Goal: Task Accomplishment & Management: Manage account settings

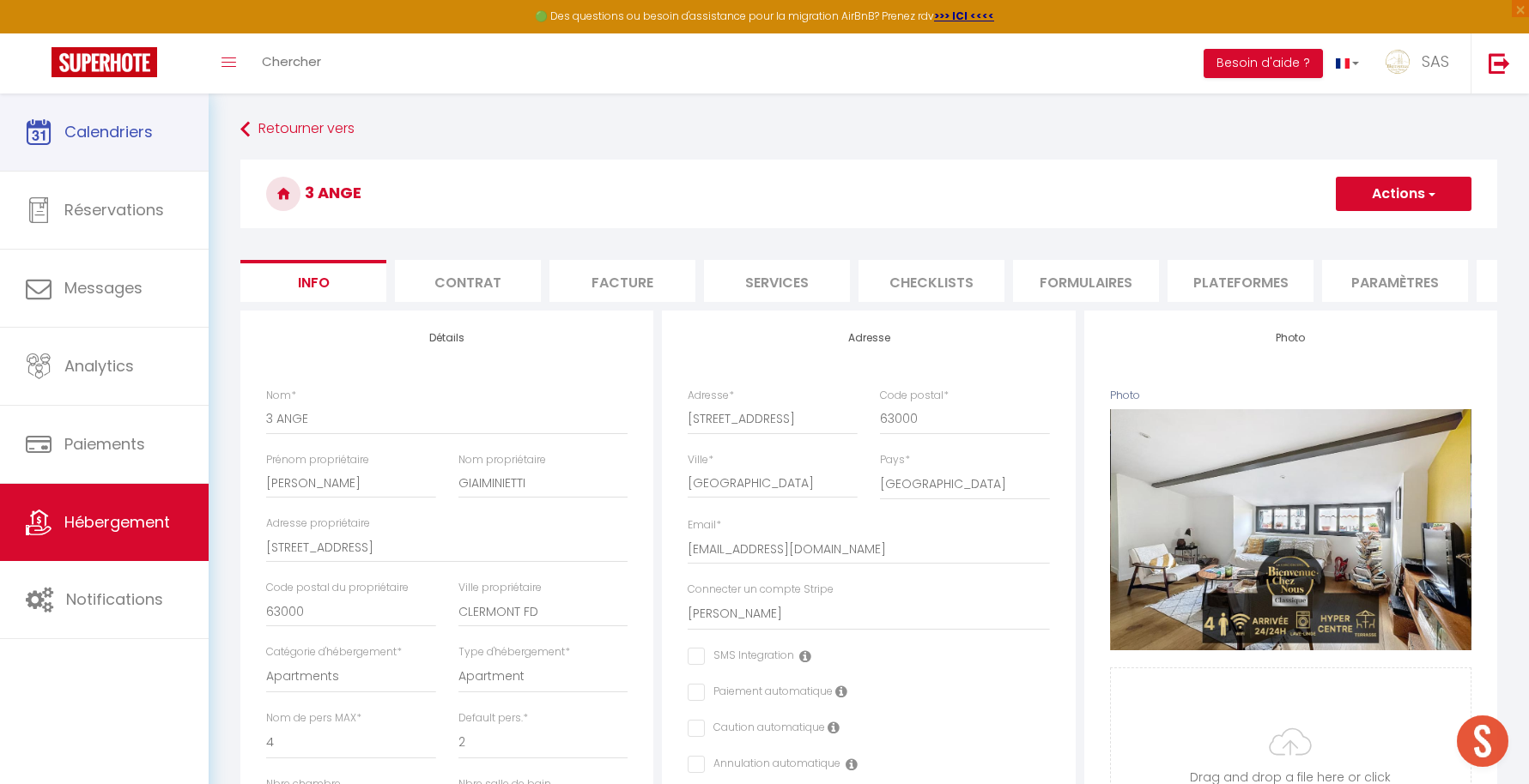
select select "4"
select select "2"
select select "1"
select select "17:00"
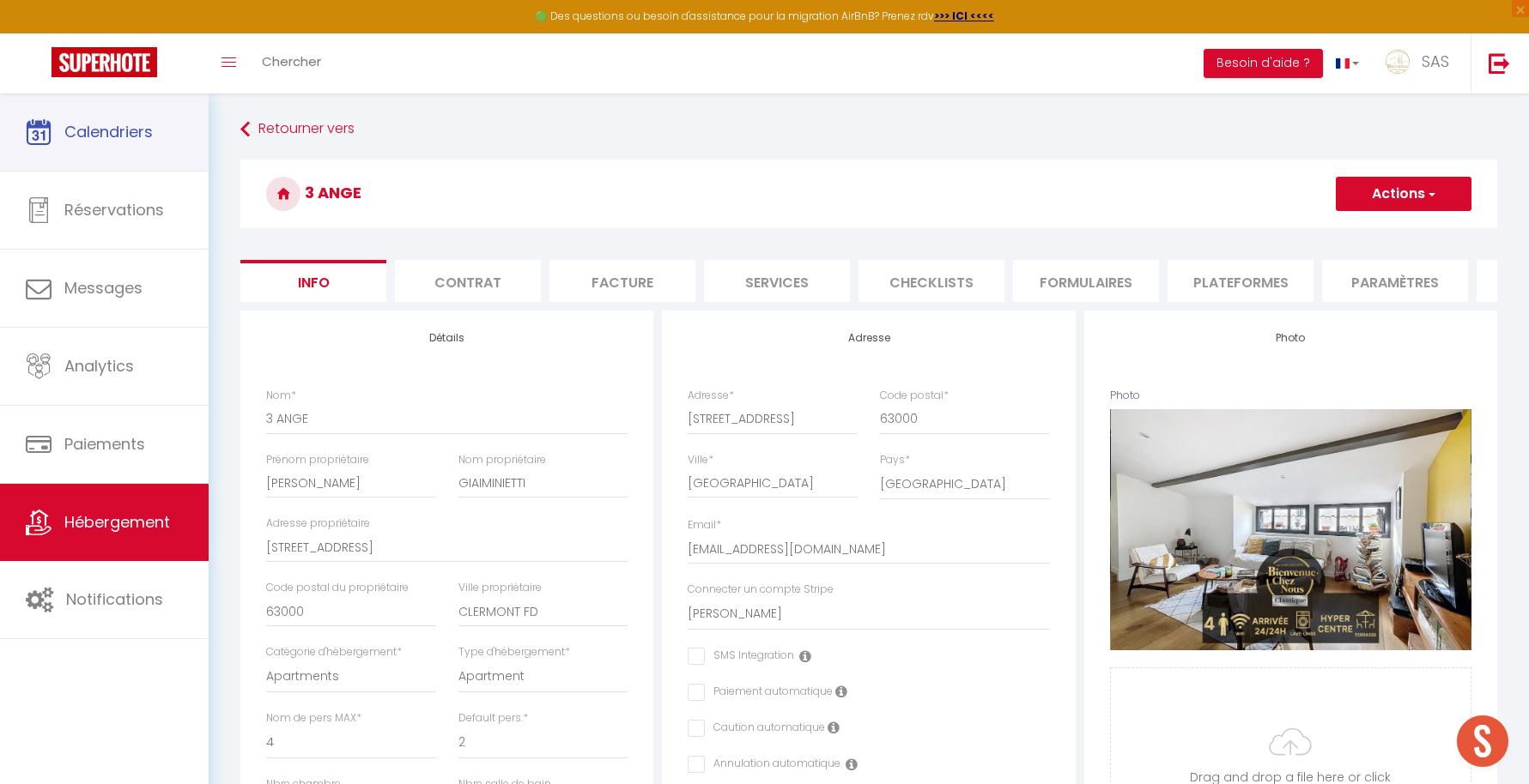
select select
select select "11:00"
select select "30"
select select "120"
select select "22:00"
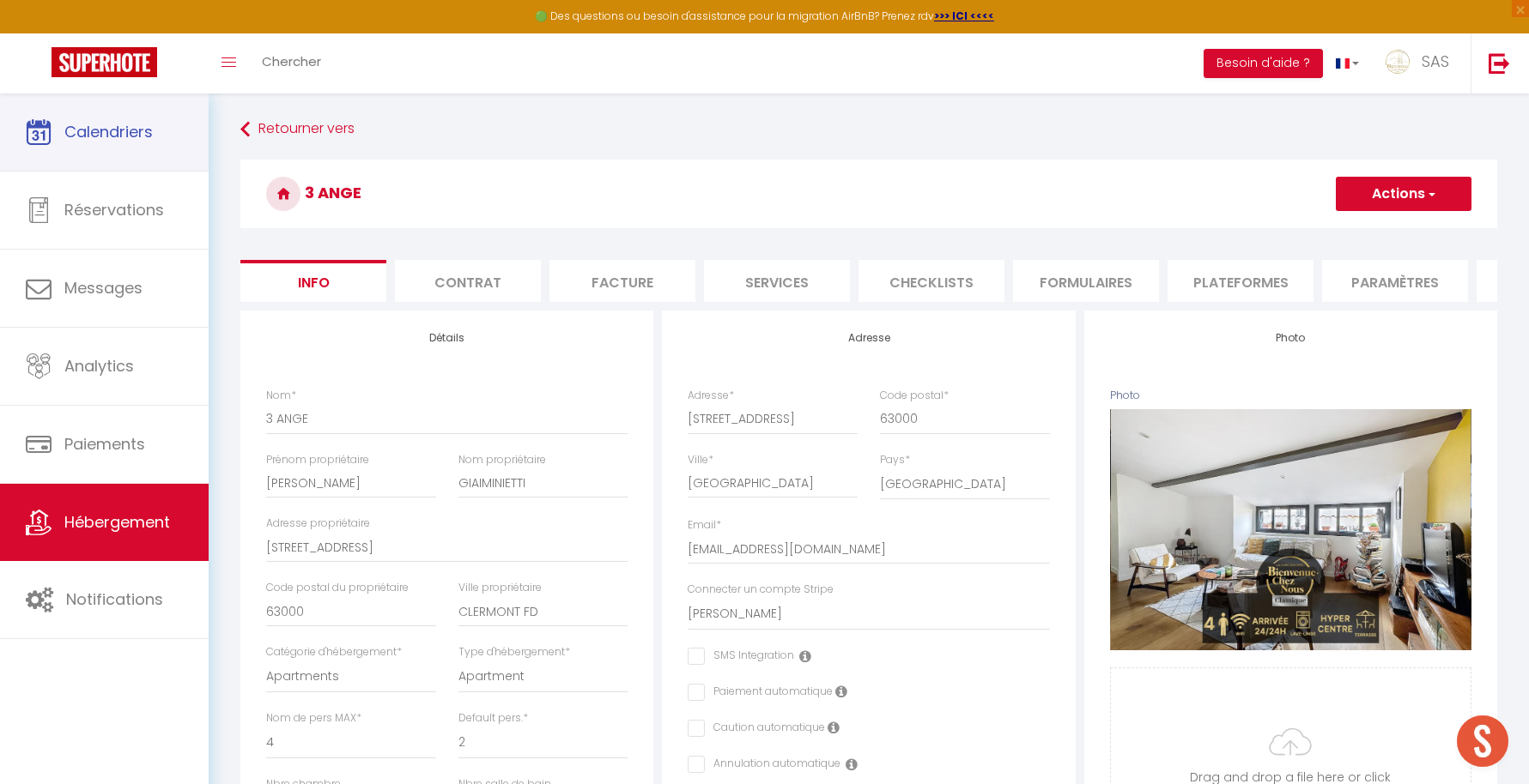
select select "11876"
select select "28"
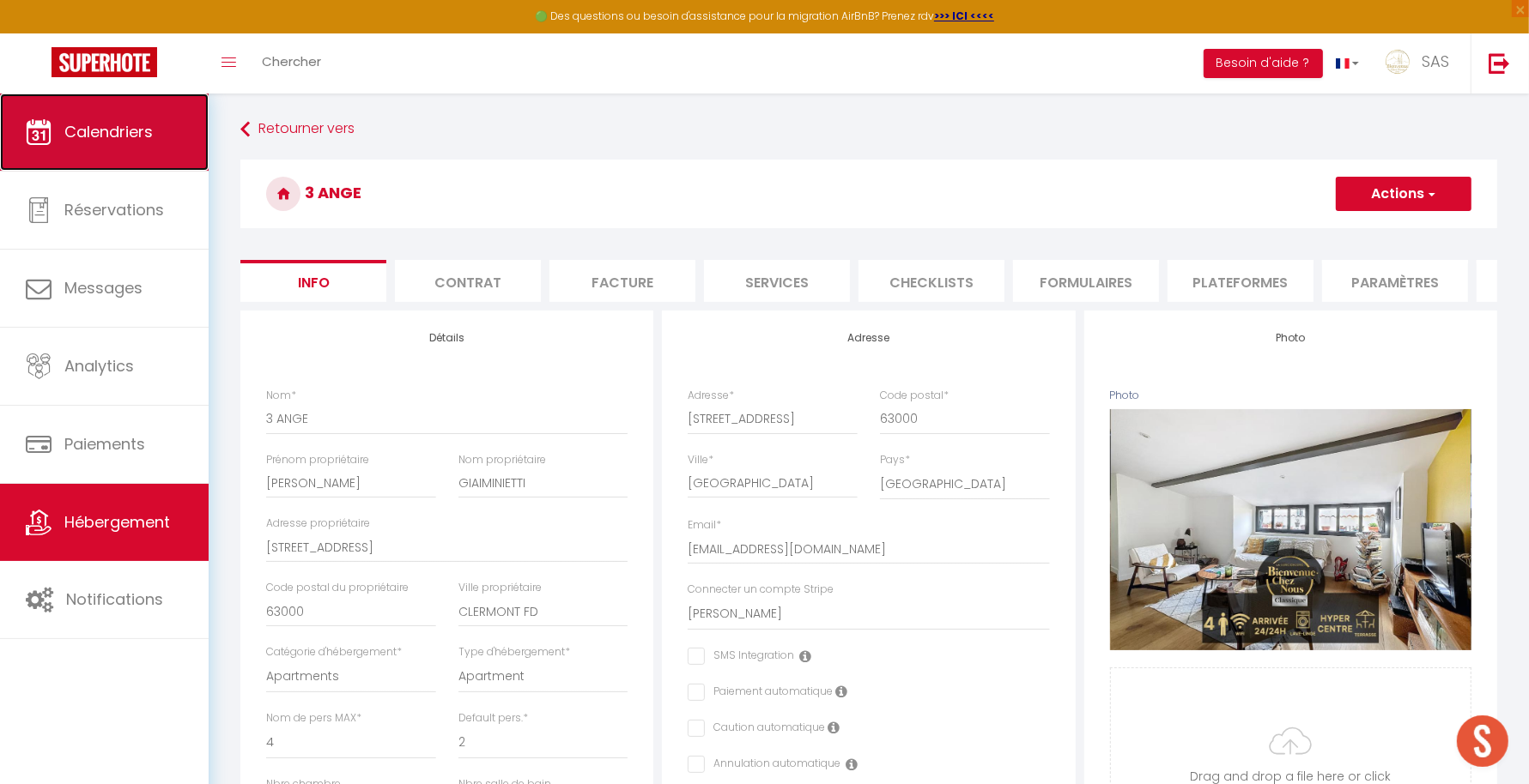
click at [167, 112] on link "Calendriers" at bounding box center [104, 132] width 209 height 77
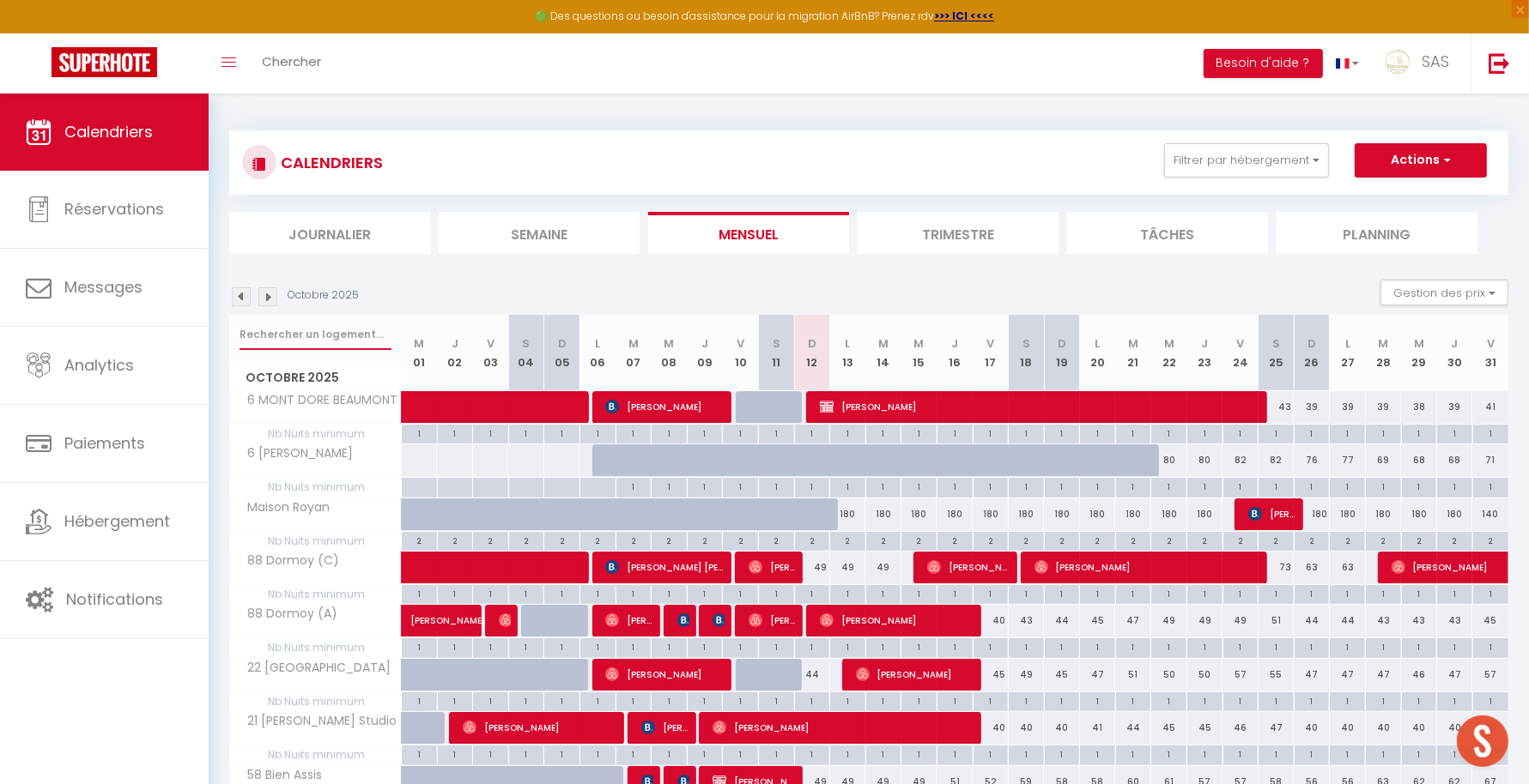
click at [355, 340] on input "text" at bounding box center [315, 334] width 152 height 31
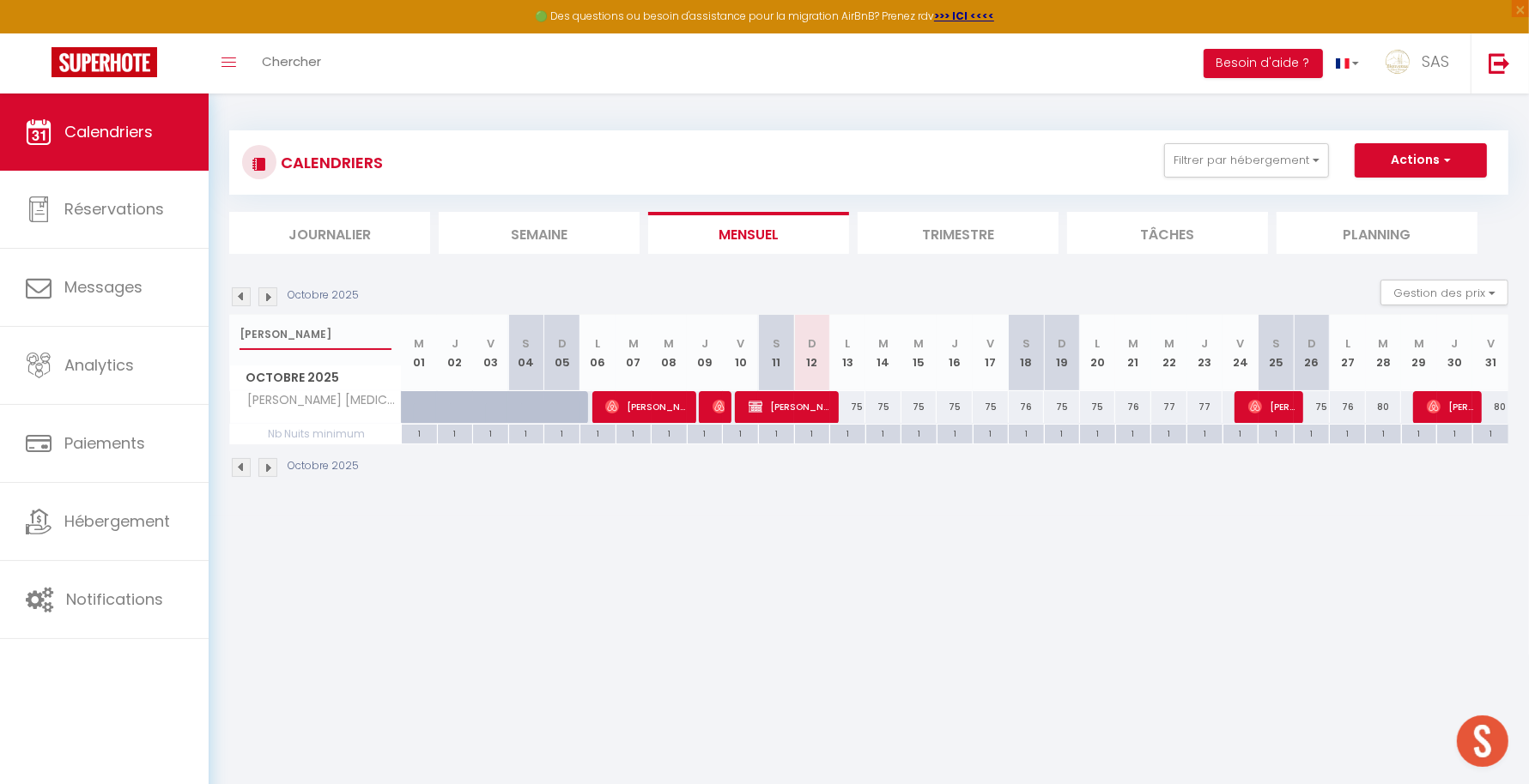
type input "[PERSON_NAME]"
click at [650, 400] on span "[PERSON_NAME]" at bounding box center [647, 406] width 85 height 32
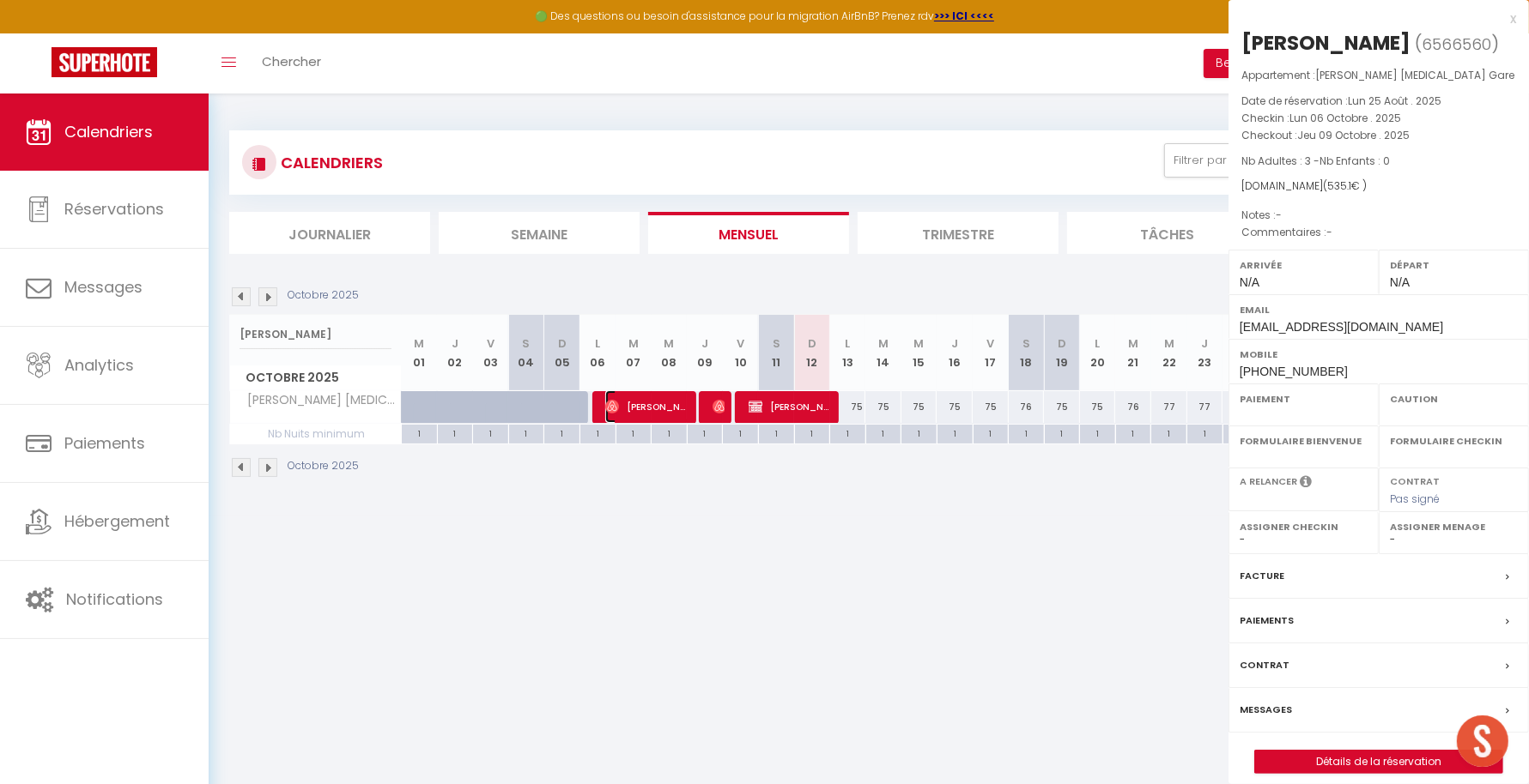
select select "OK"
select select "0"
select select "1"
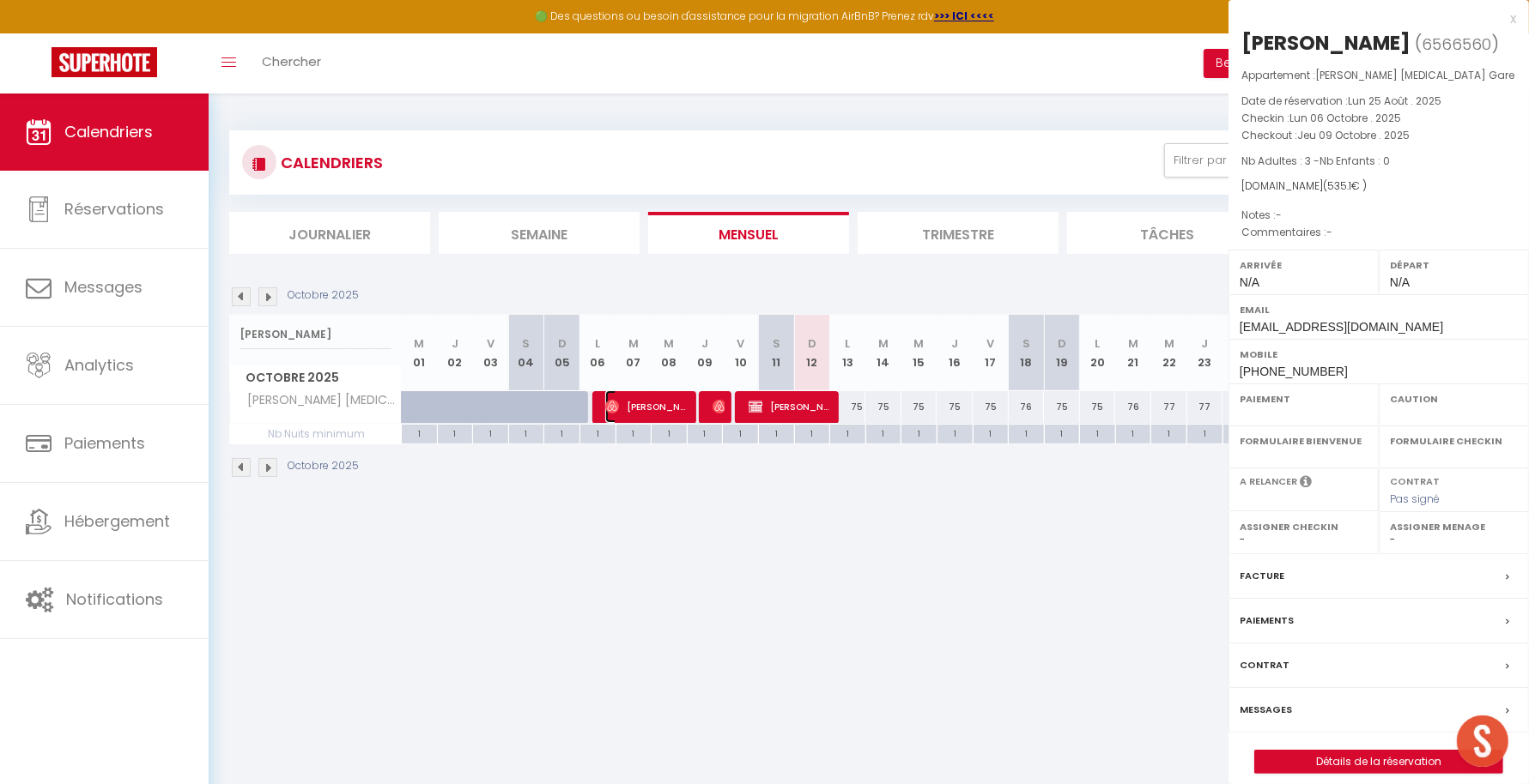
select select
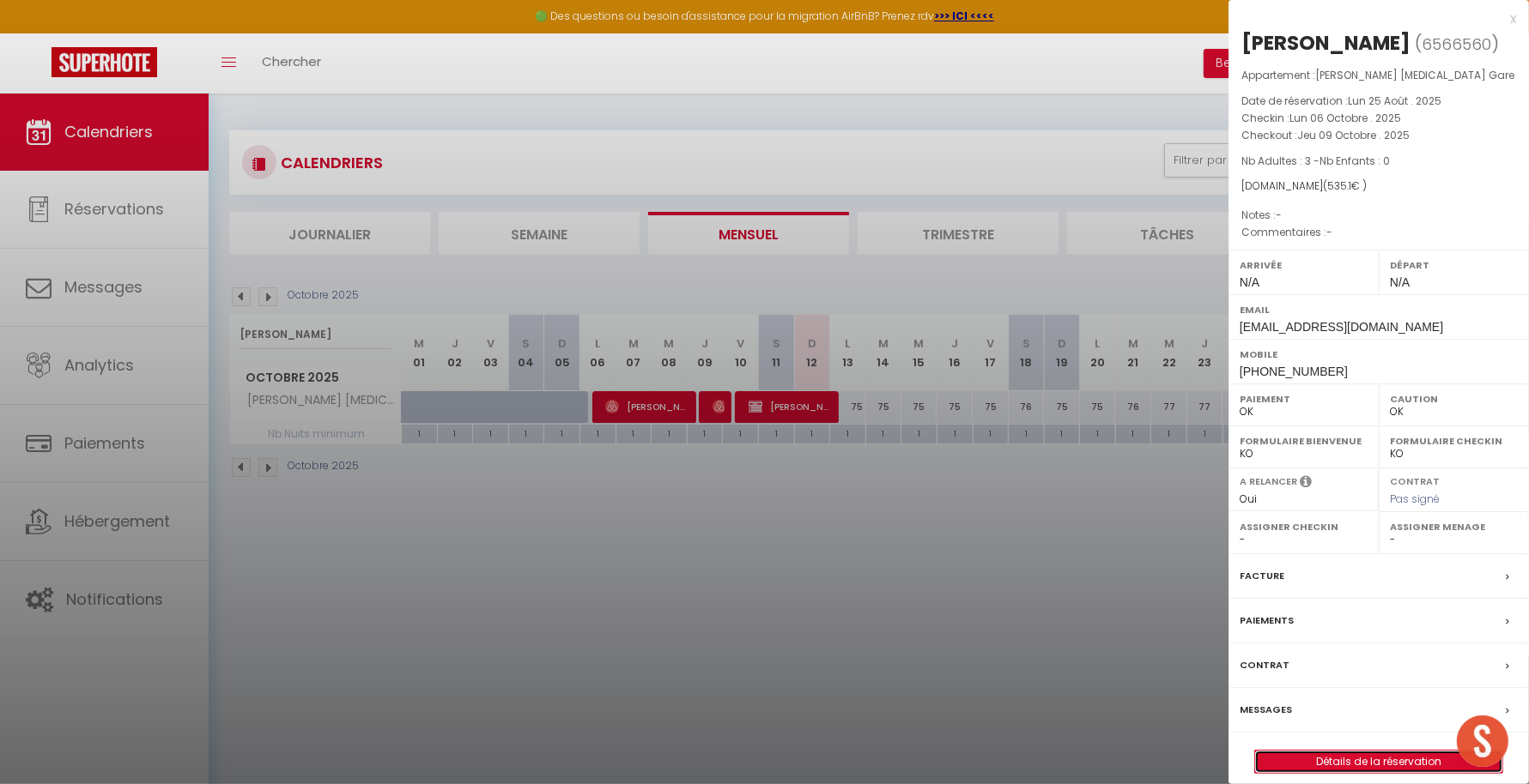
click at [1424, 764] on link "Détails de la réservation" at bounding box center [1379, 762] width 247 height 23
select select
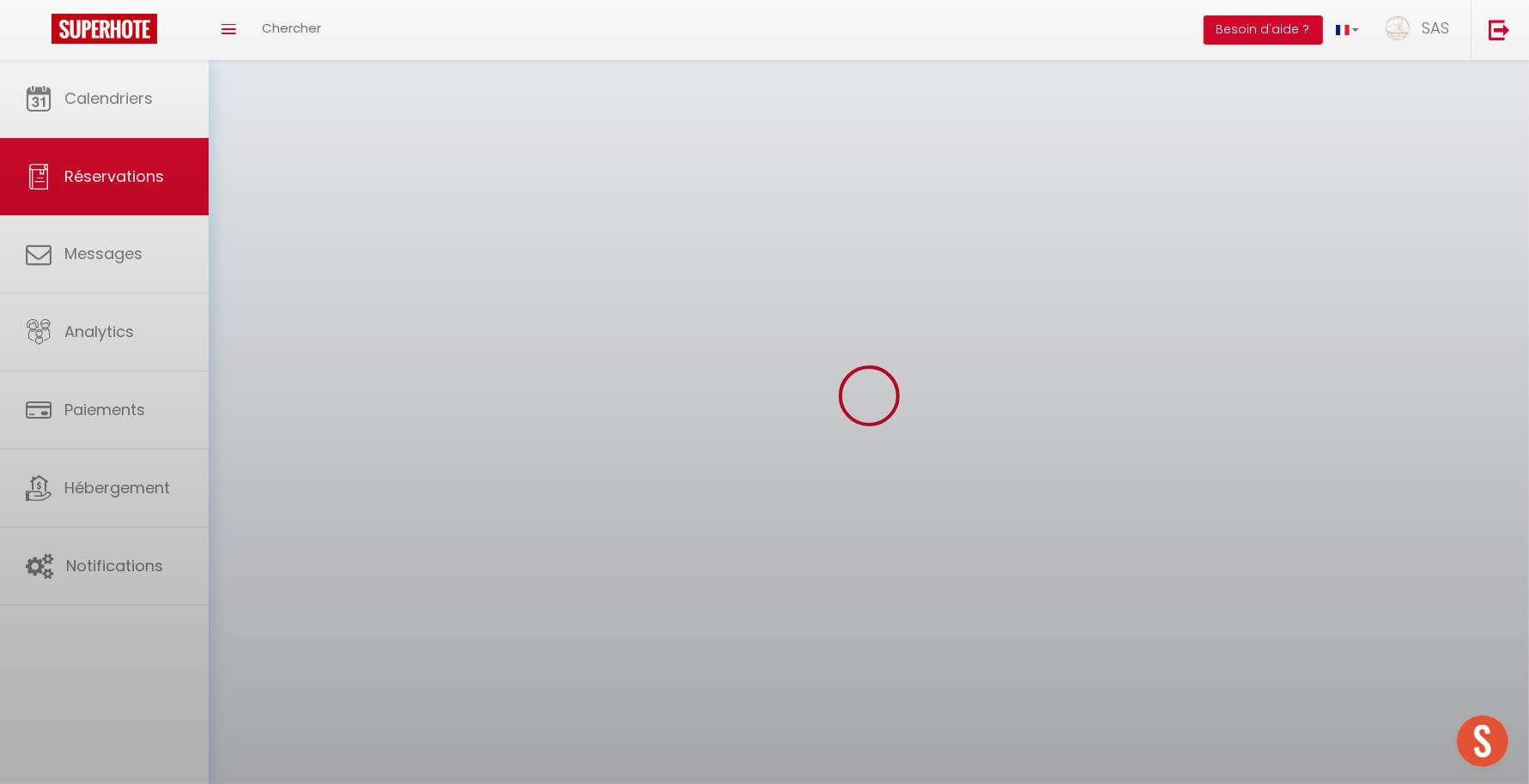
select select
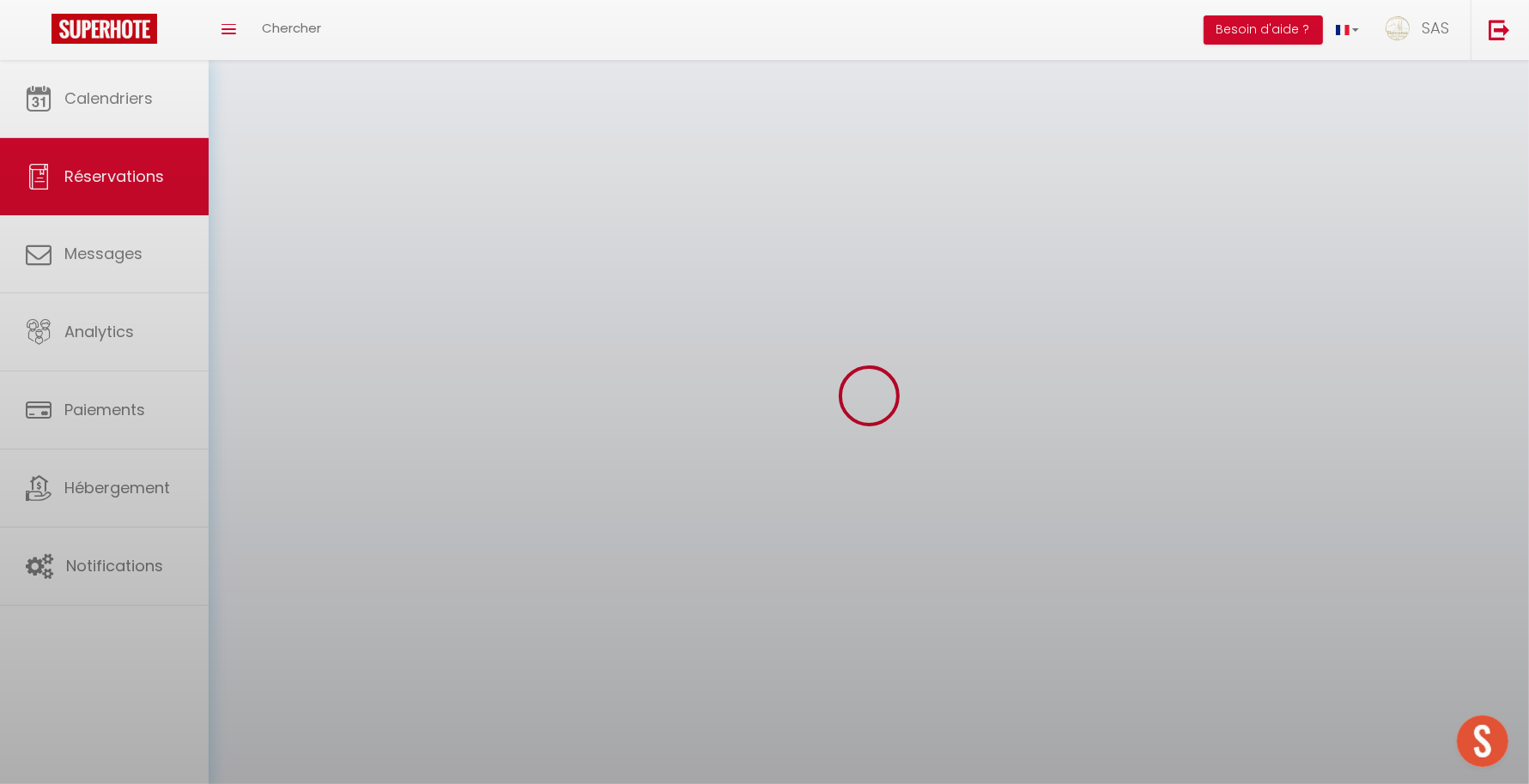
select select
checkbox input "false"
select select
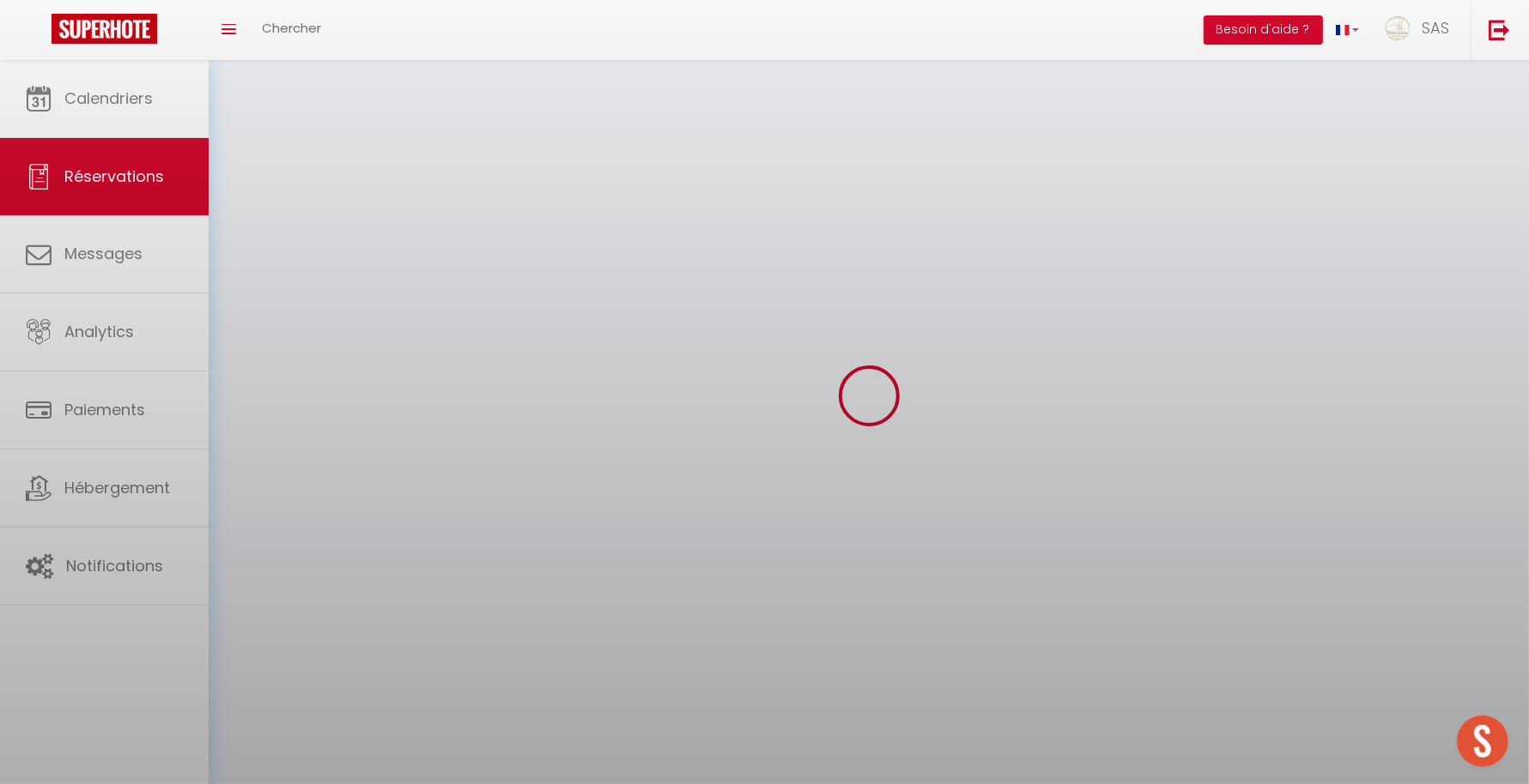
select select
checkbox input "false"
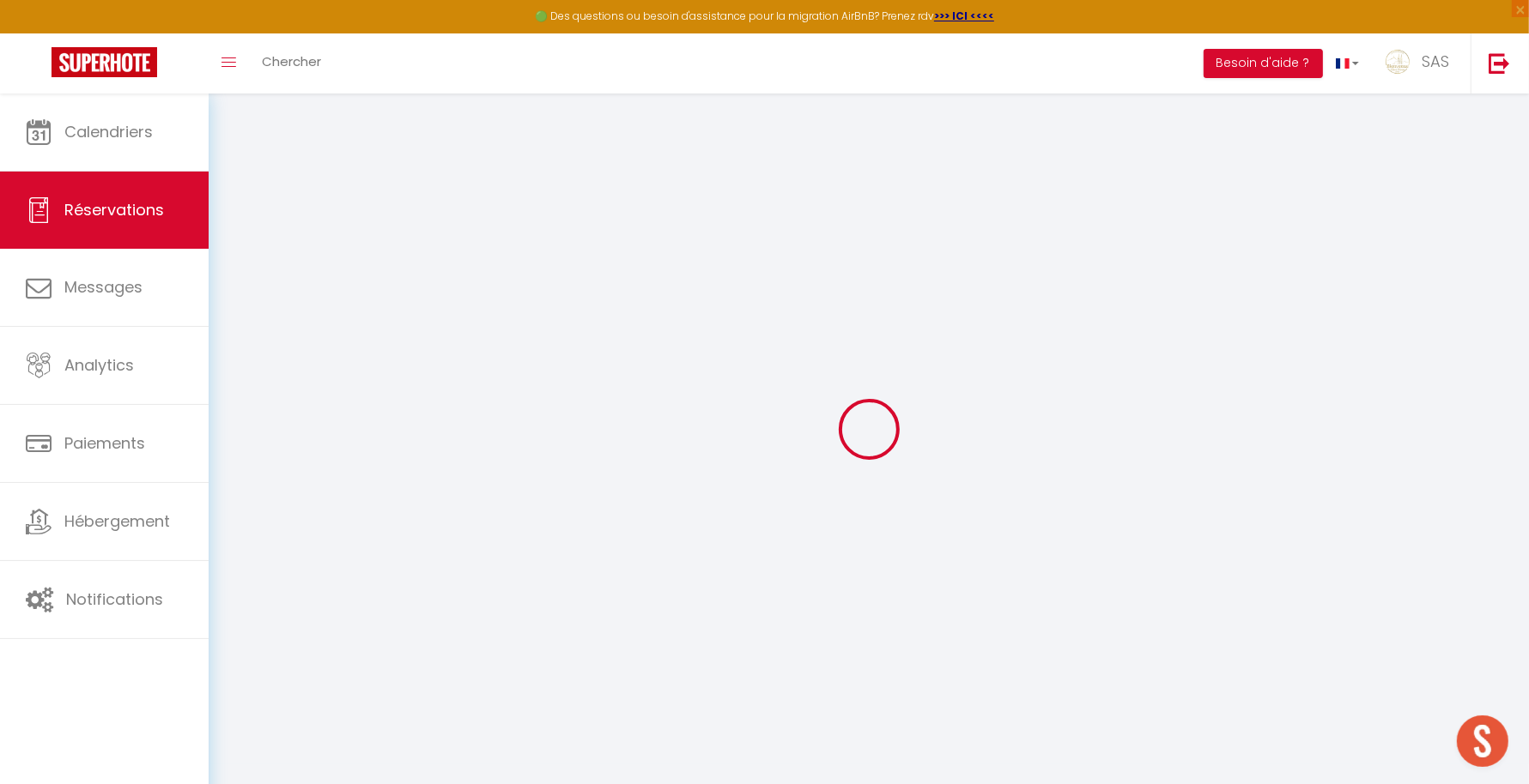
select select
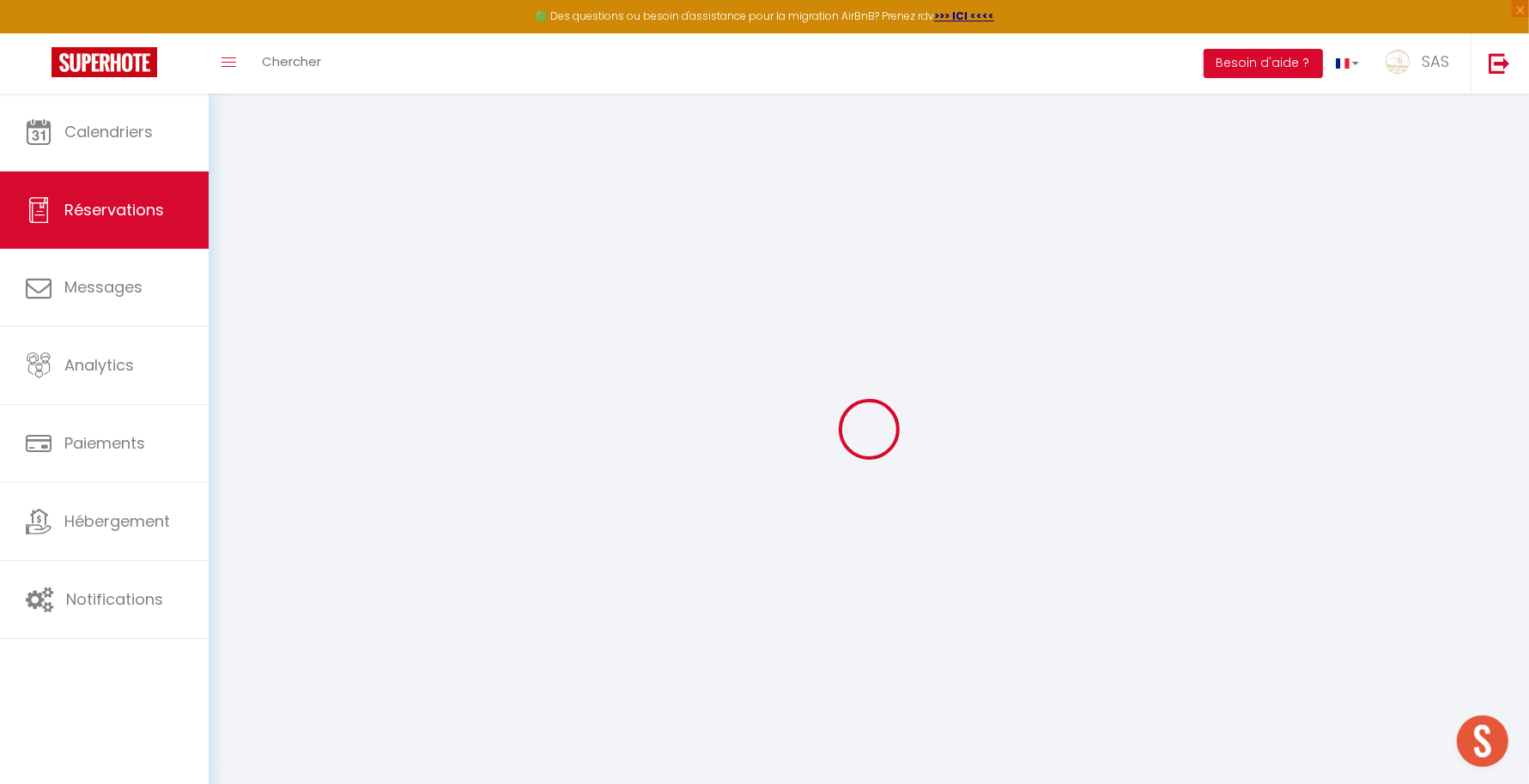
select select
checkbox input "false"
select select
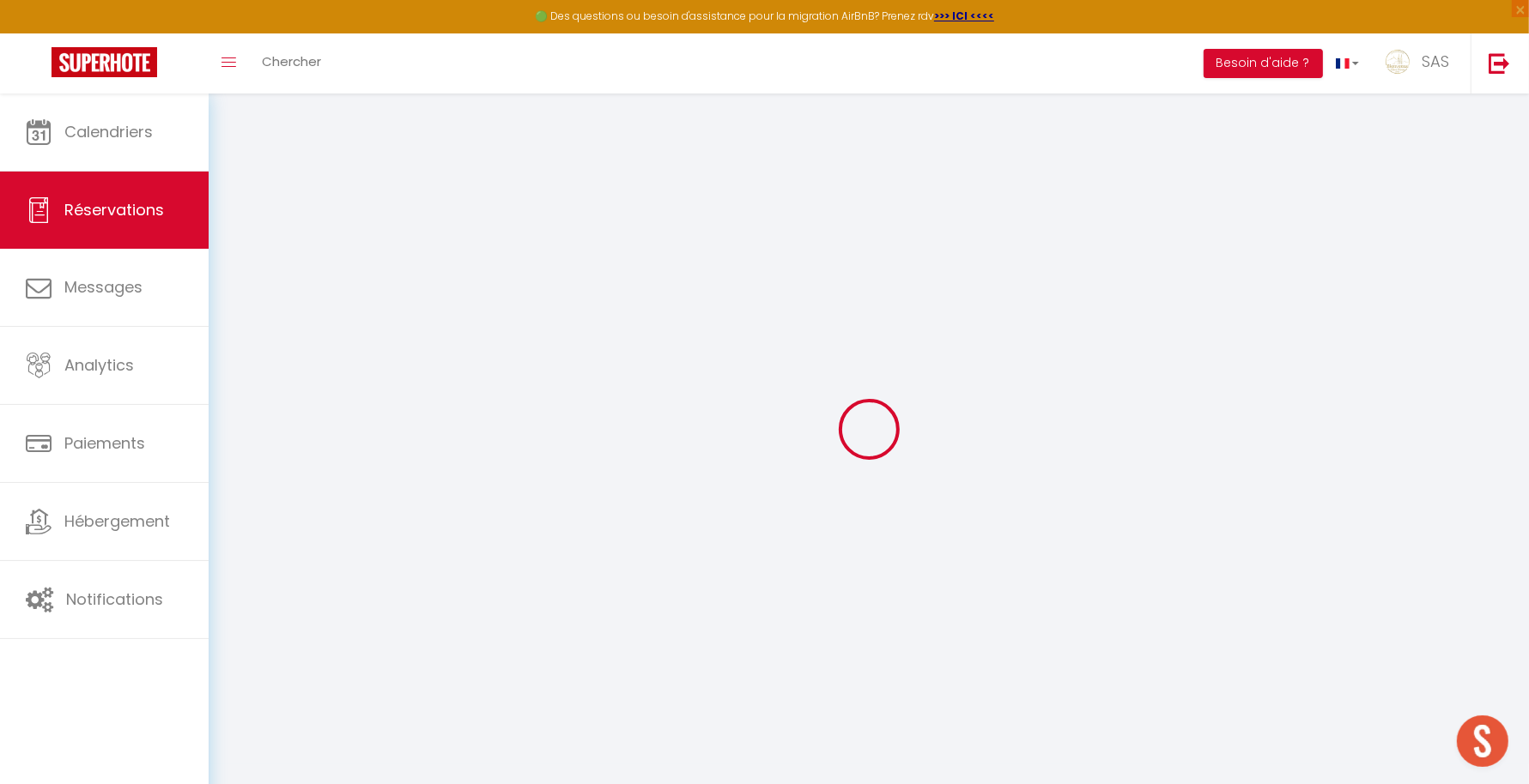
select select
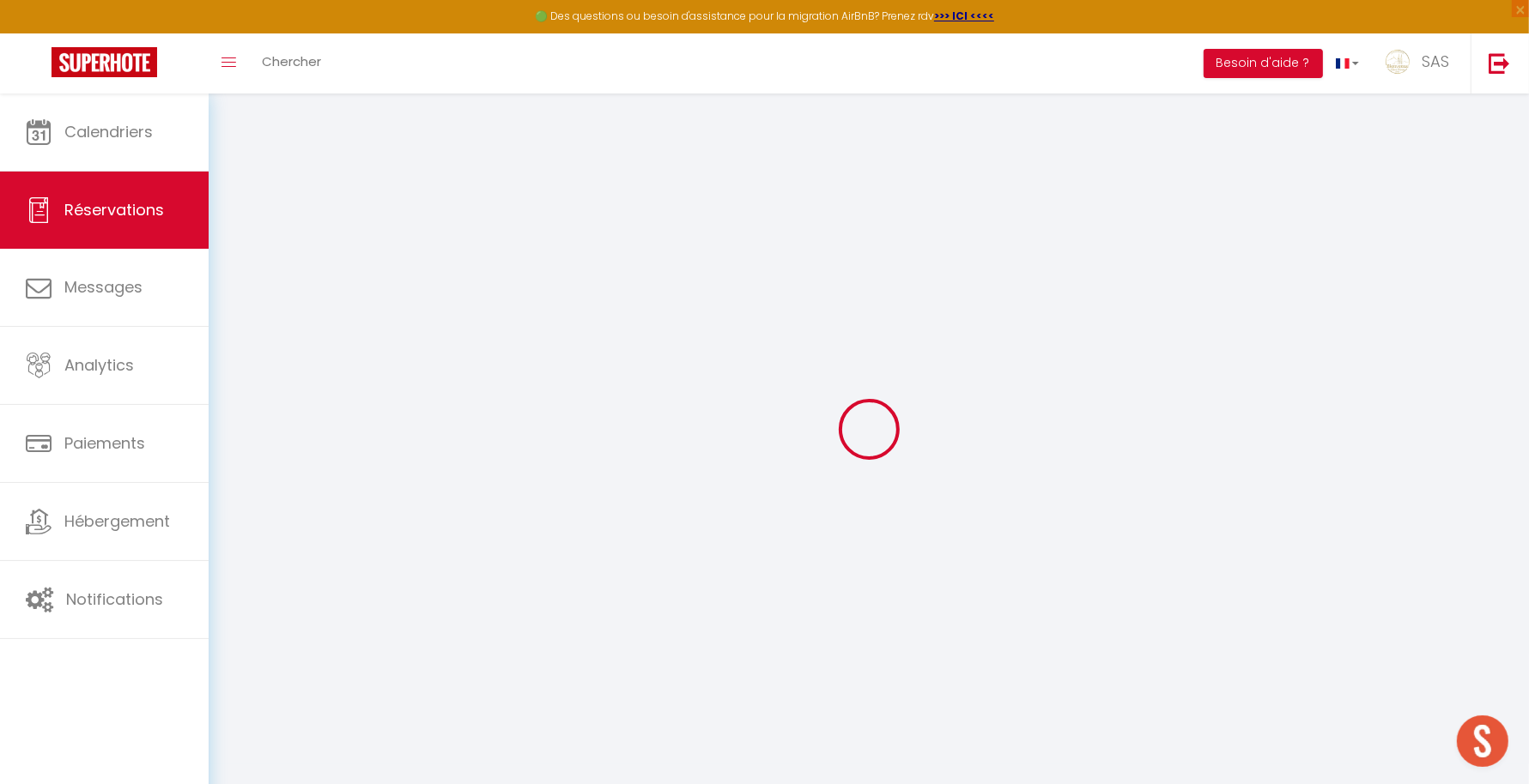
checkbox input "false"
select select
checkbox input "false"
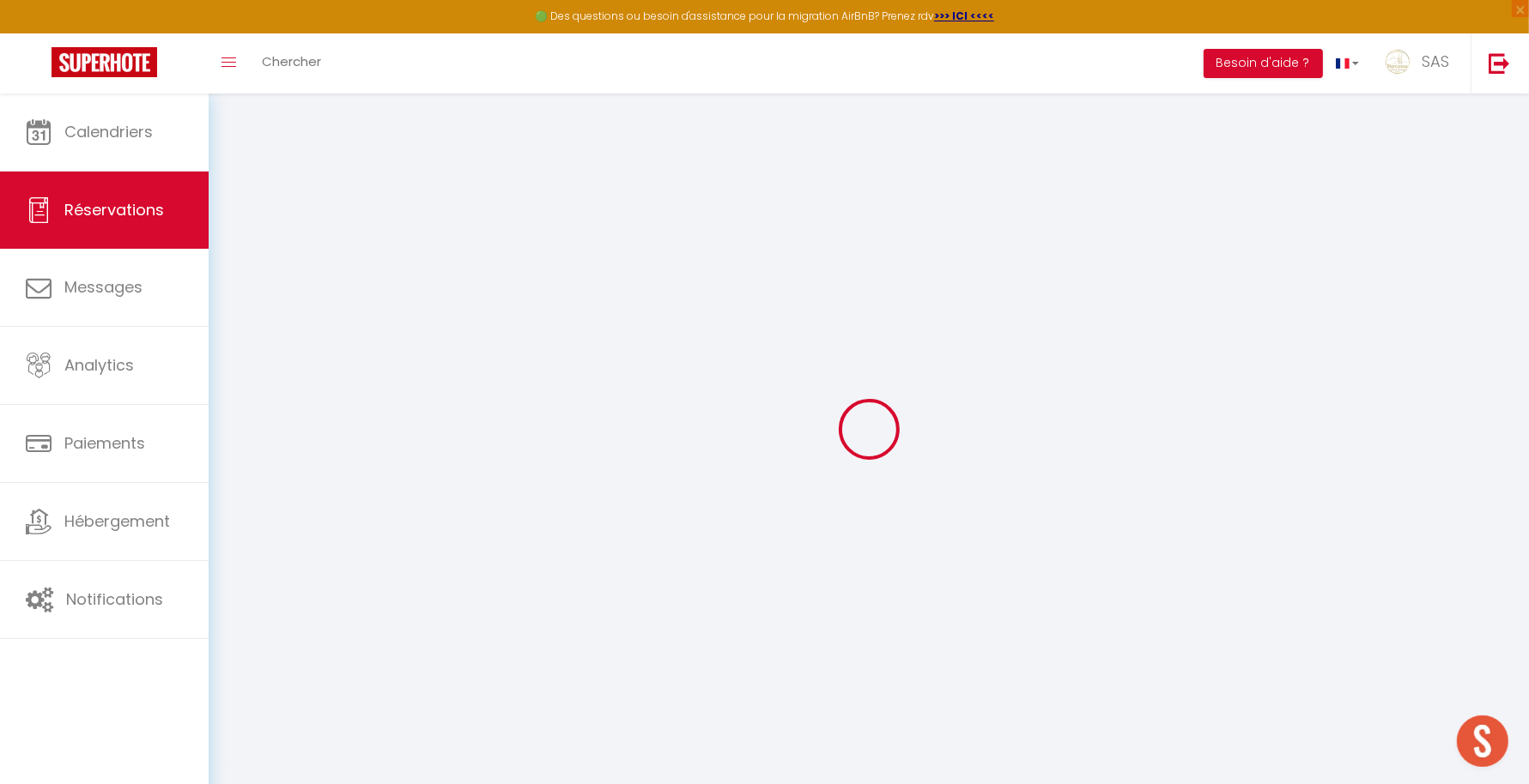
select select
checkbox input "false"
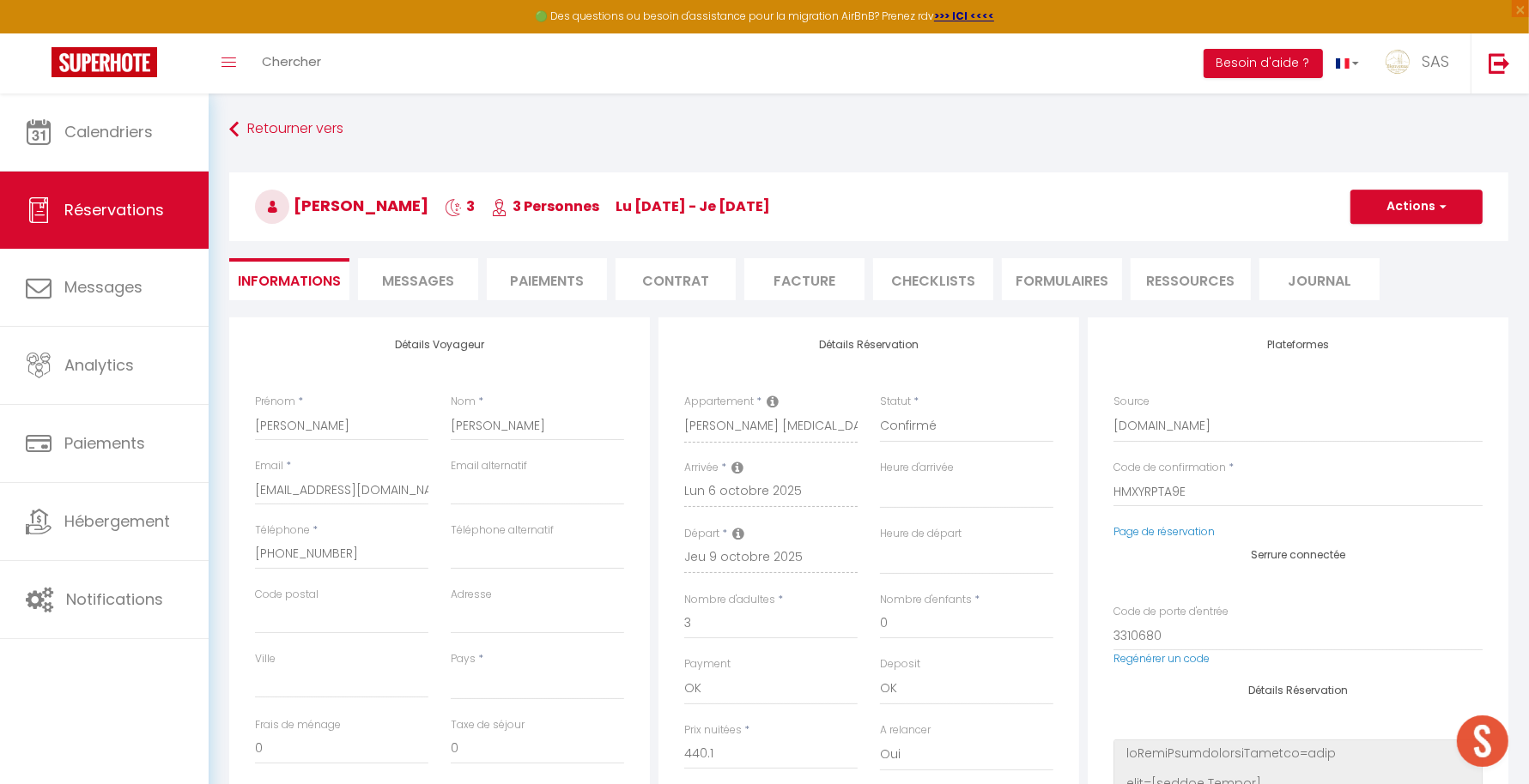
select select
type input "73"
type input "22"
select select
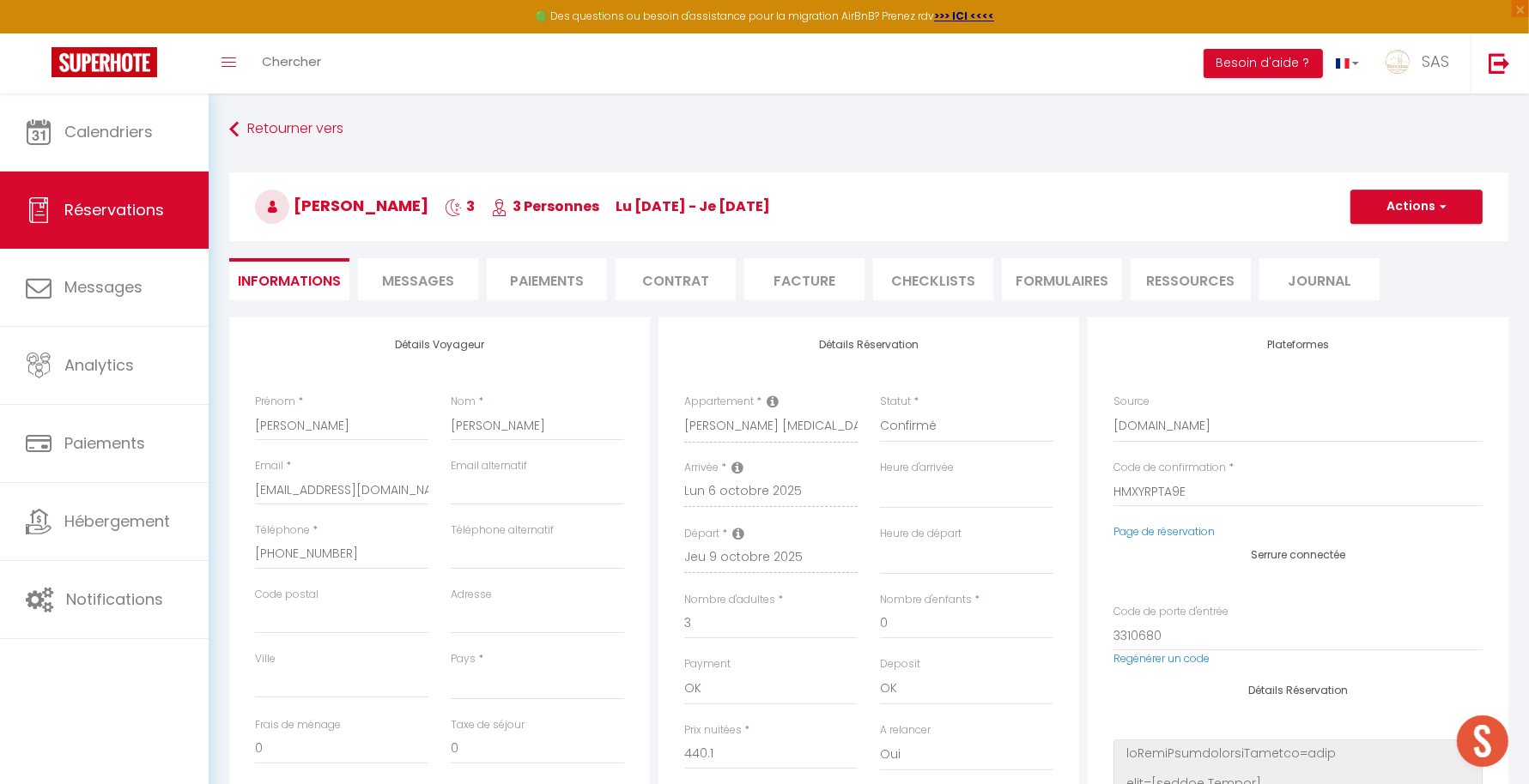
checkbox input "false"
select select
checkbox input "false"
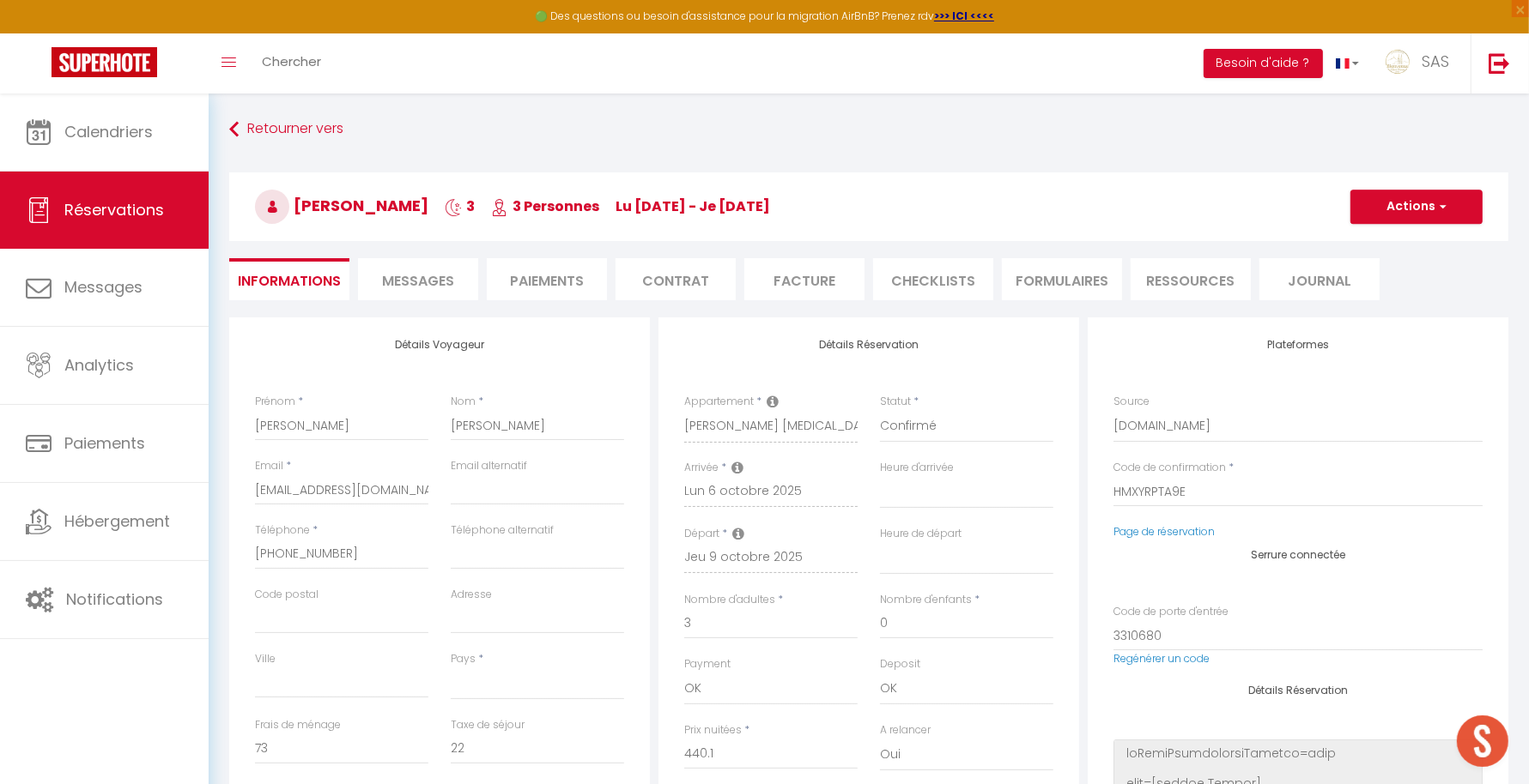
click at [402, 274] on span "Messages" at bounding box center [418, 281] width 72 height 20
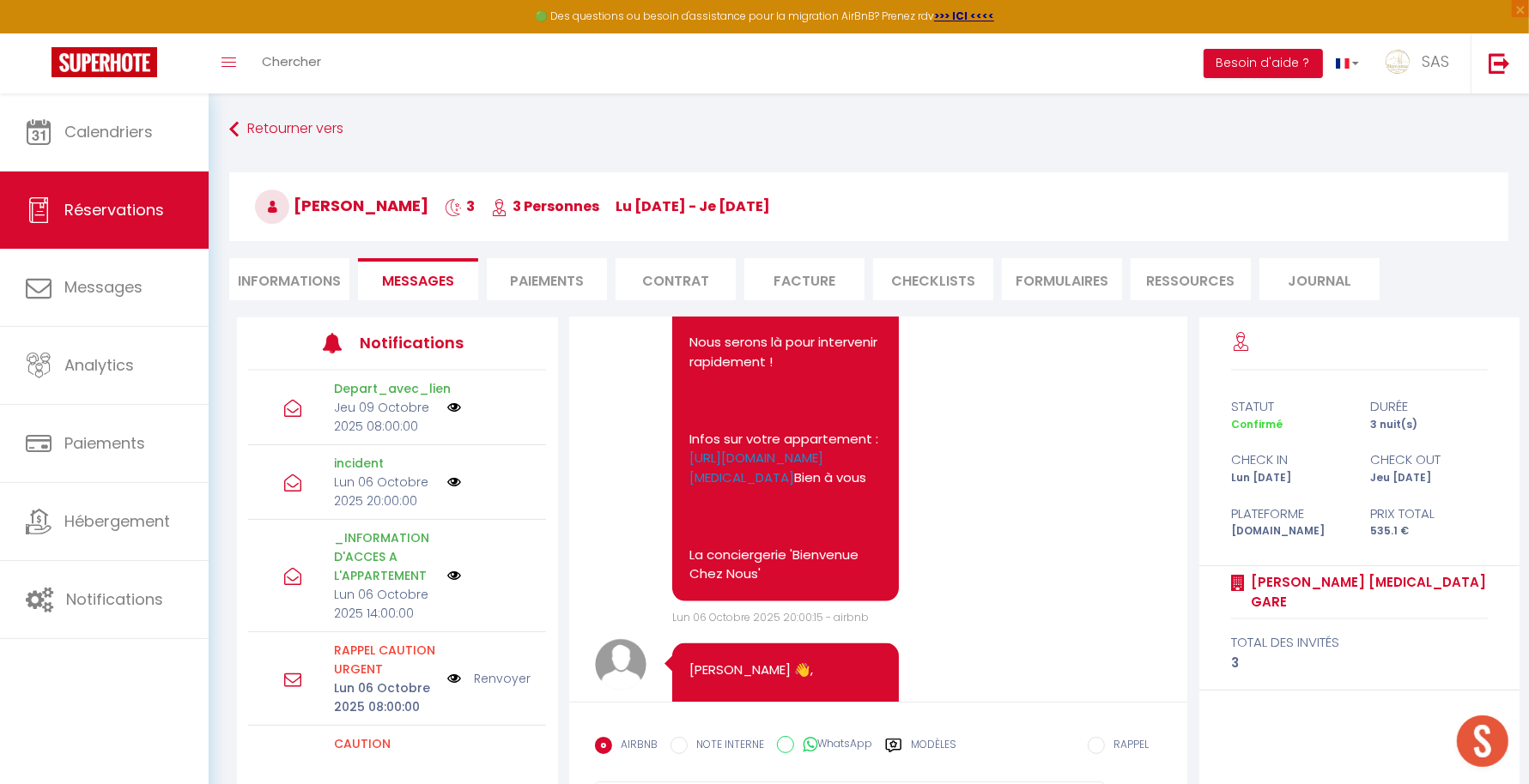
scroll to position [2232, 0]
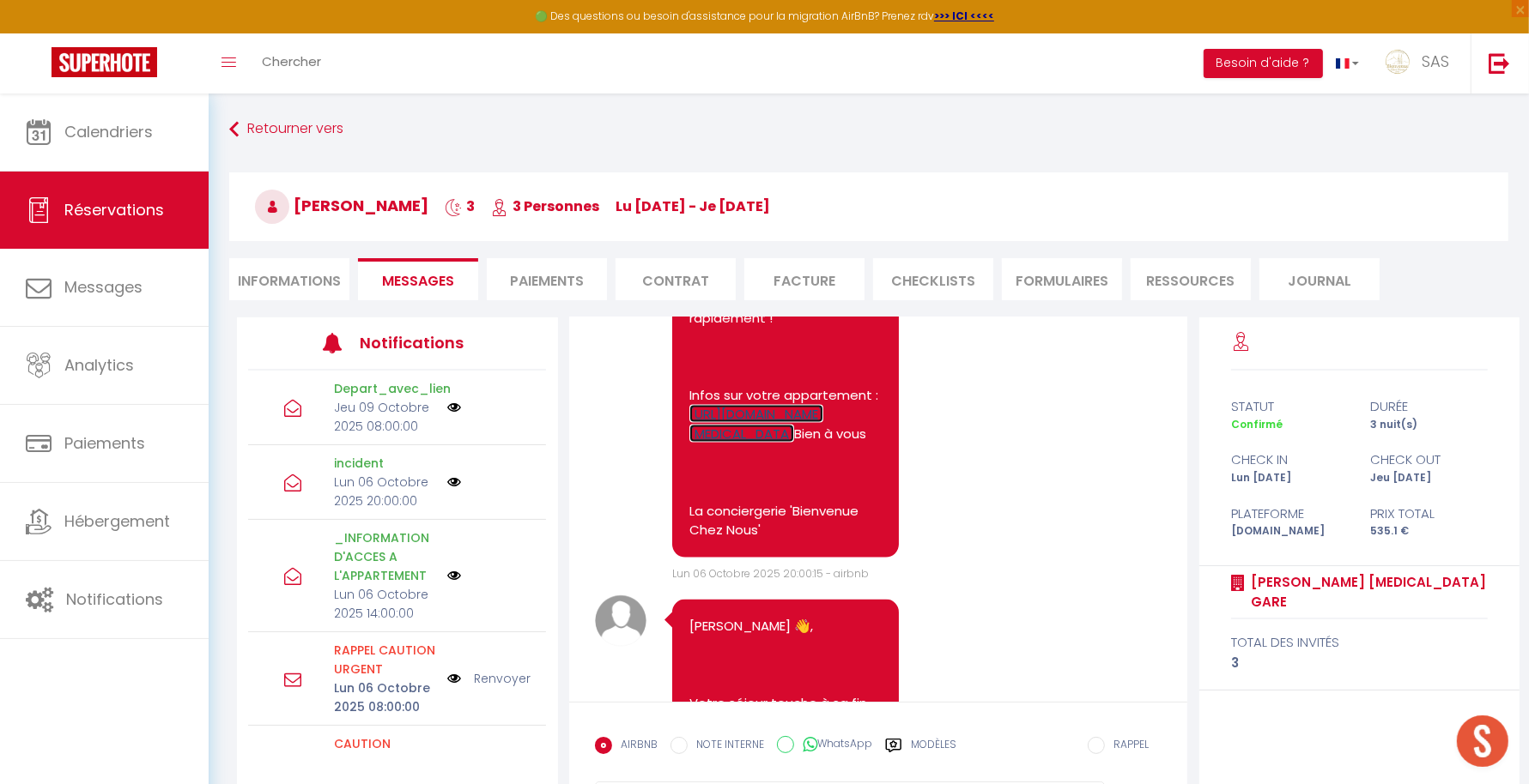
click at [808, 443] on link "[URL][DOMAIN_NAME][MEDICAL_DATA]" at bounding box center [756, 424] width 134 height 38
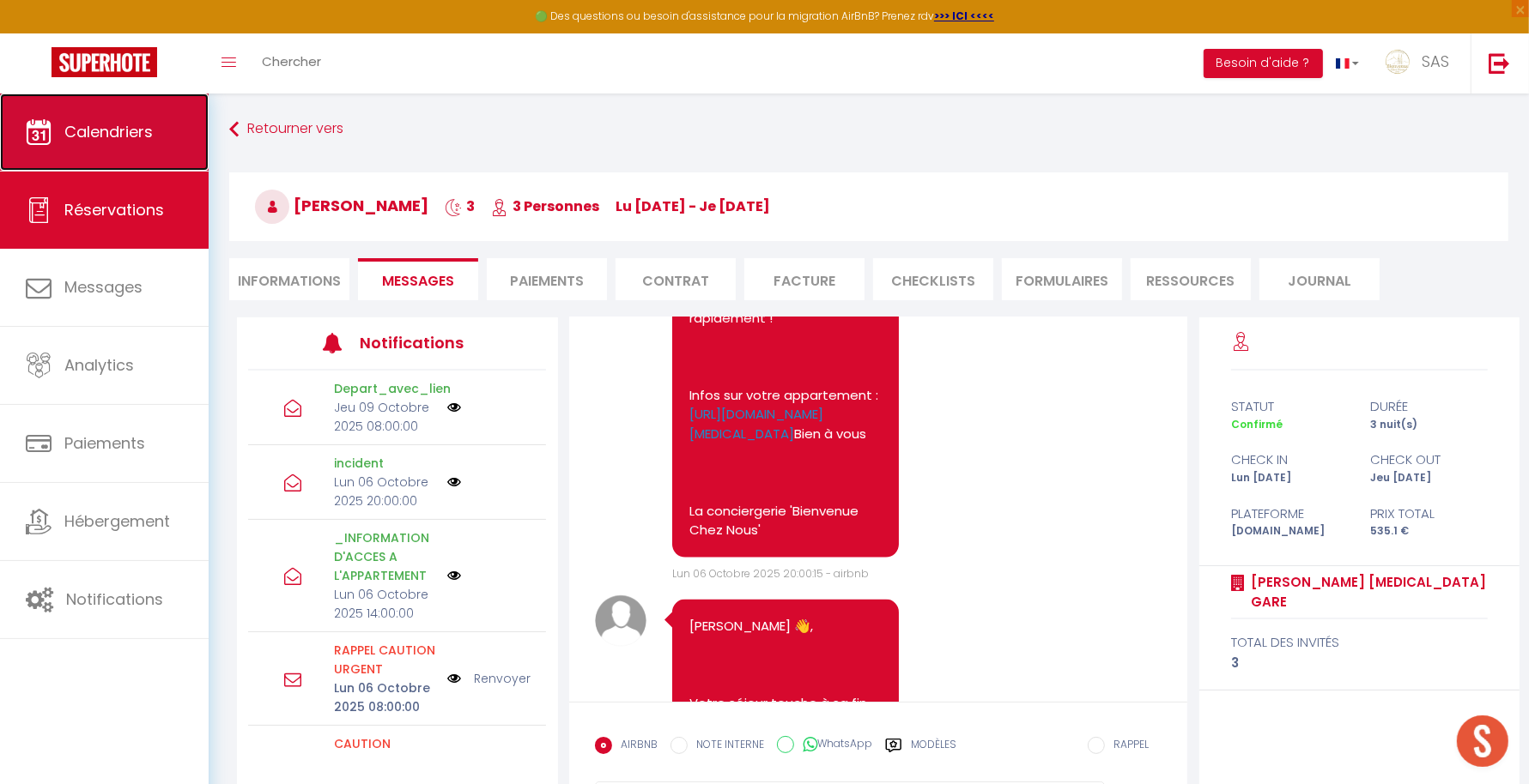
click at [123, 137] on span "Calendriers" at bounding box center [108, 131] width 88 height 22
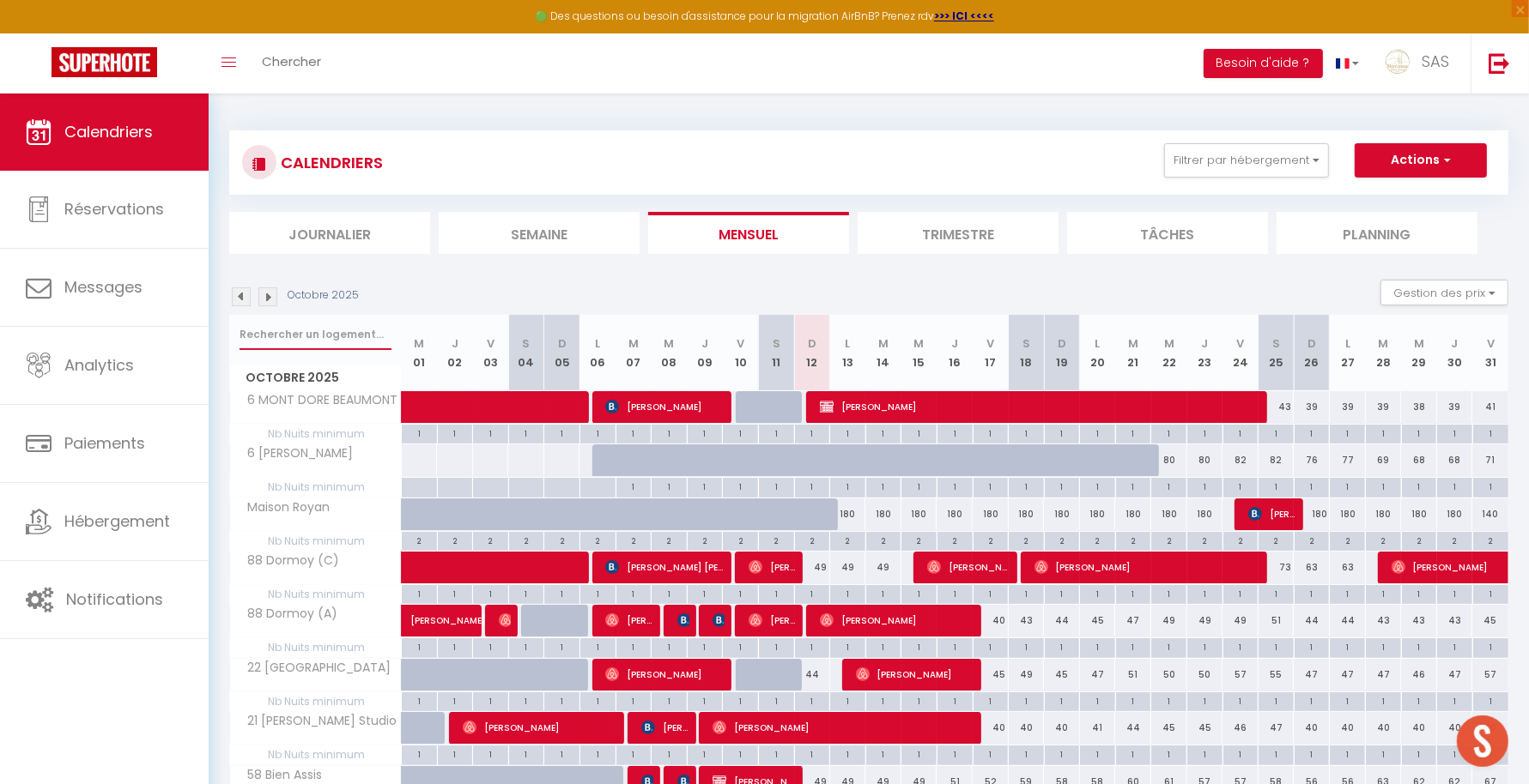
click at [316, 336] on input "text" at bounding box center [315, 334] width 152 height 31
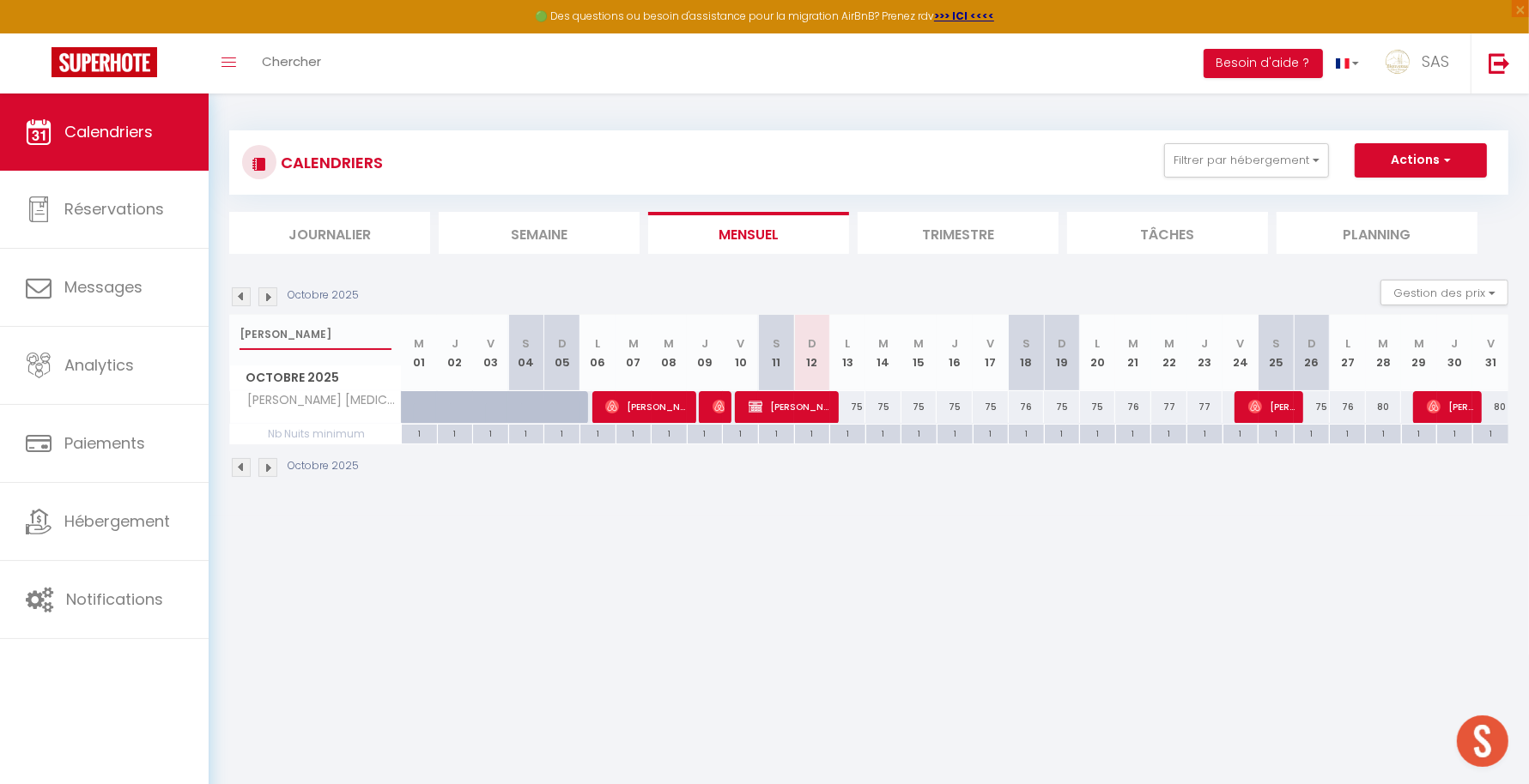
type input "[PERSON_NAME]"
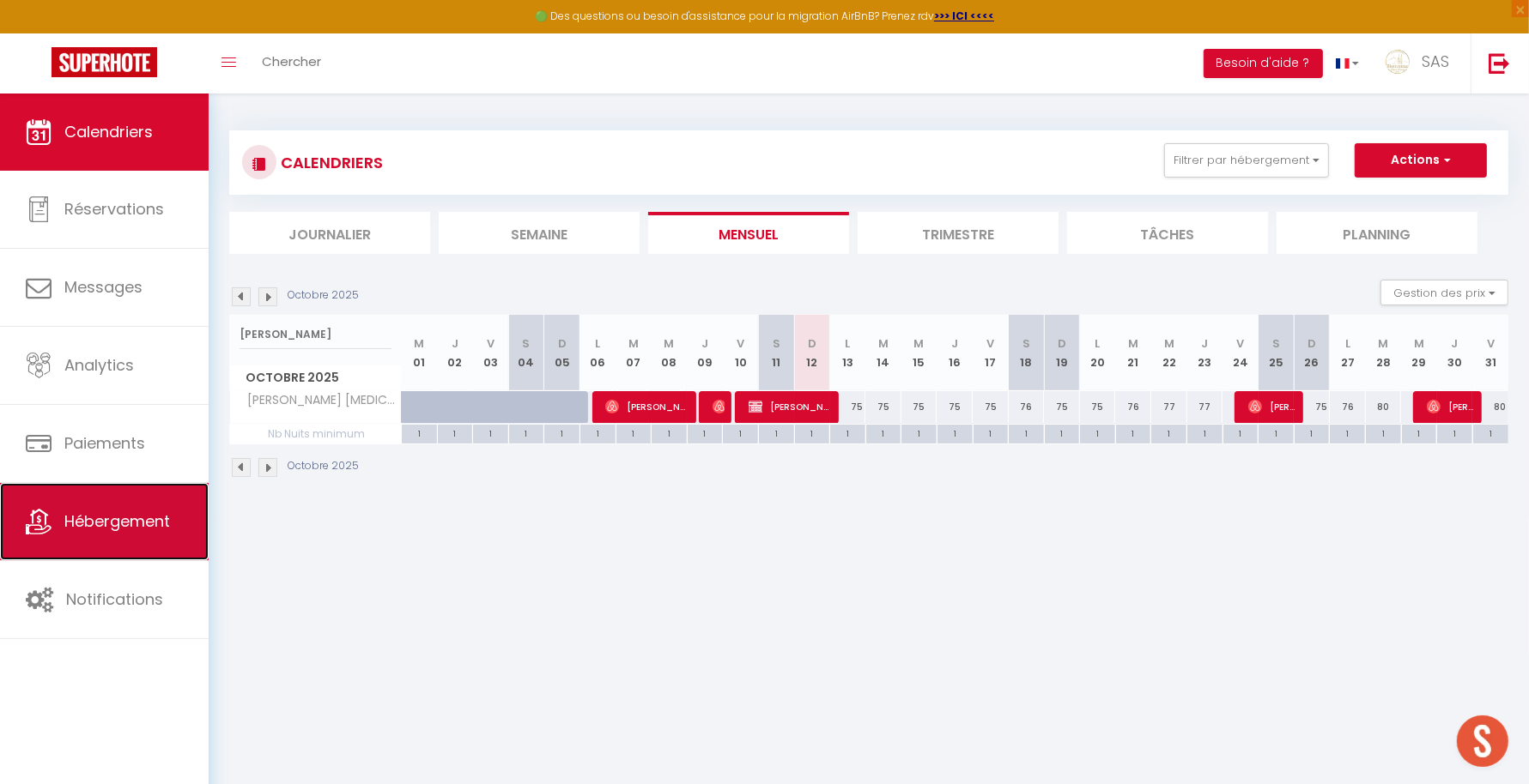
click at [104, 512] on span "Hébergement" at bounding box center [117, 521] width 105 height 22
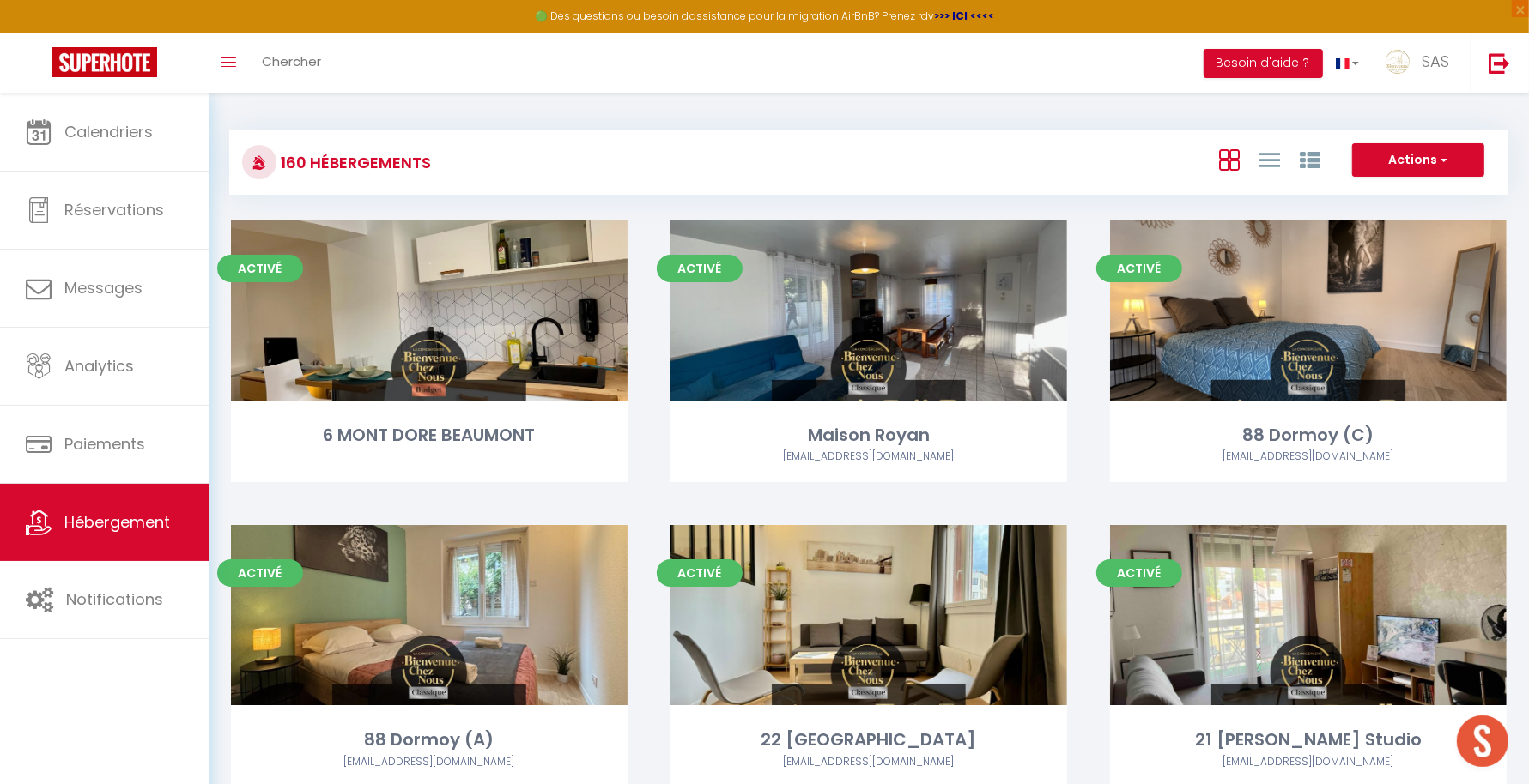
scroll to position [2177, 0]
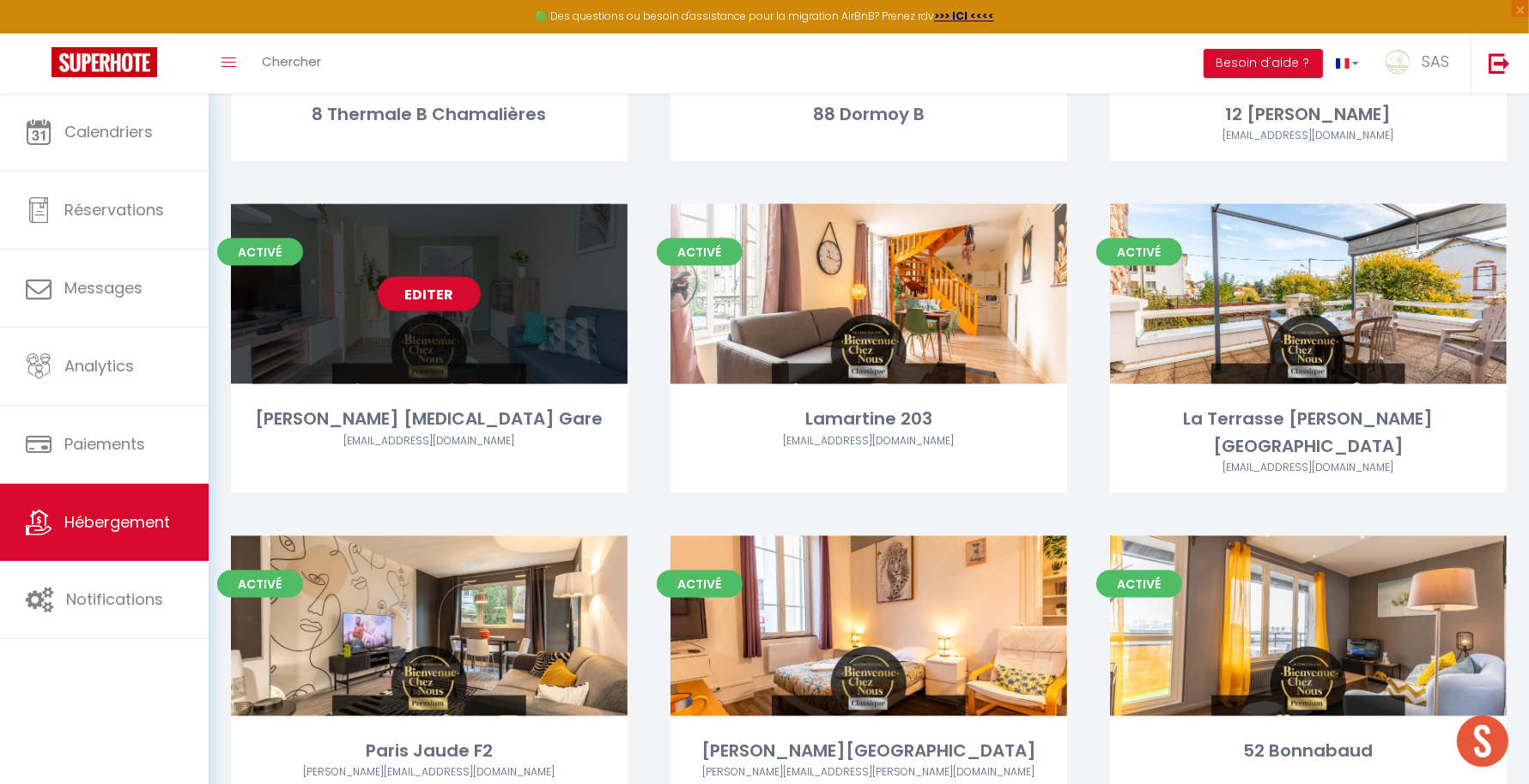
click at [400, 289] on div "Editer" at bounding box center [429, 294] width 397 height 180
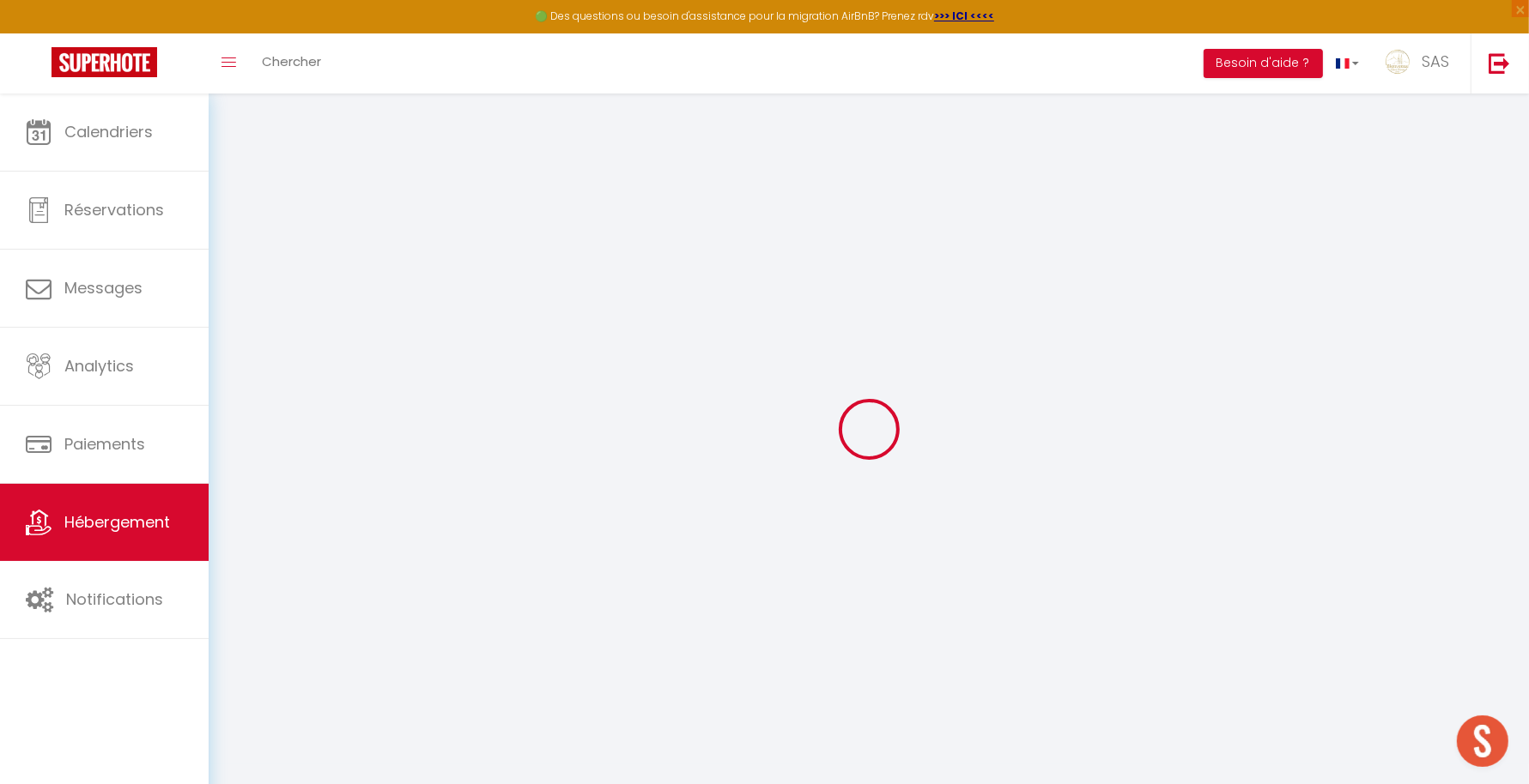
type input "[PERSON_NAME] [MEDICAL_DATA] Gare"
type input "Bienvenue Chez Nous"
type input "CONCIERGERIE"
type input "[STREET_ADDRESS]"
type input "63000"
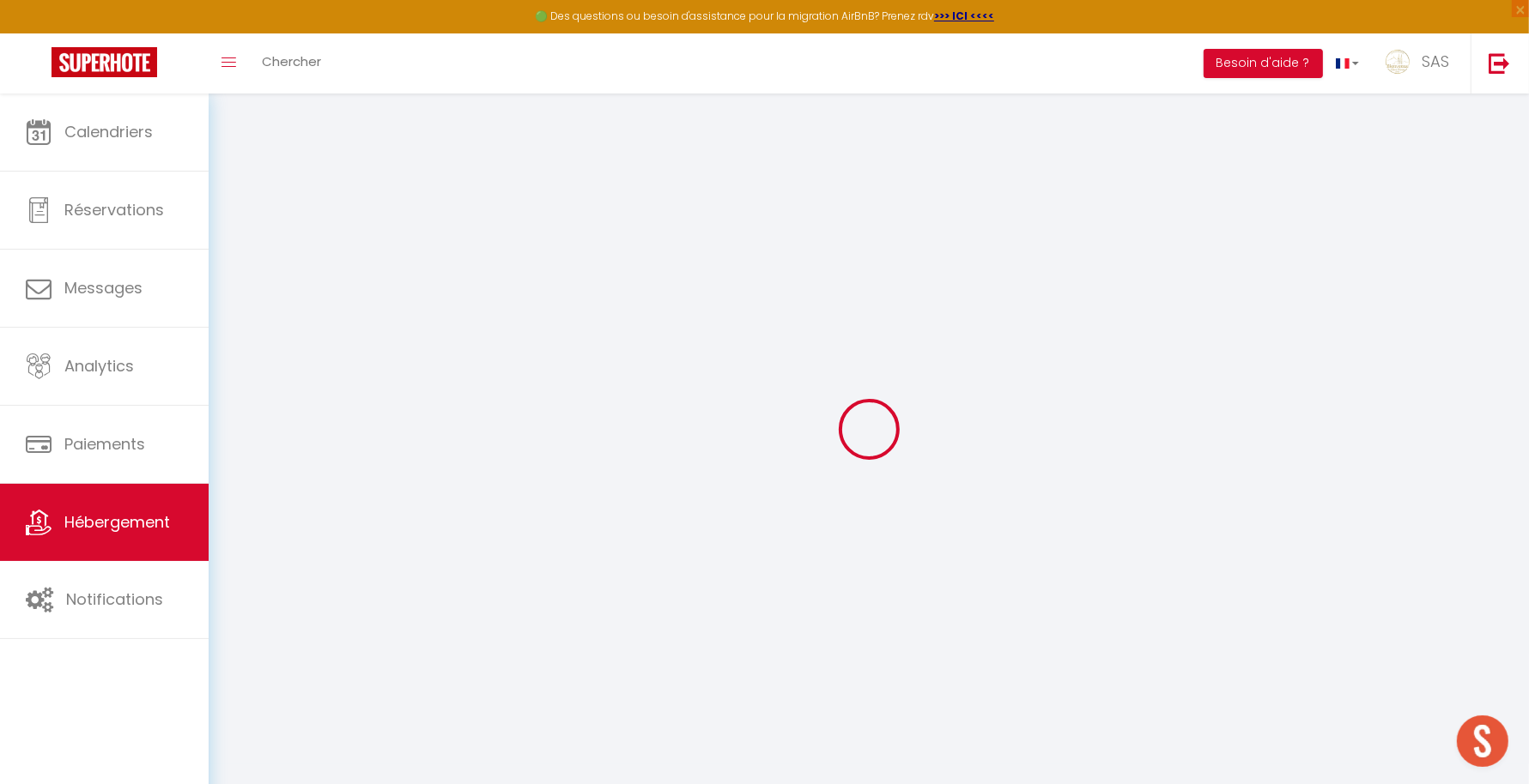
type input "[GEOGRAPHIC_DATA]"
select select "6"
select select "2"
type input "92"
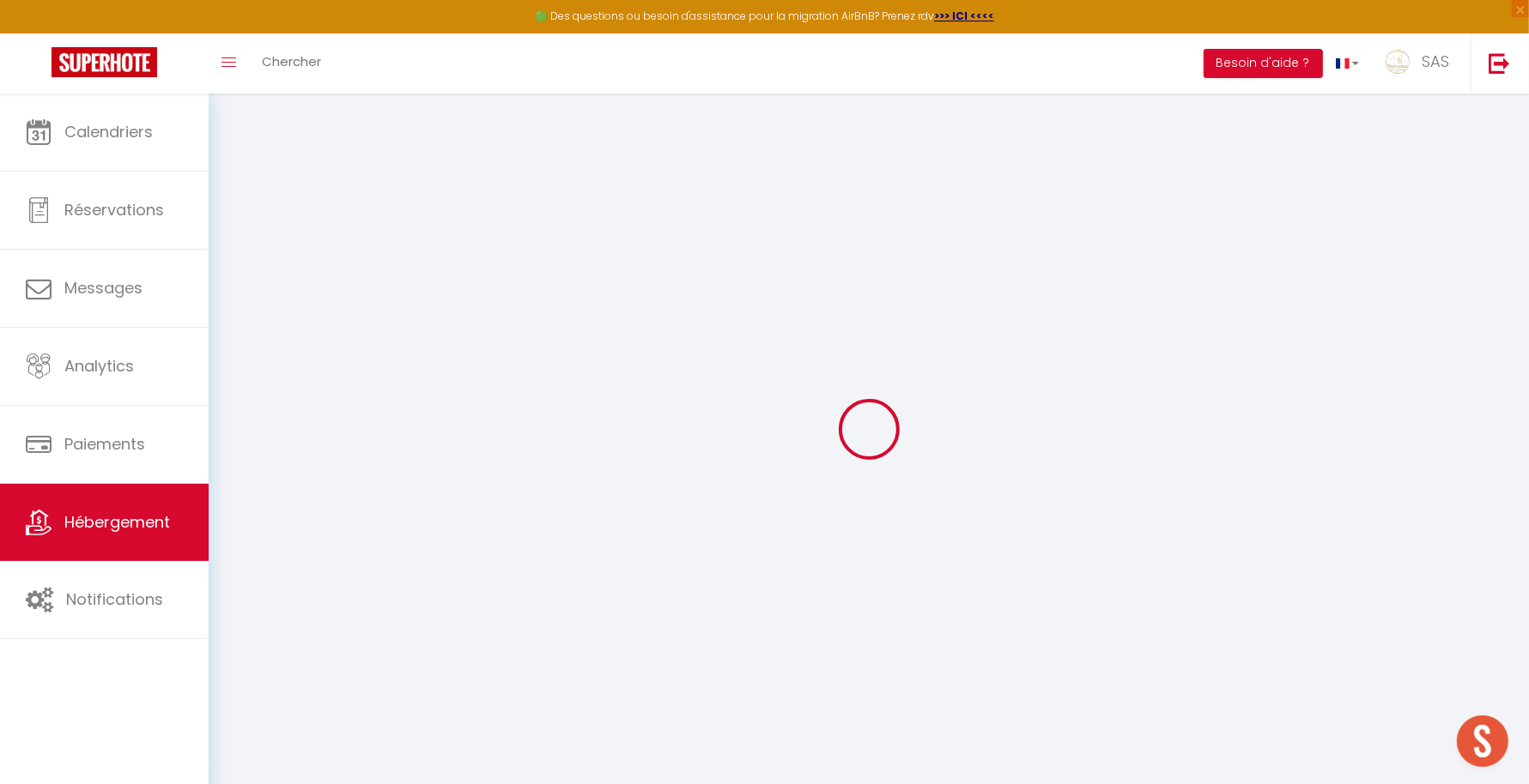
type input "73"
type input "3.50"
type input "500"
select select
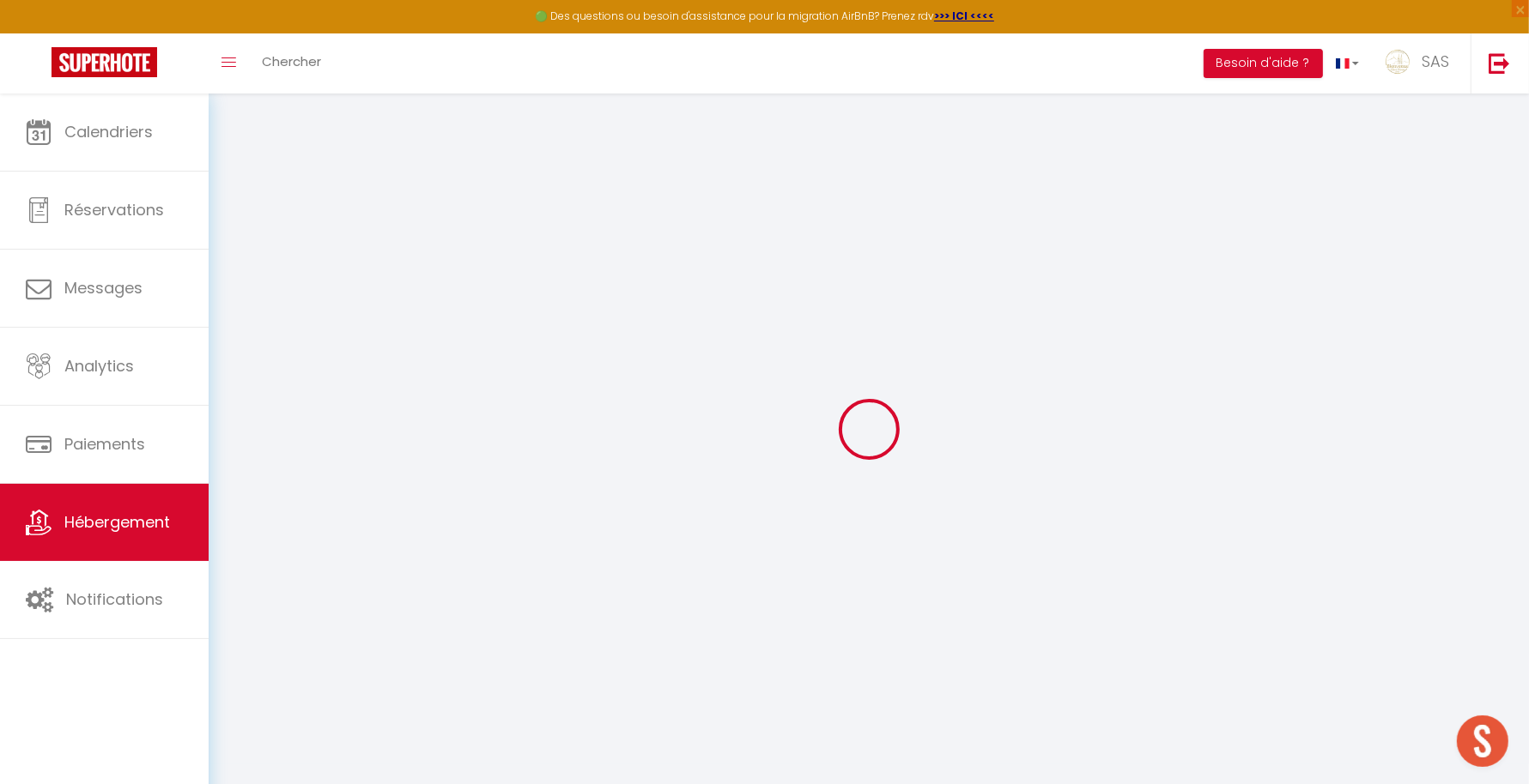
select select
type input "[STREET_ADDRESS][PERSON_NAME]"
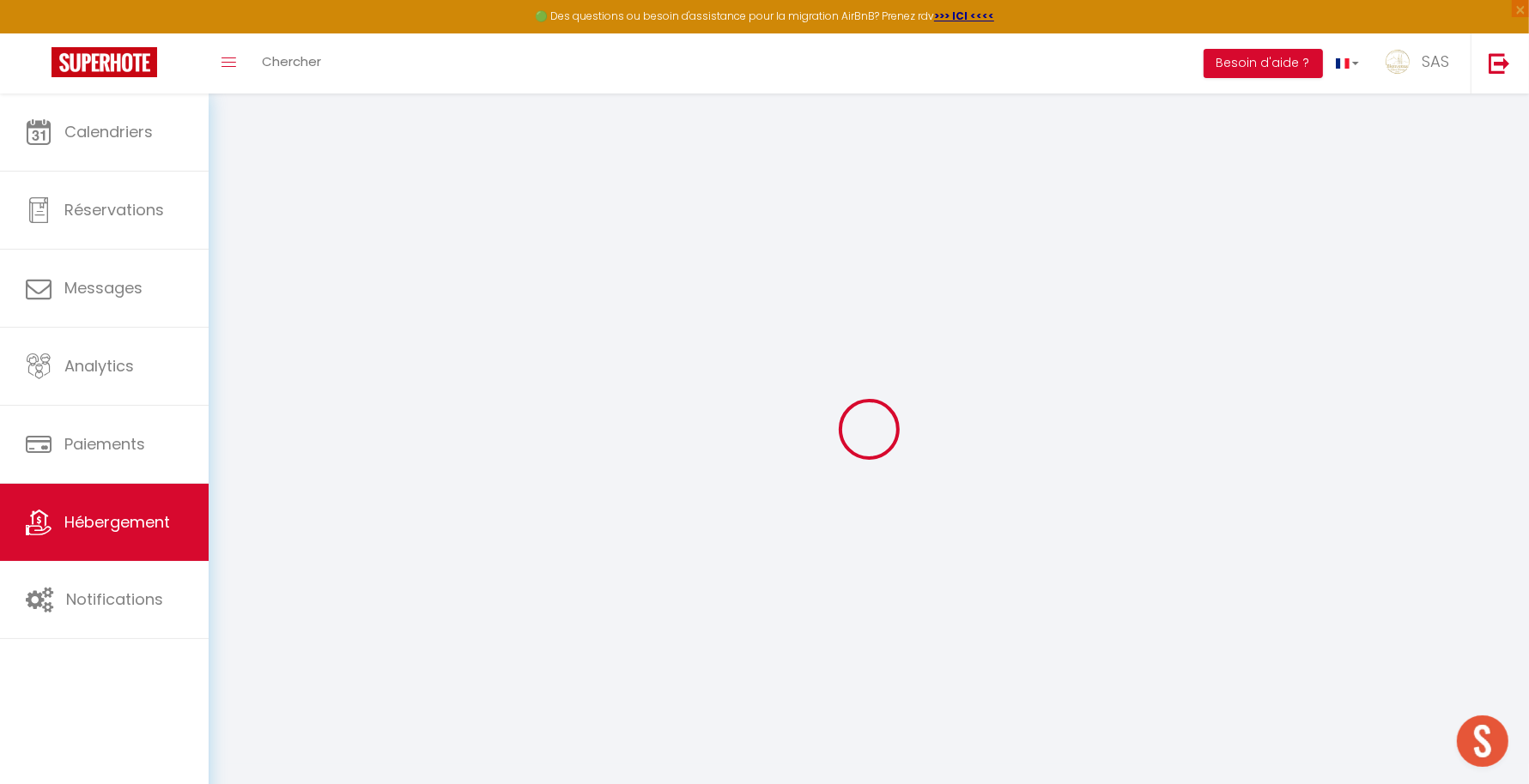
type input "63000"
type input "[GEOGRAPHIC_DATA]"
type input "[EMAIL_ADDRESS][DOMAIN_NAME]"
select select "3863"
checkbox input "false"
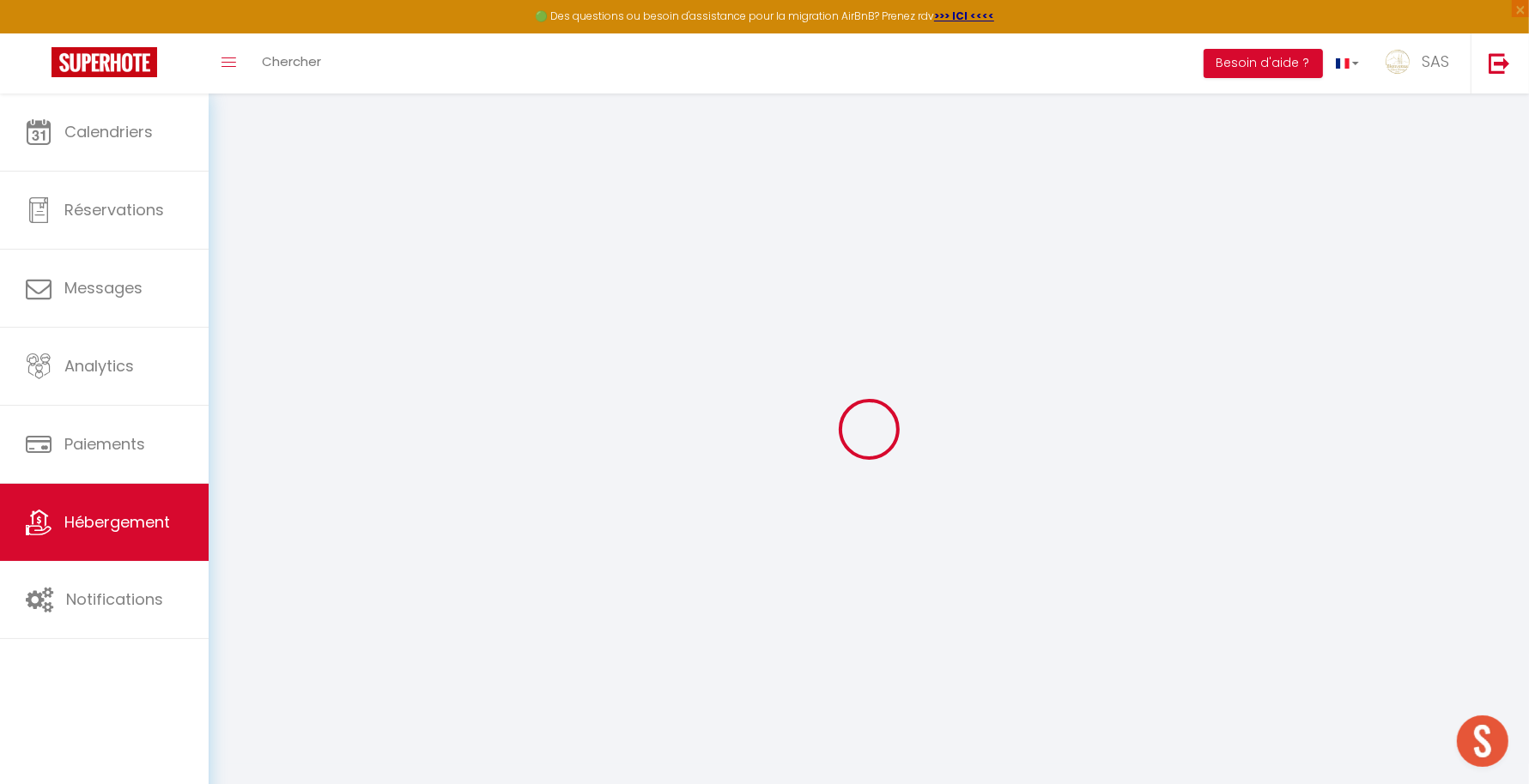
checkbox input "false"
type input "0"
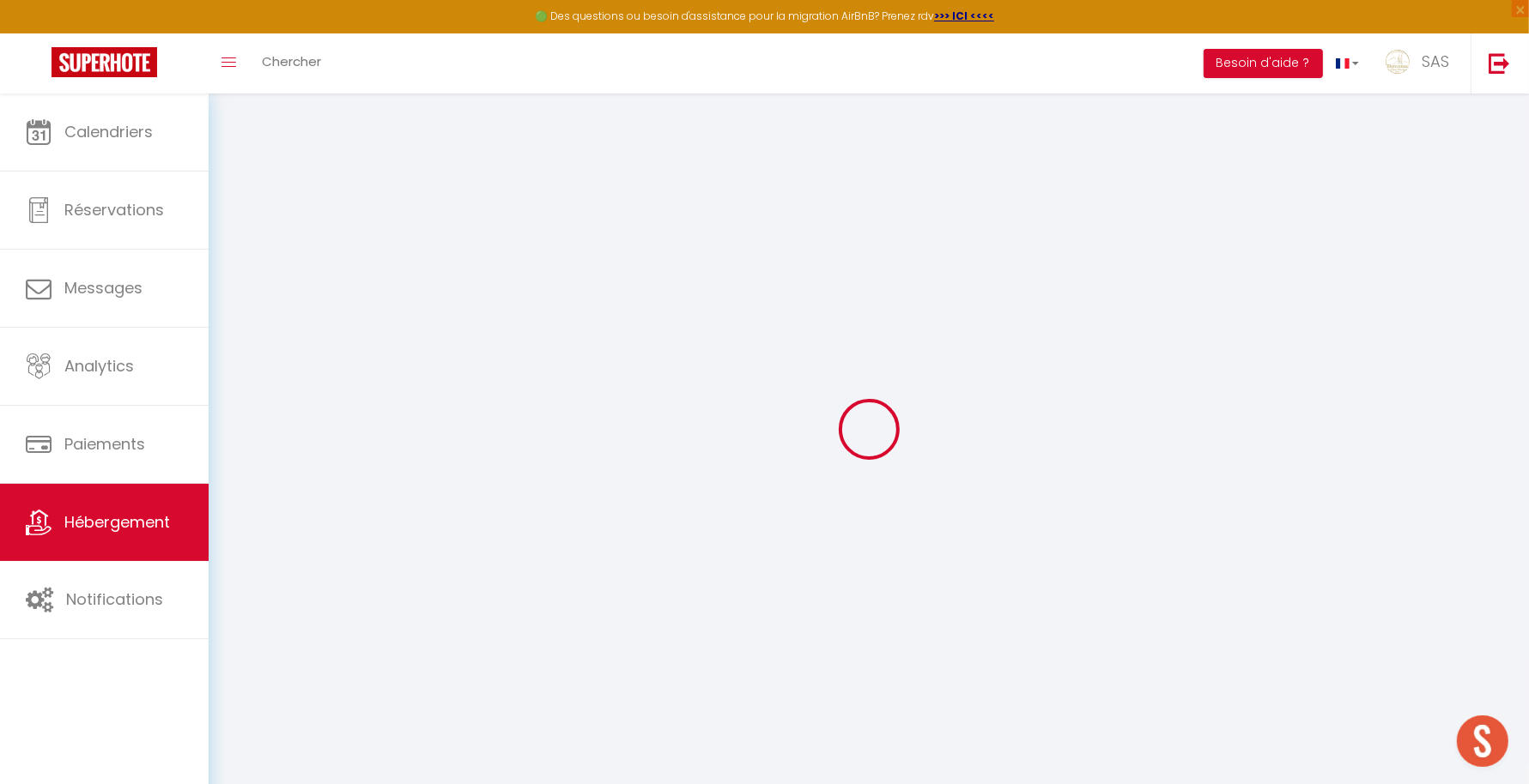
type input "0"
select select
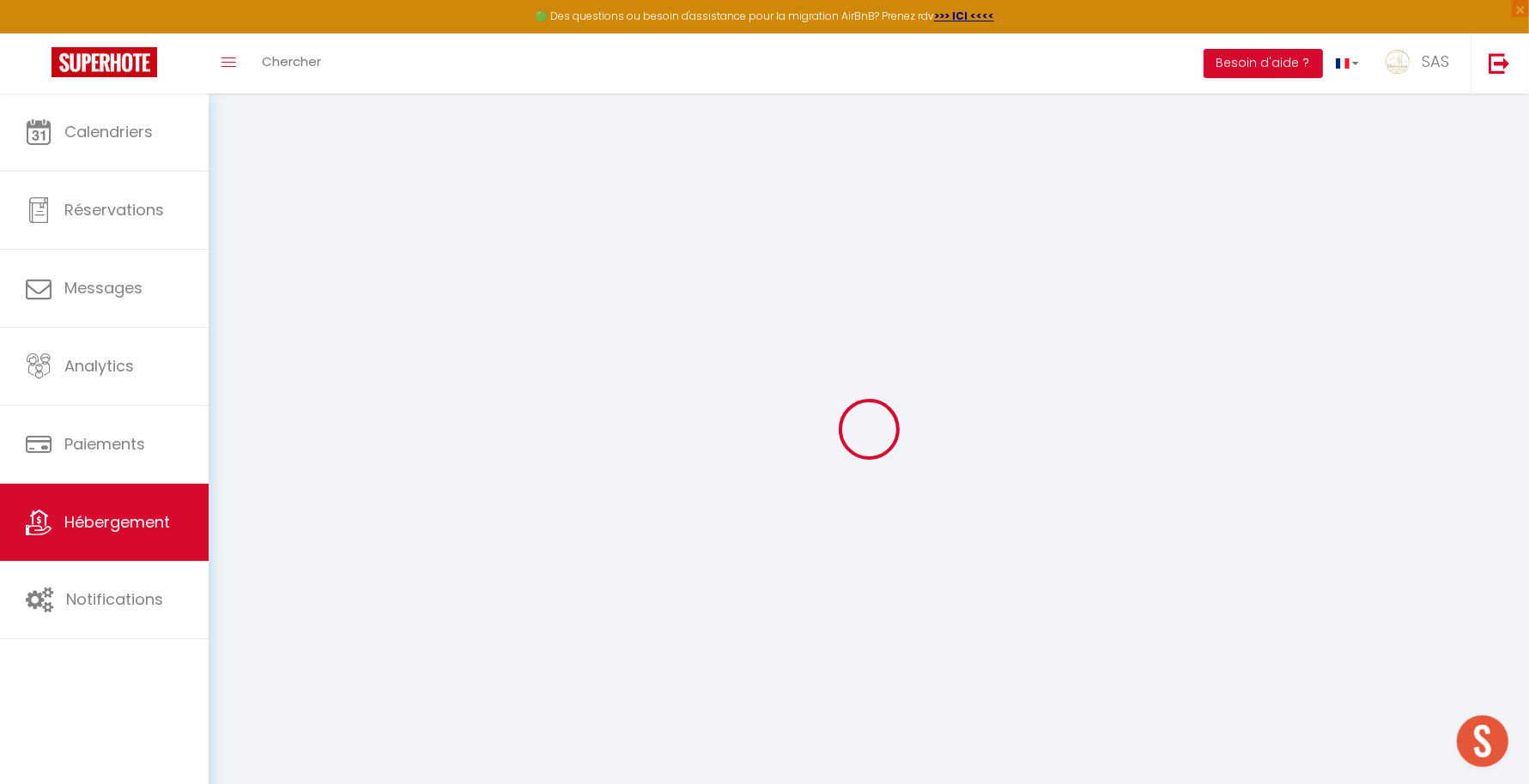
select select
checkbox input "false"
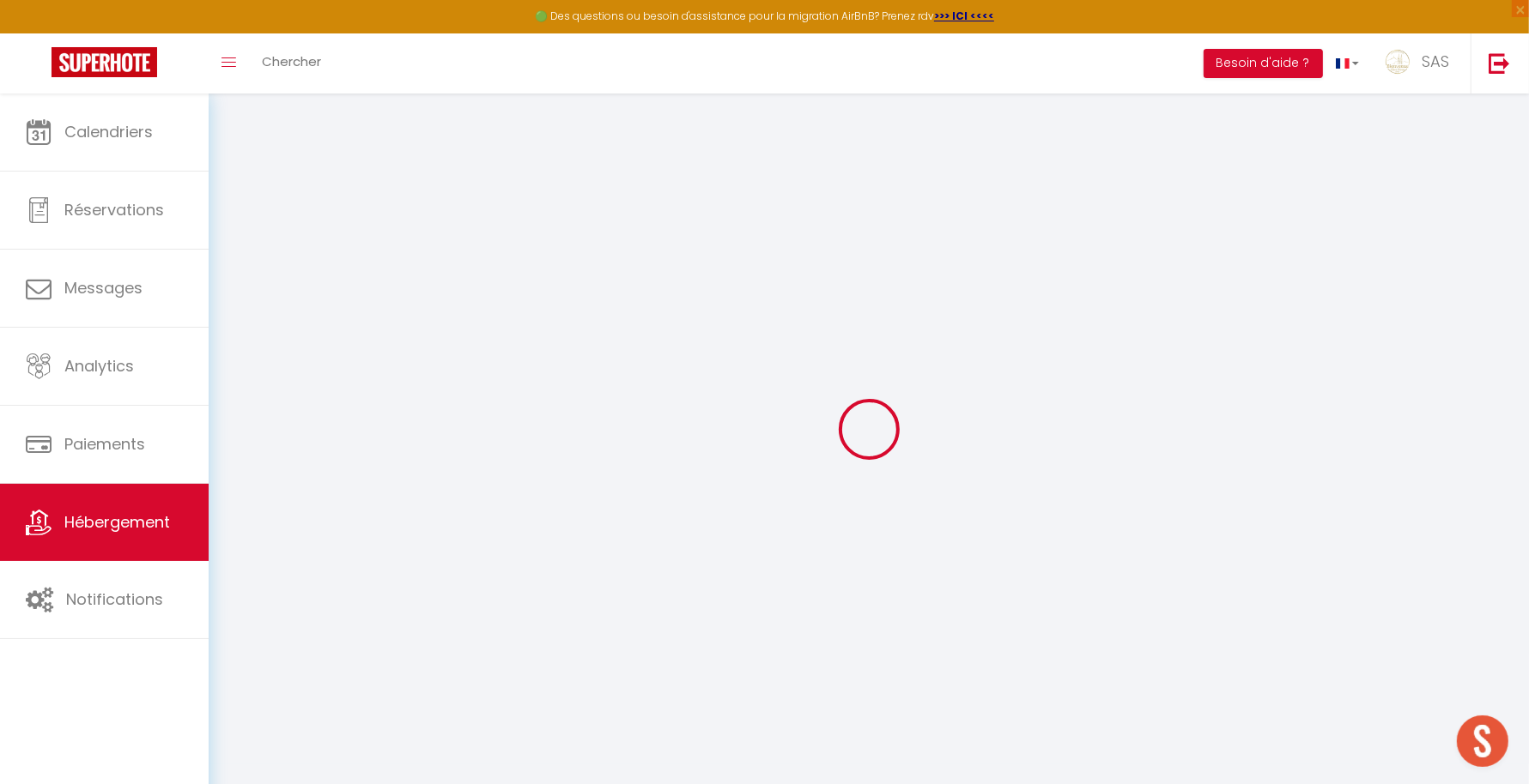
checkbox input "false"
select select
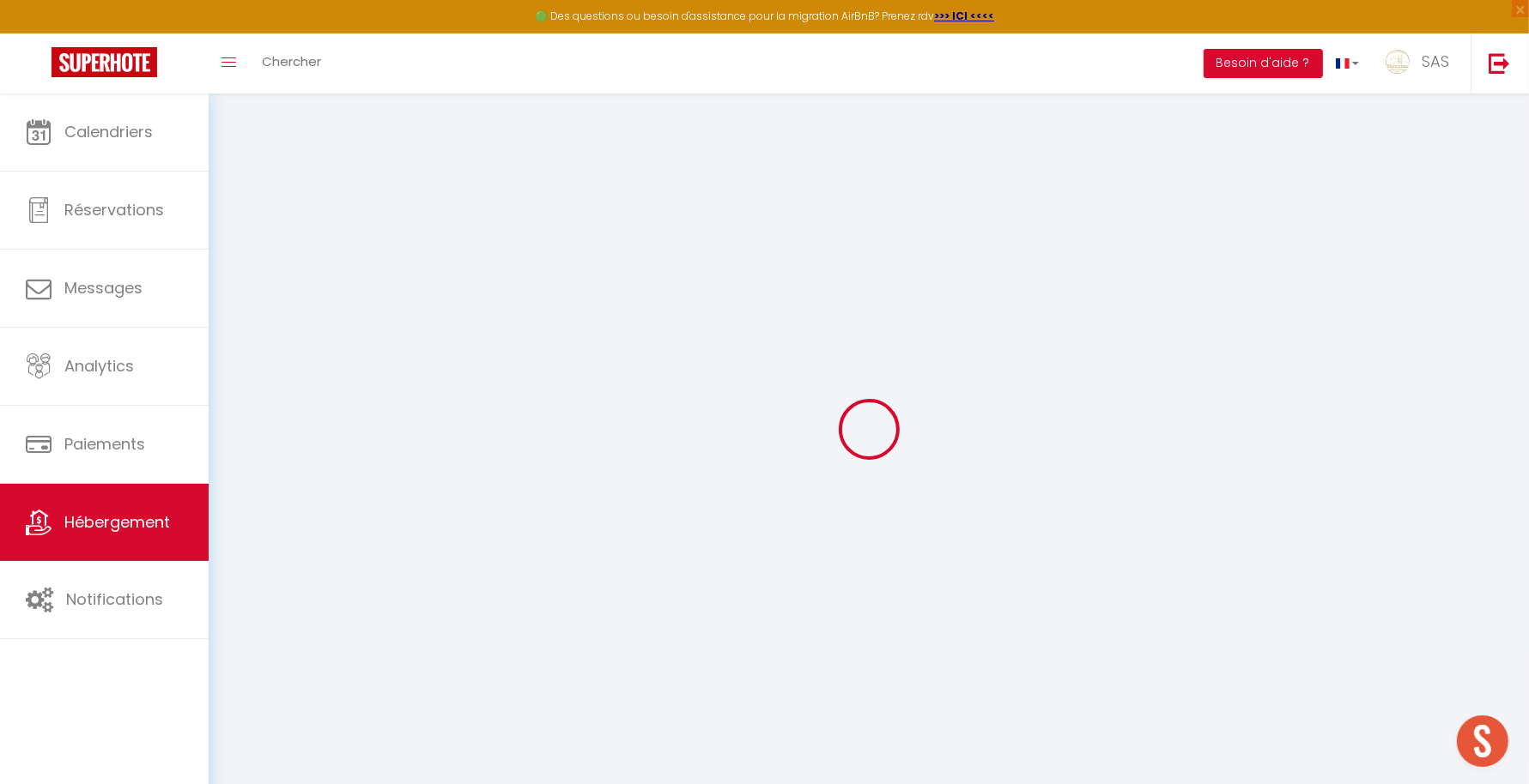
select select
checkbox input "false"
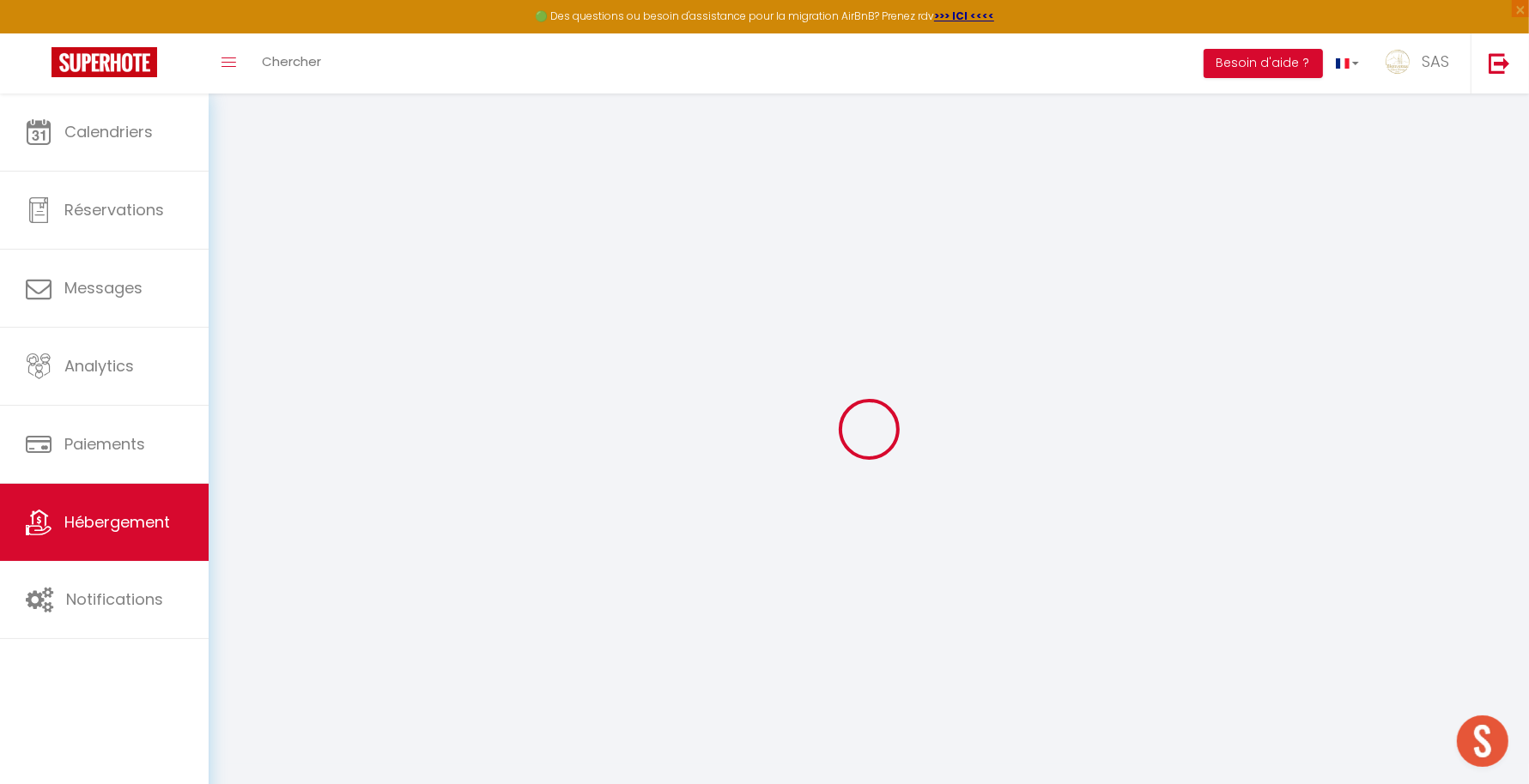
checkbox input "false"
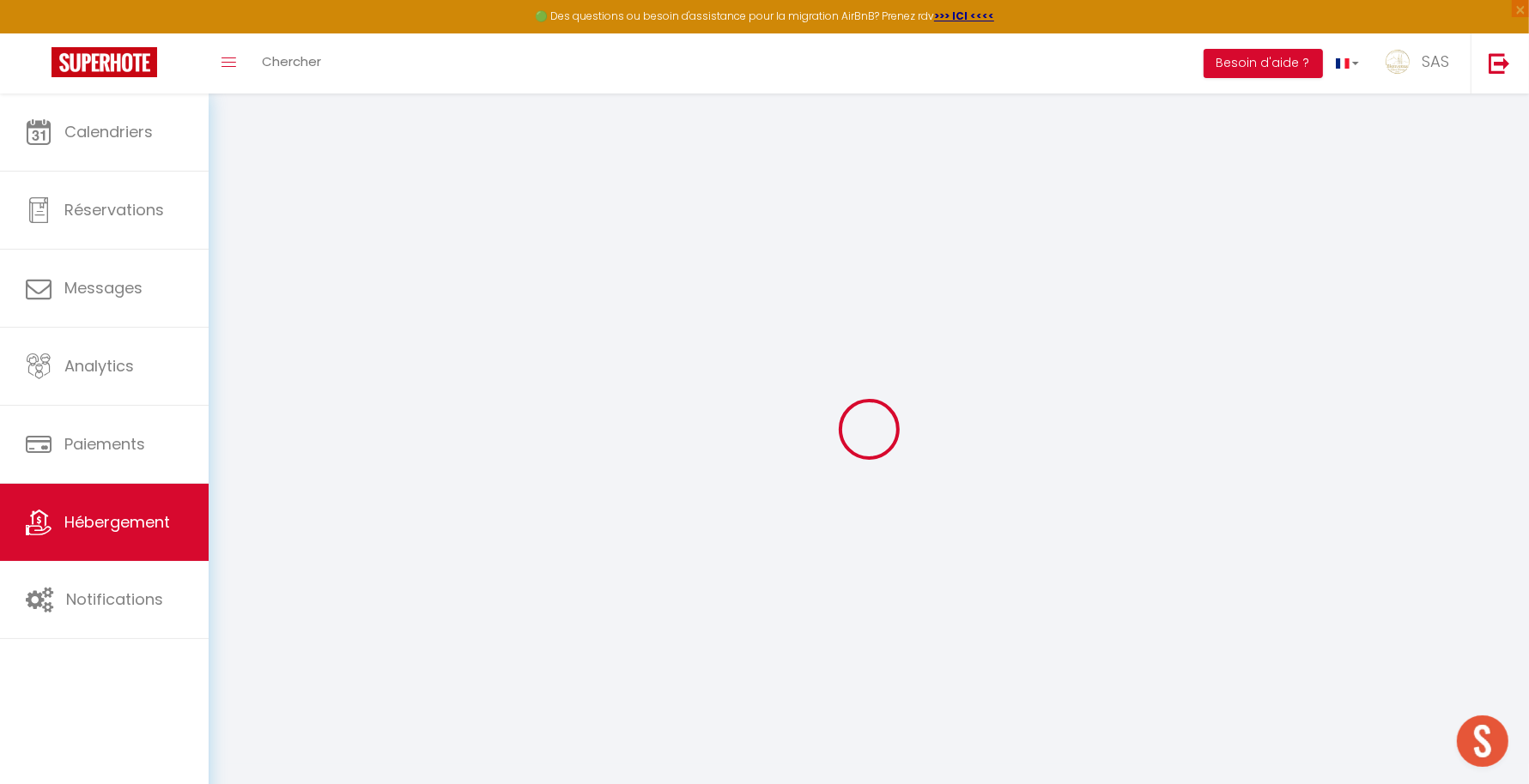
checkbox input "false"
select select "17:00"
select select
select select "11:00"
select select "30"
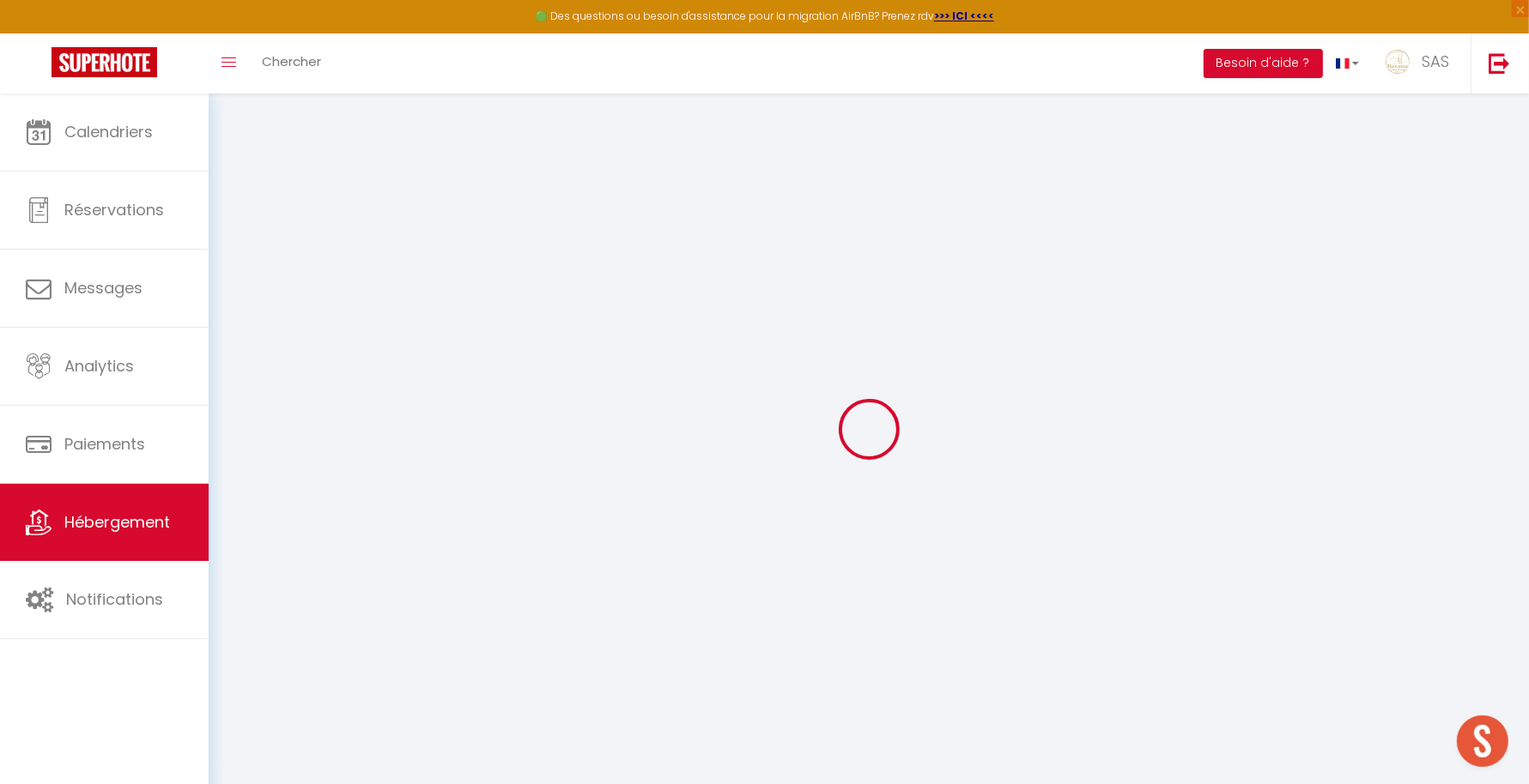
select select "120"
select select "22:00"
select select
checkbox input "false"
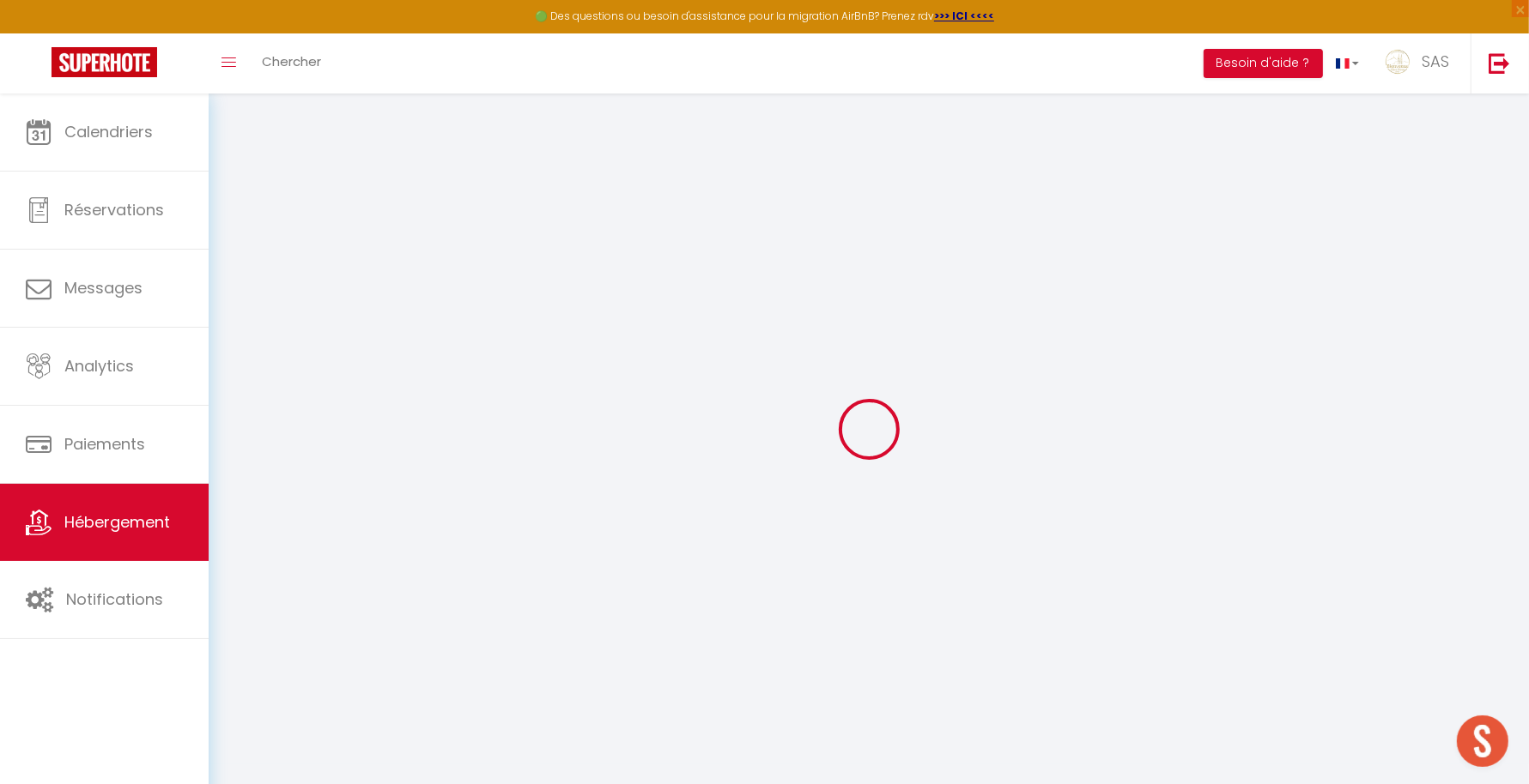
checkbox input "false"
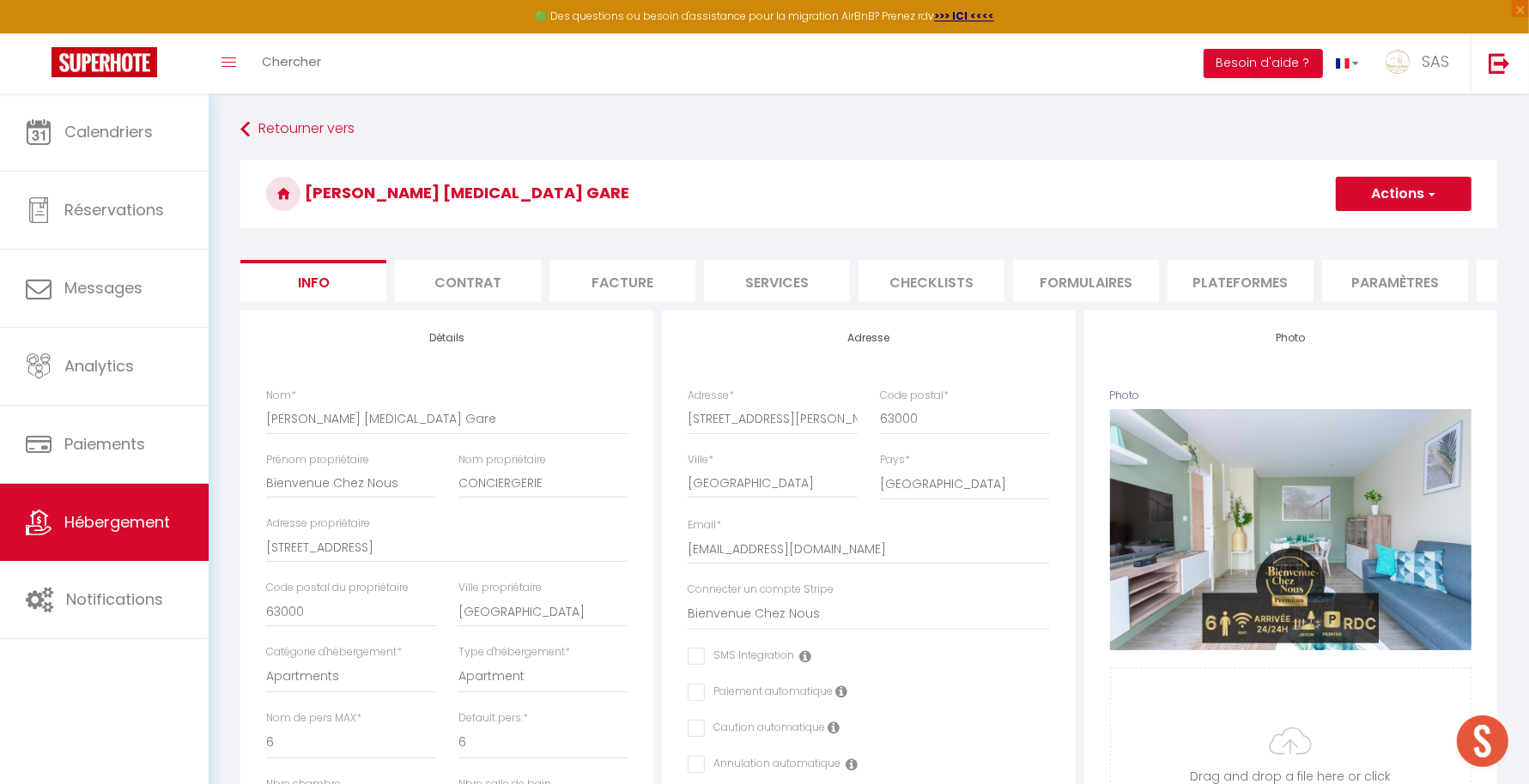
click at [855, 284] on ul "Info Contrat Facture Services Checklists Formulaires Plateformes Paramètres [GE…" at bounding box center [869, 281] width 1257 height 42
click at [785, 282] on li "Services" at bounding box center [777, 281] width 146 height 42
checkbox input "true"
checkbox input "false"
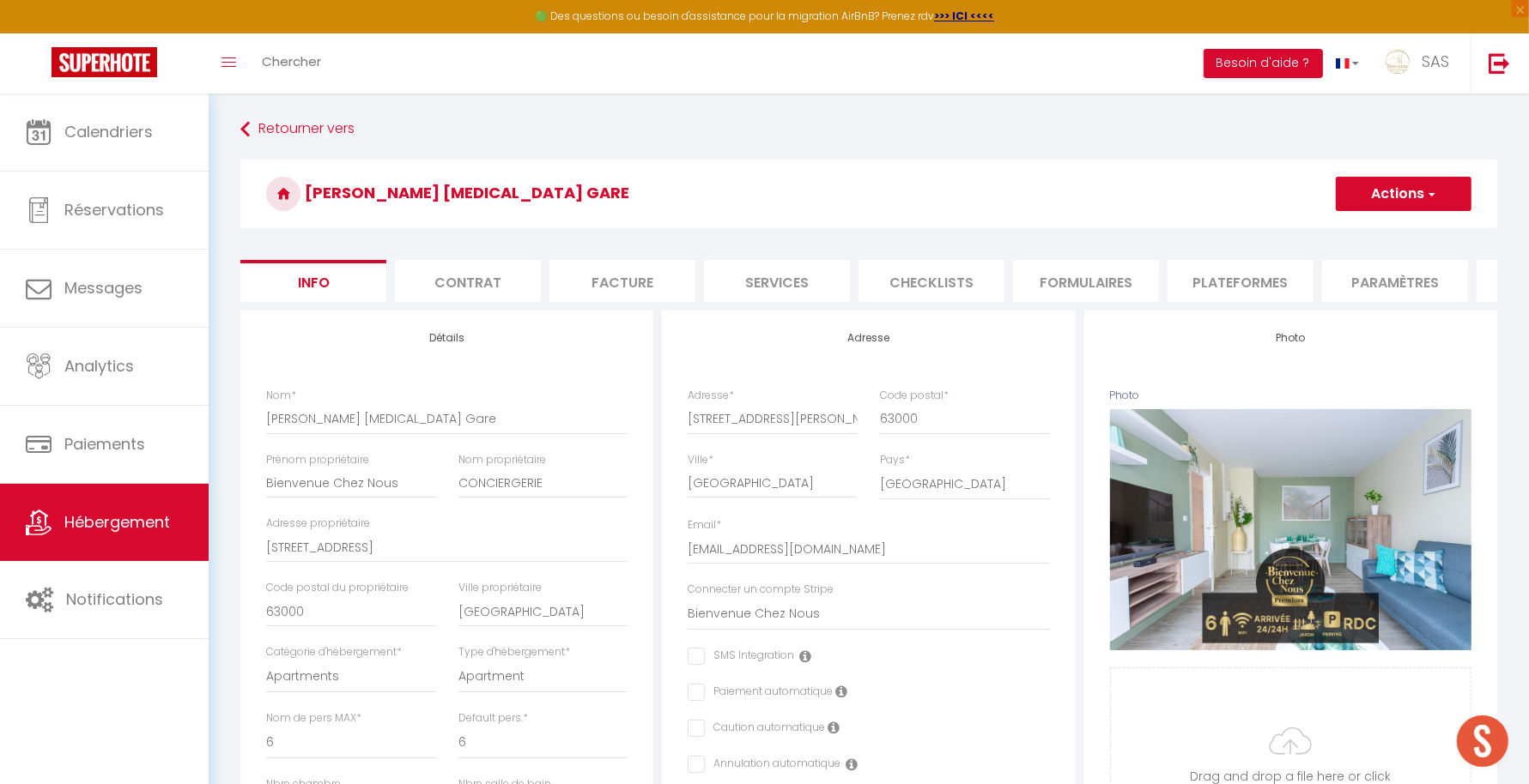
checkbox input "false"
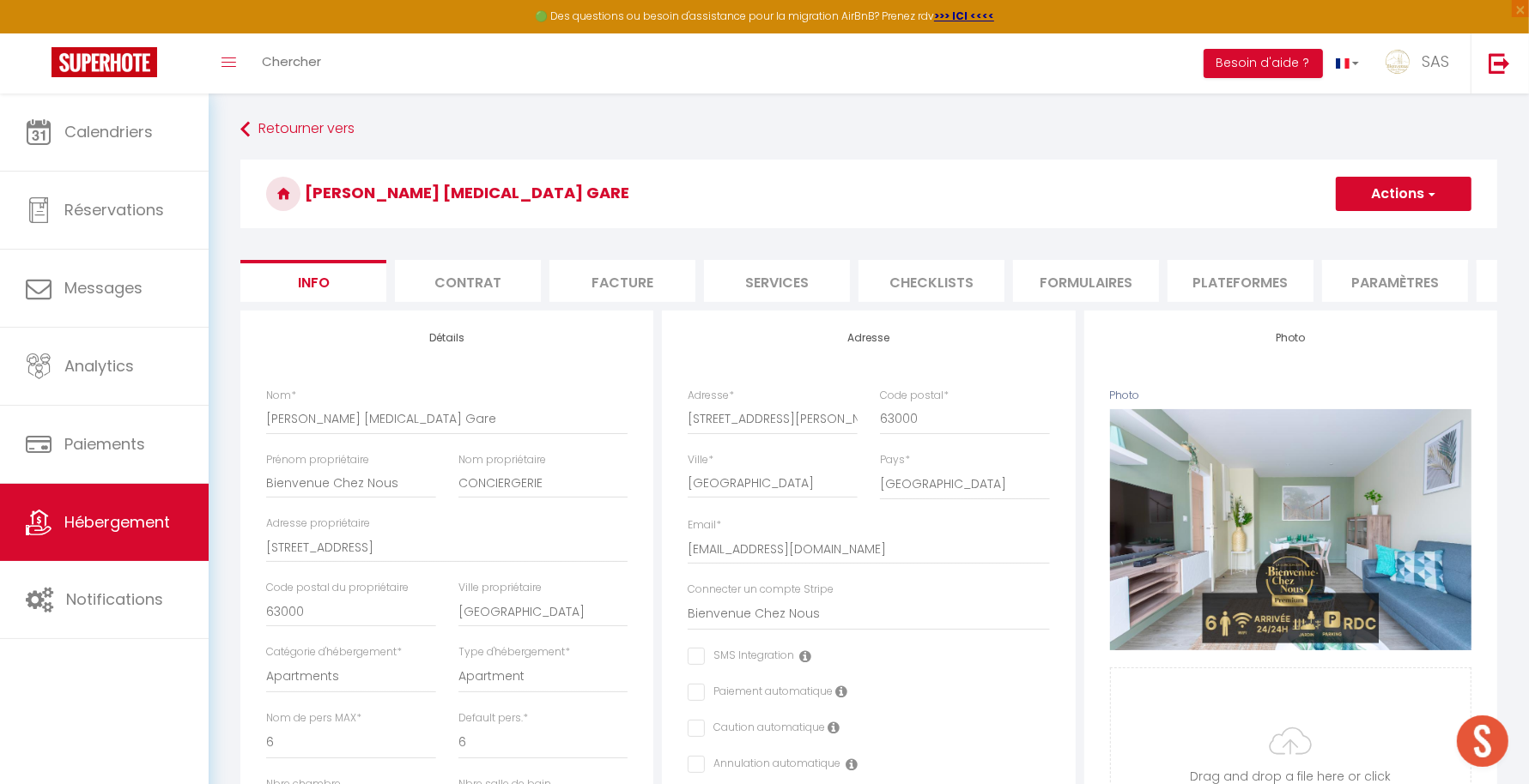
select select
checkbox input "false"
select select
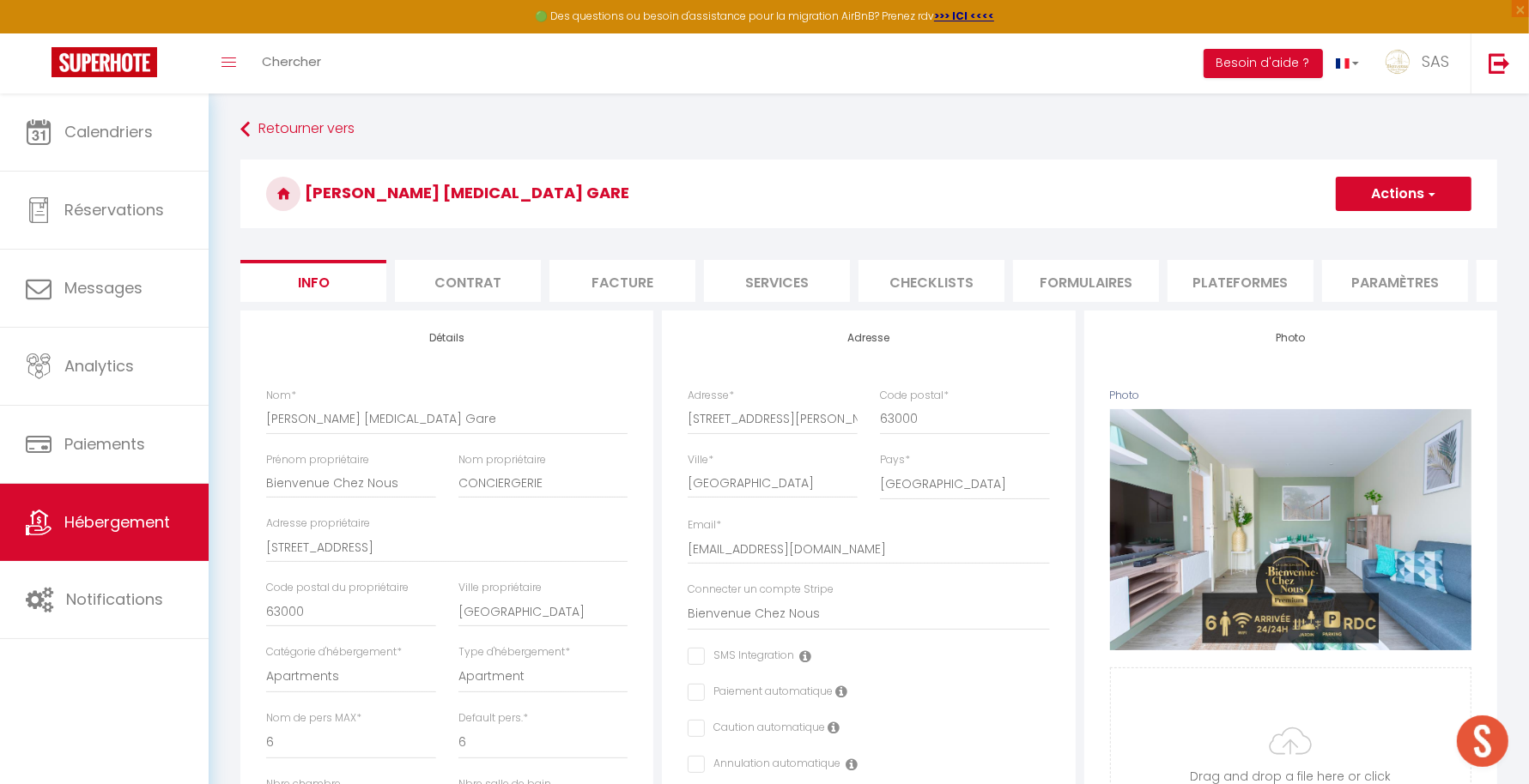
checkbox input "false"
select select
checkbox input "false"
select select
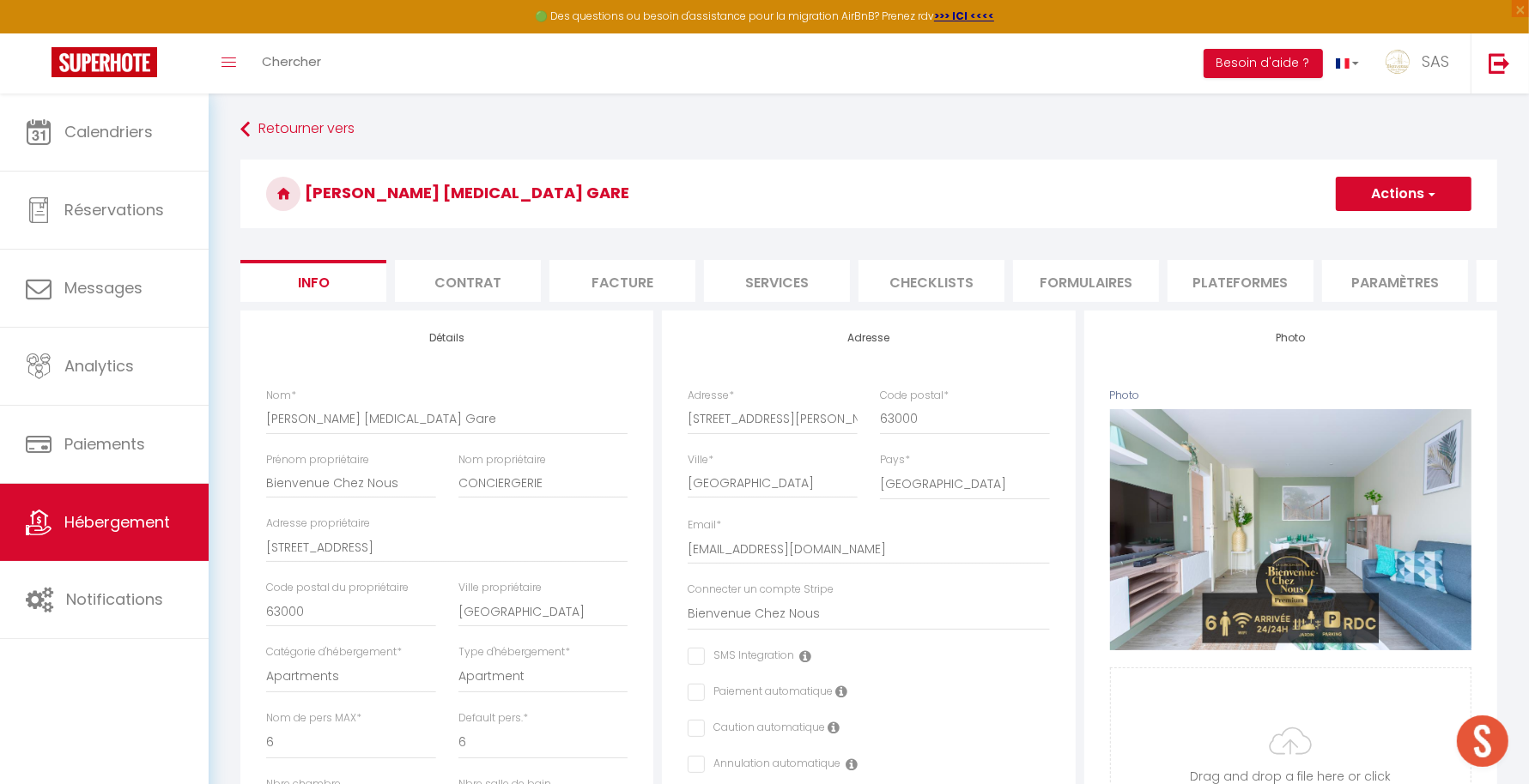
checkbox input "false"
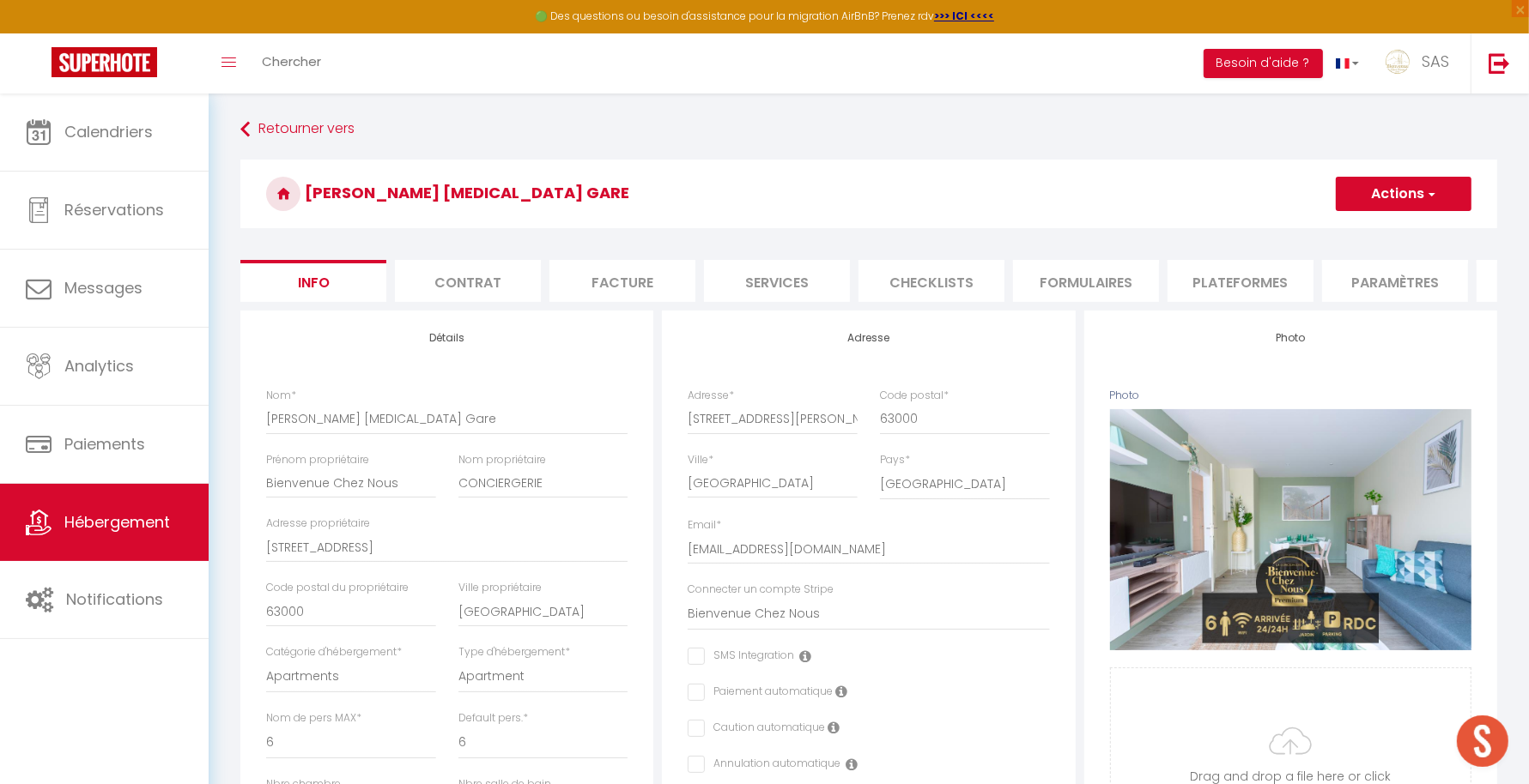
checkbox input "false"
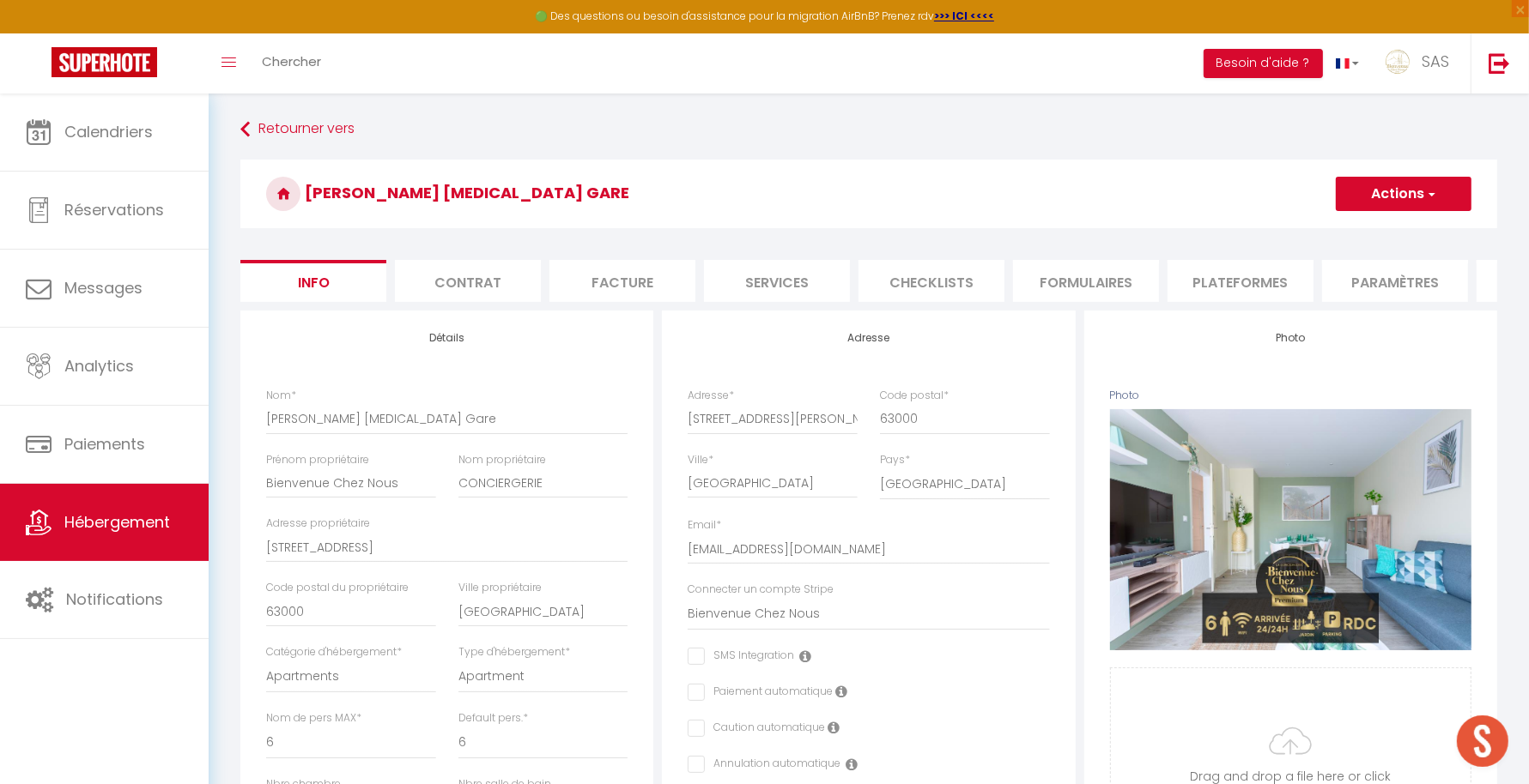
checkbox input "false"
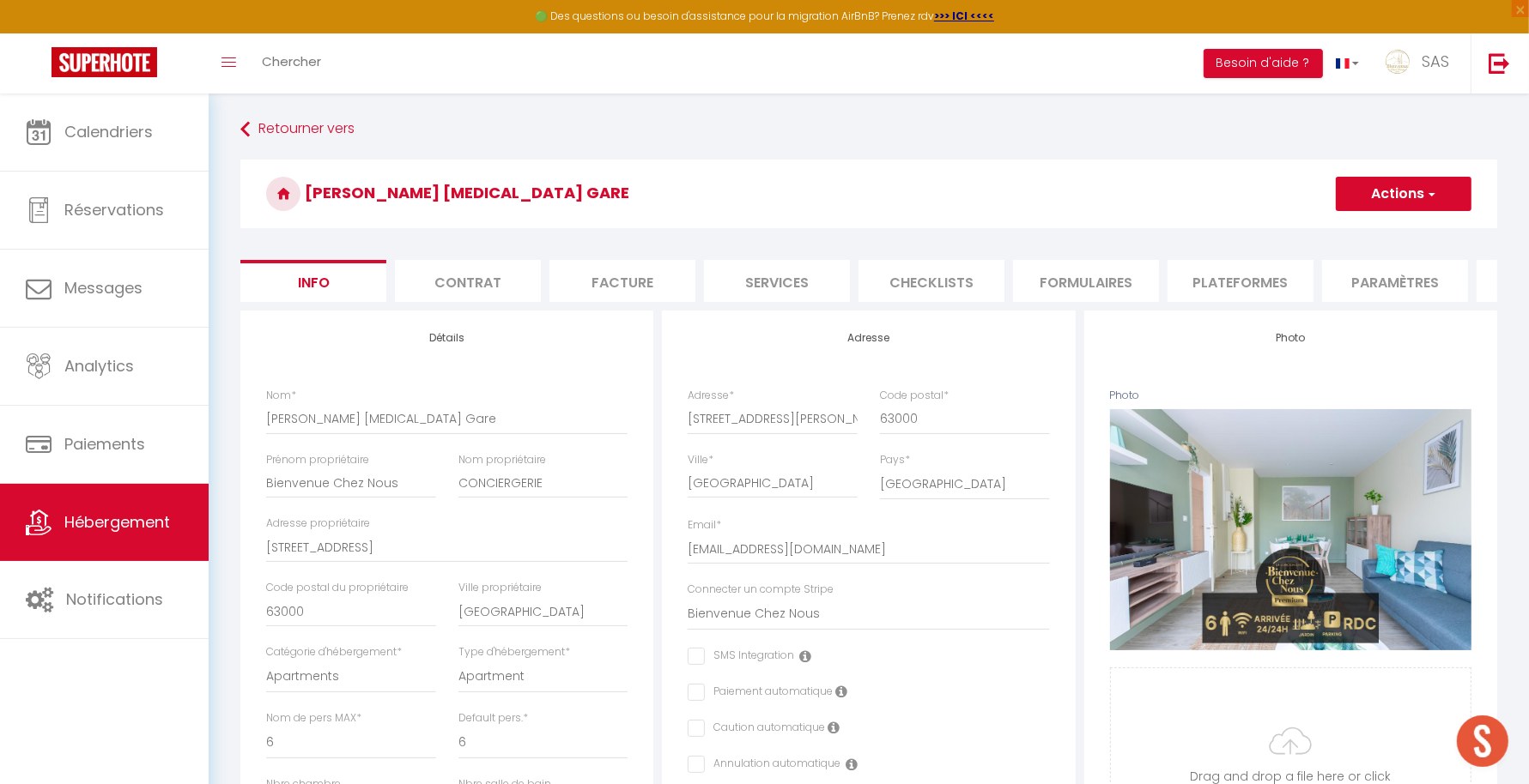
select select
checkbox input "false"
select select
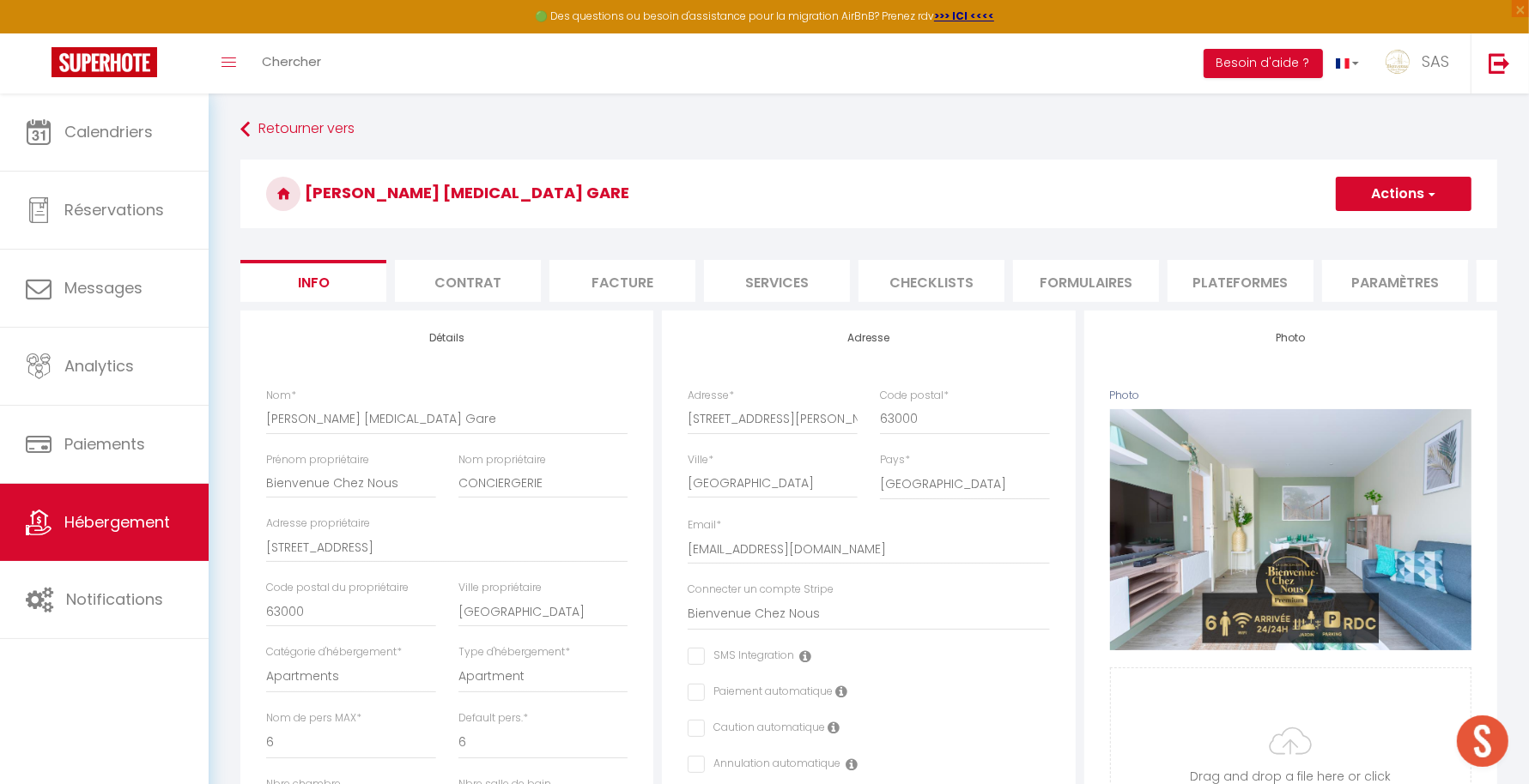
checkbox input "false"
select select
checkbox input "false"
select select
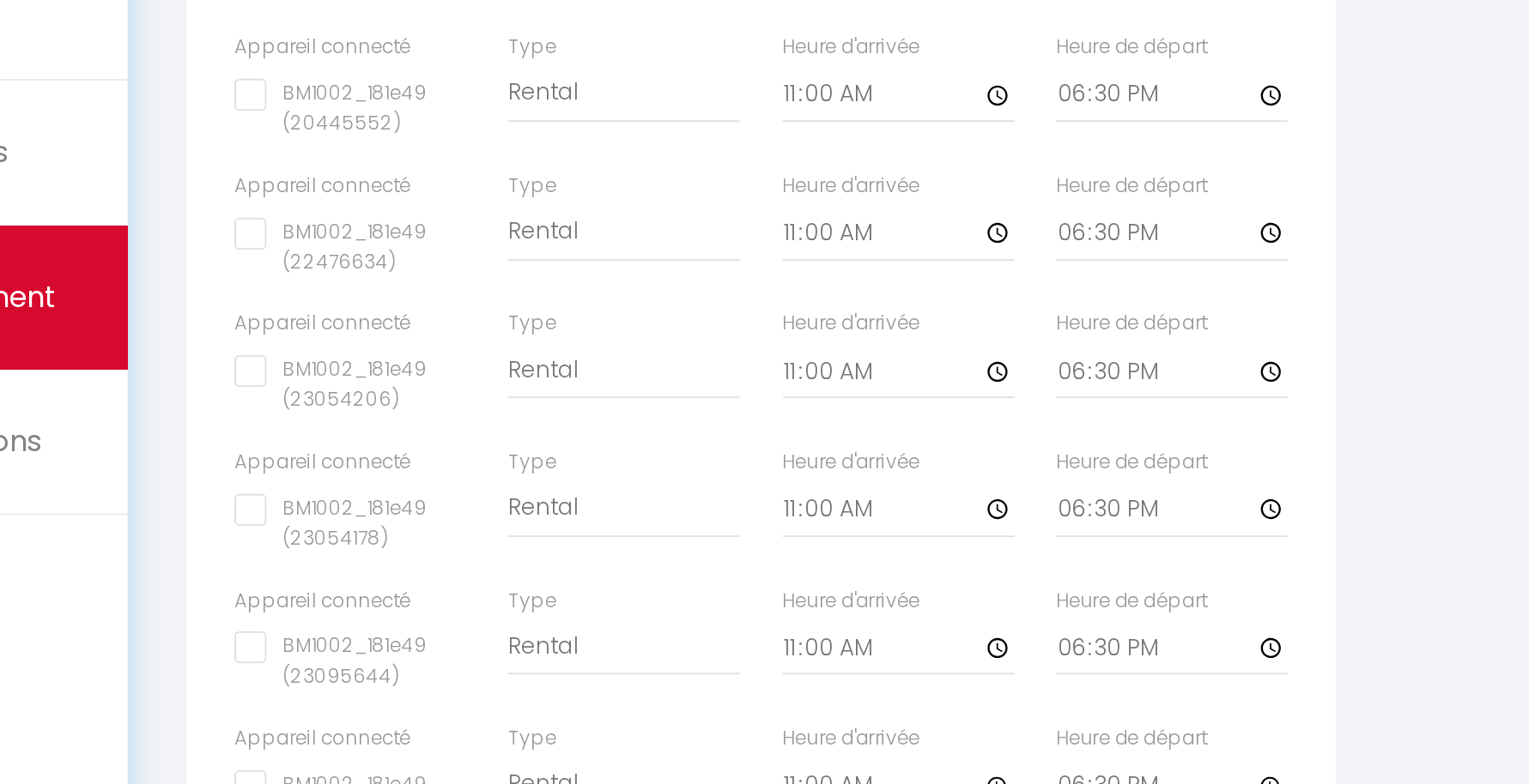
scroll to position [2035, 0]
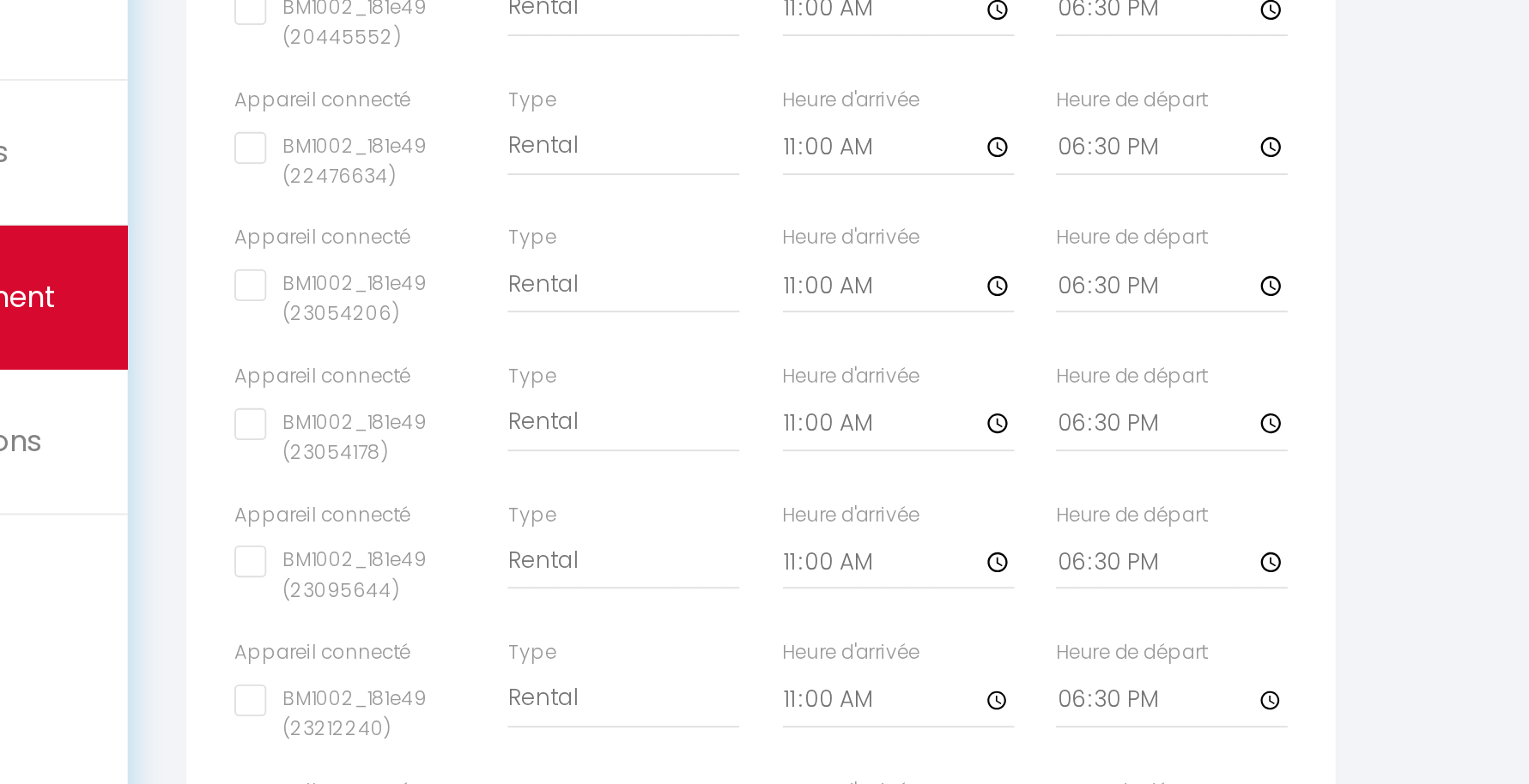
click at [274, 673] on input "BM1002_181e49 (23095644)" at bounding box center [328, 664] width 124 height 17
checkbox input "true"
checkbox input "false"
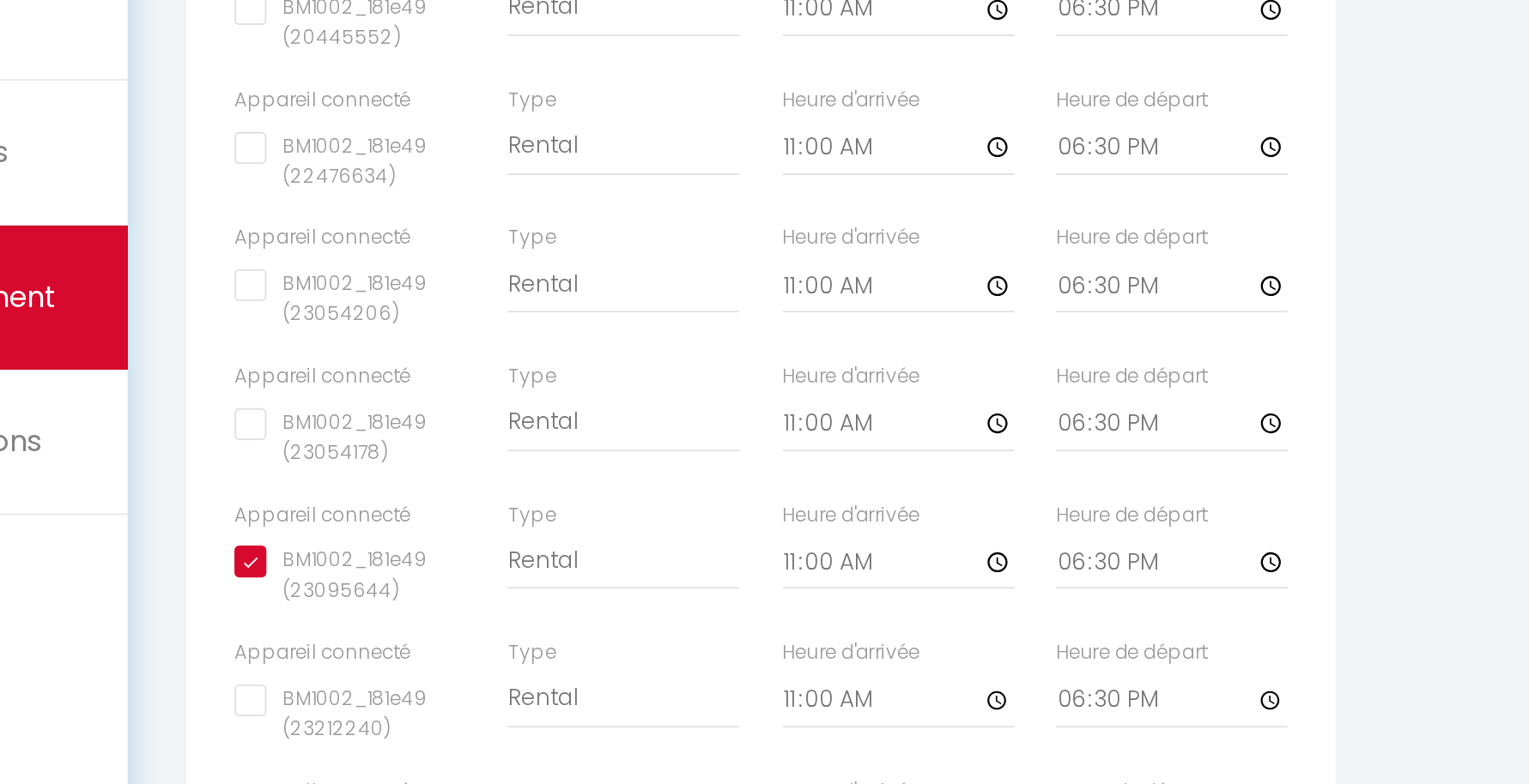
checkbox input "false"
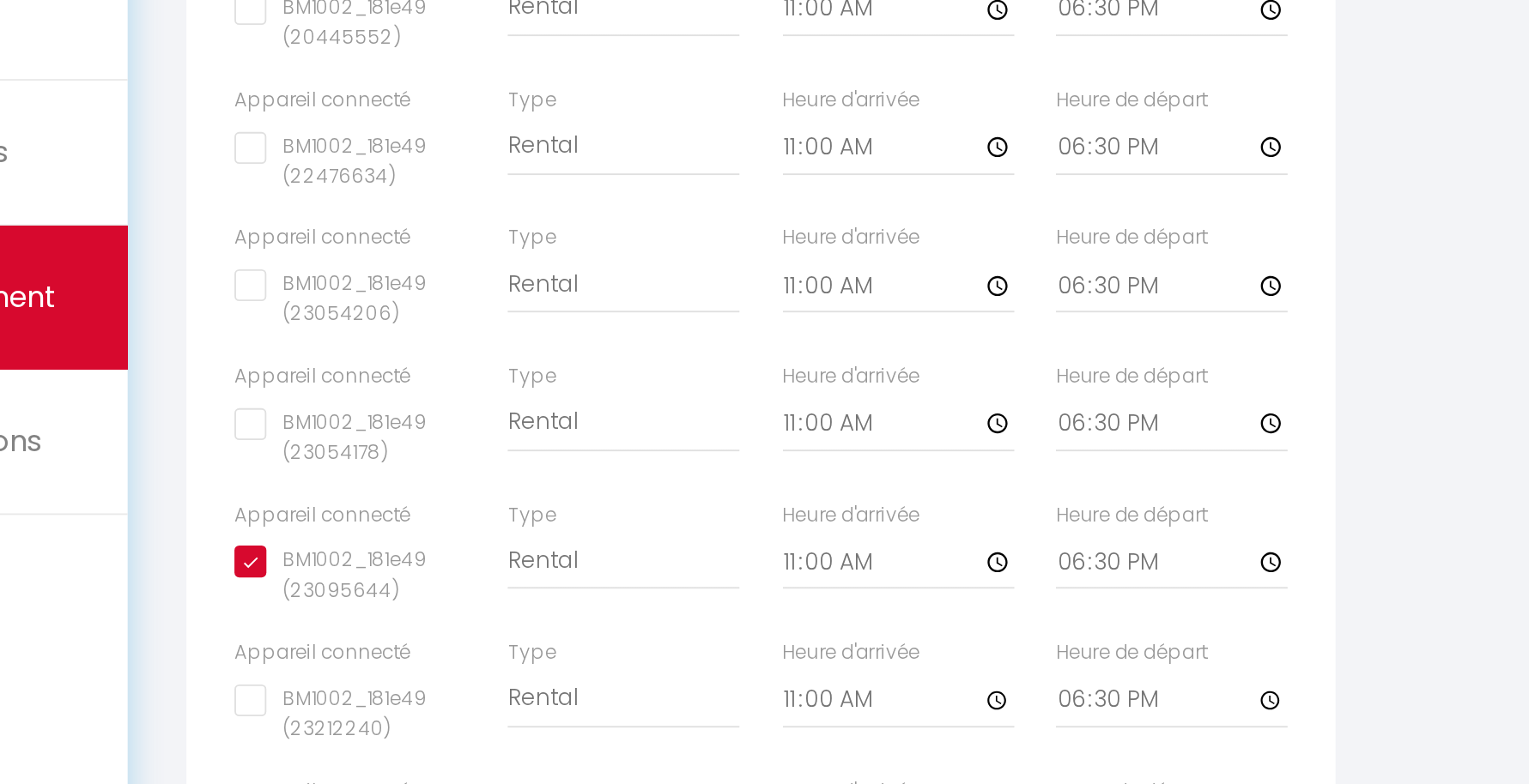
select select
checkbox input "false"
select select
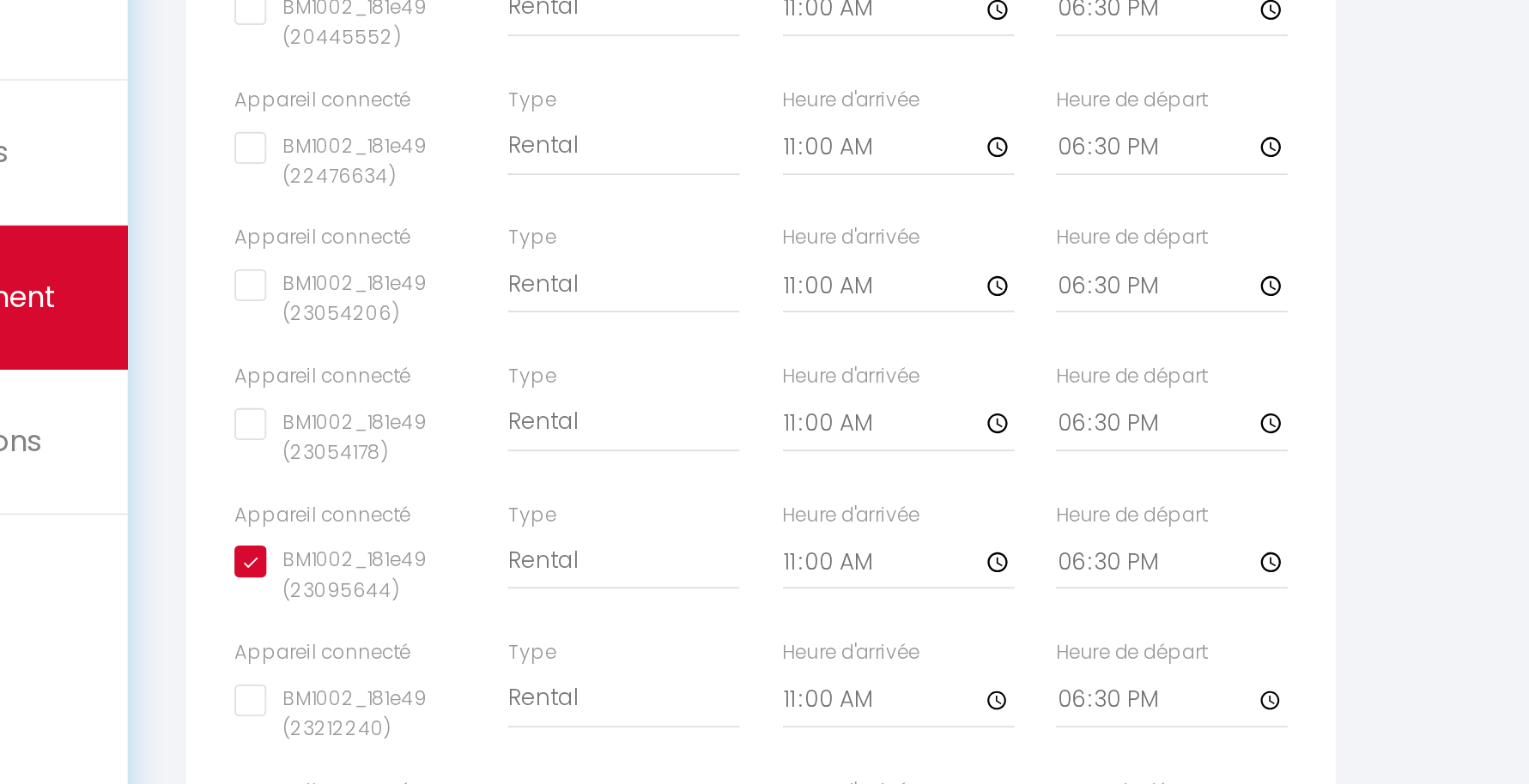
checkbox input "false"
select select
checkbox input "false"
click at [608, 680] on input "11:00" at bounding box center [622, 664] width 124 height 31
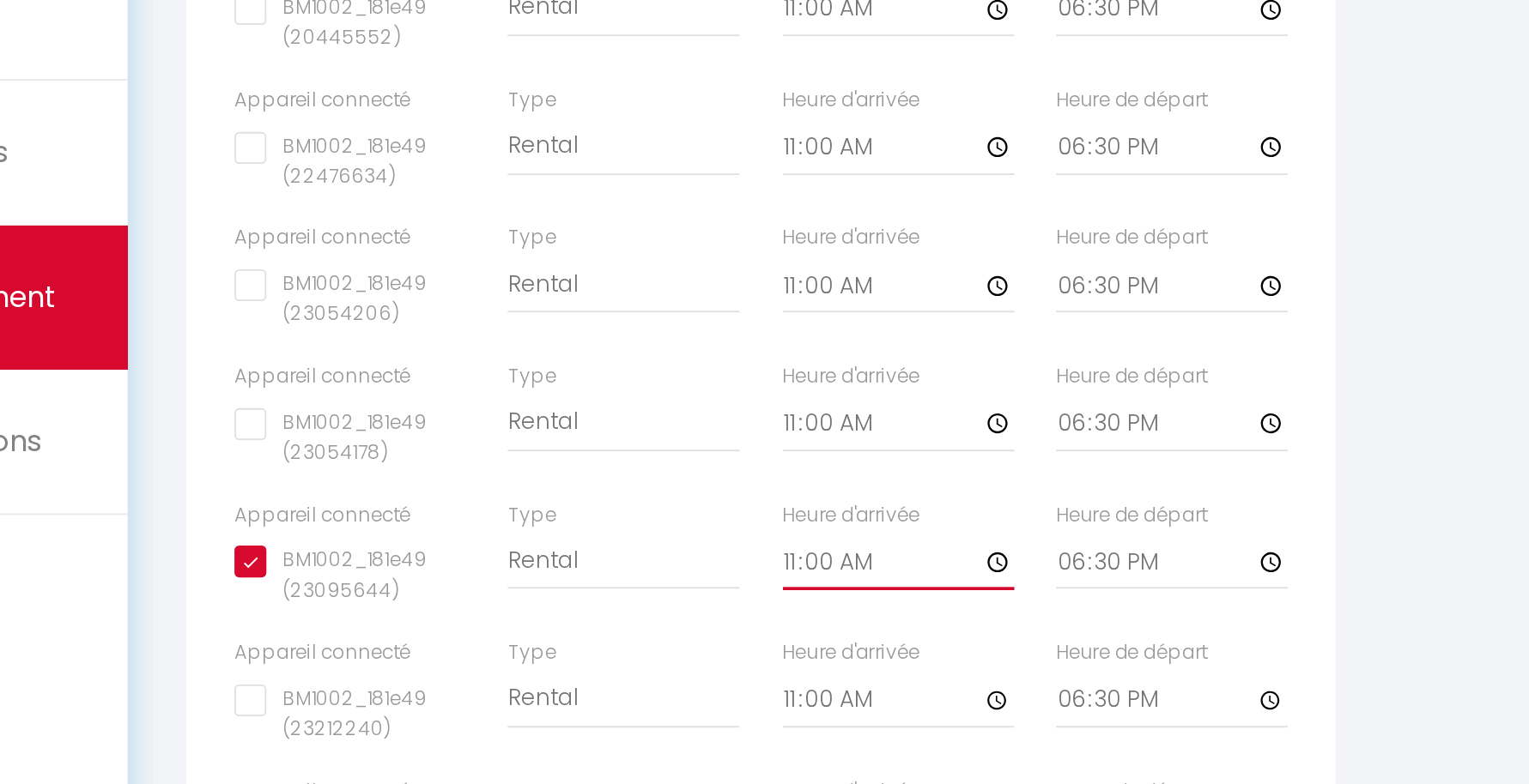
click at [675, 680] on input "11:00" at bounding box center [622, 664] width 124 height 31
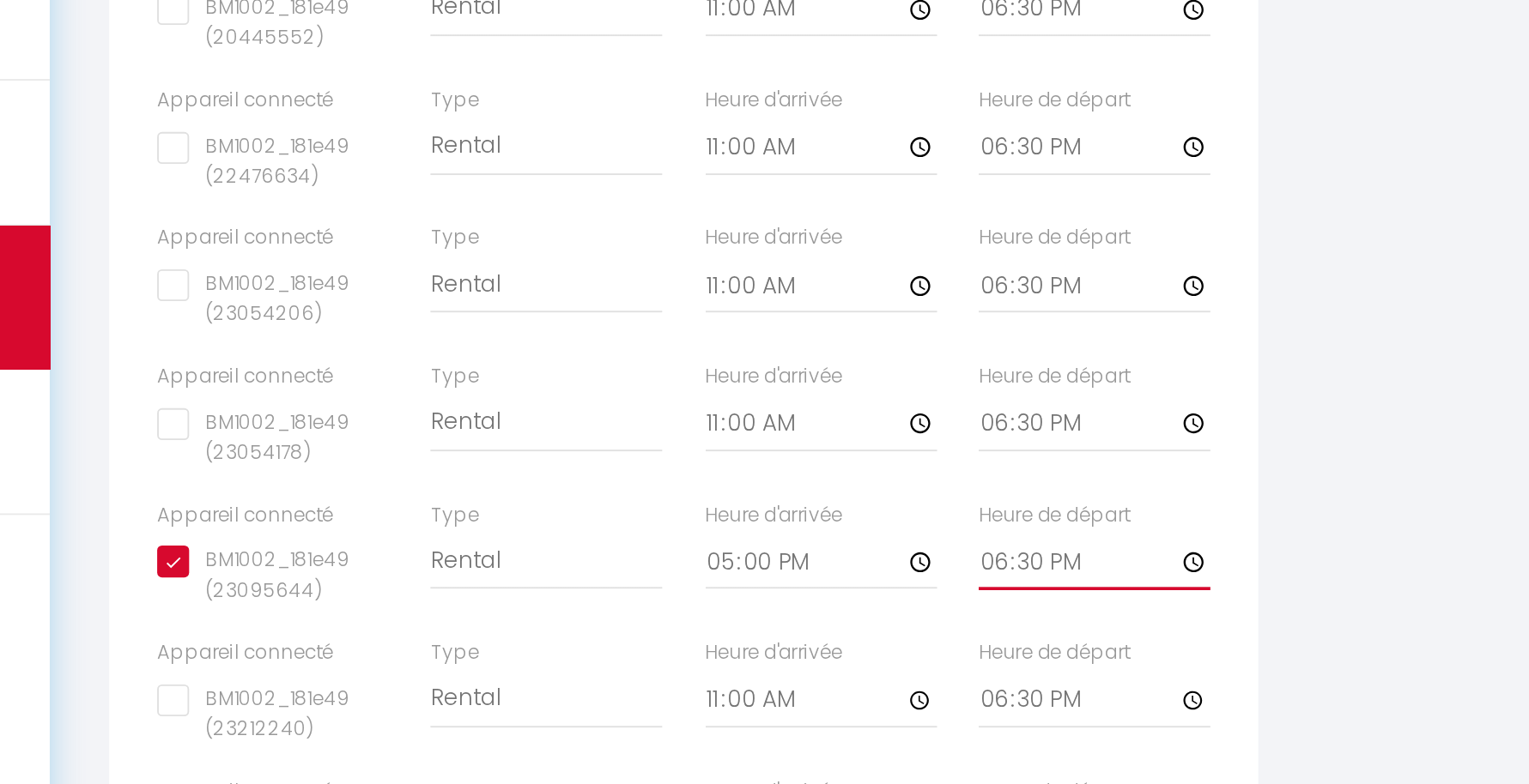
click at [819, 680] on input "18:30" at bounding box center [769, 664] width 124 height 31
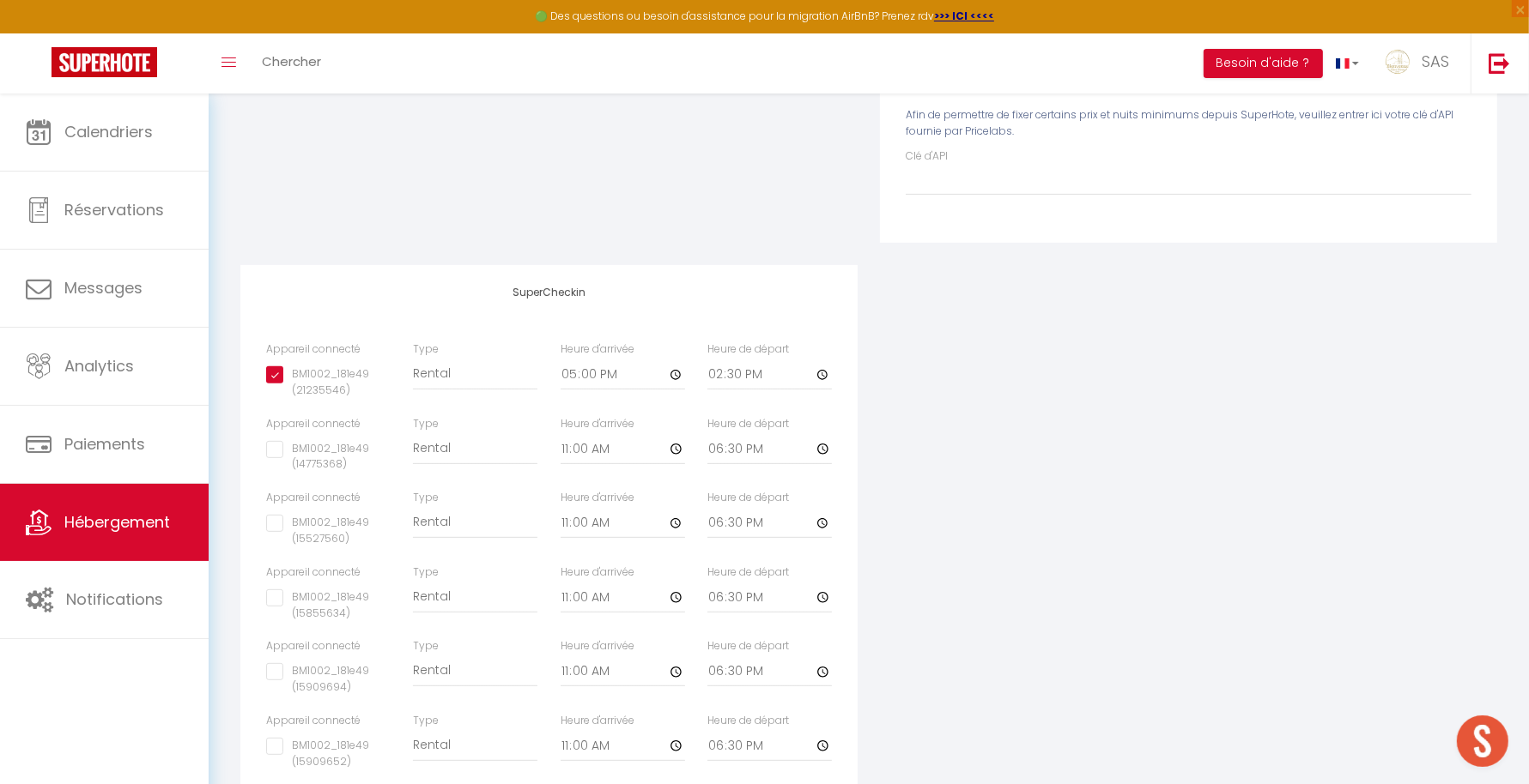
scroll to position [476, 0]
click at [291, 391] on label "BM1002_181e49 (21235546)" at bounding box center [336, 375] width 107 height 32
click at [291, 376] on input "BM1002_181e49 (21235546)" at bounding box center [328, 367] width 124 height 17
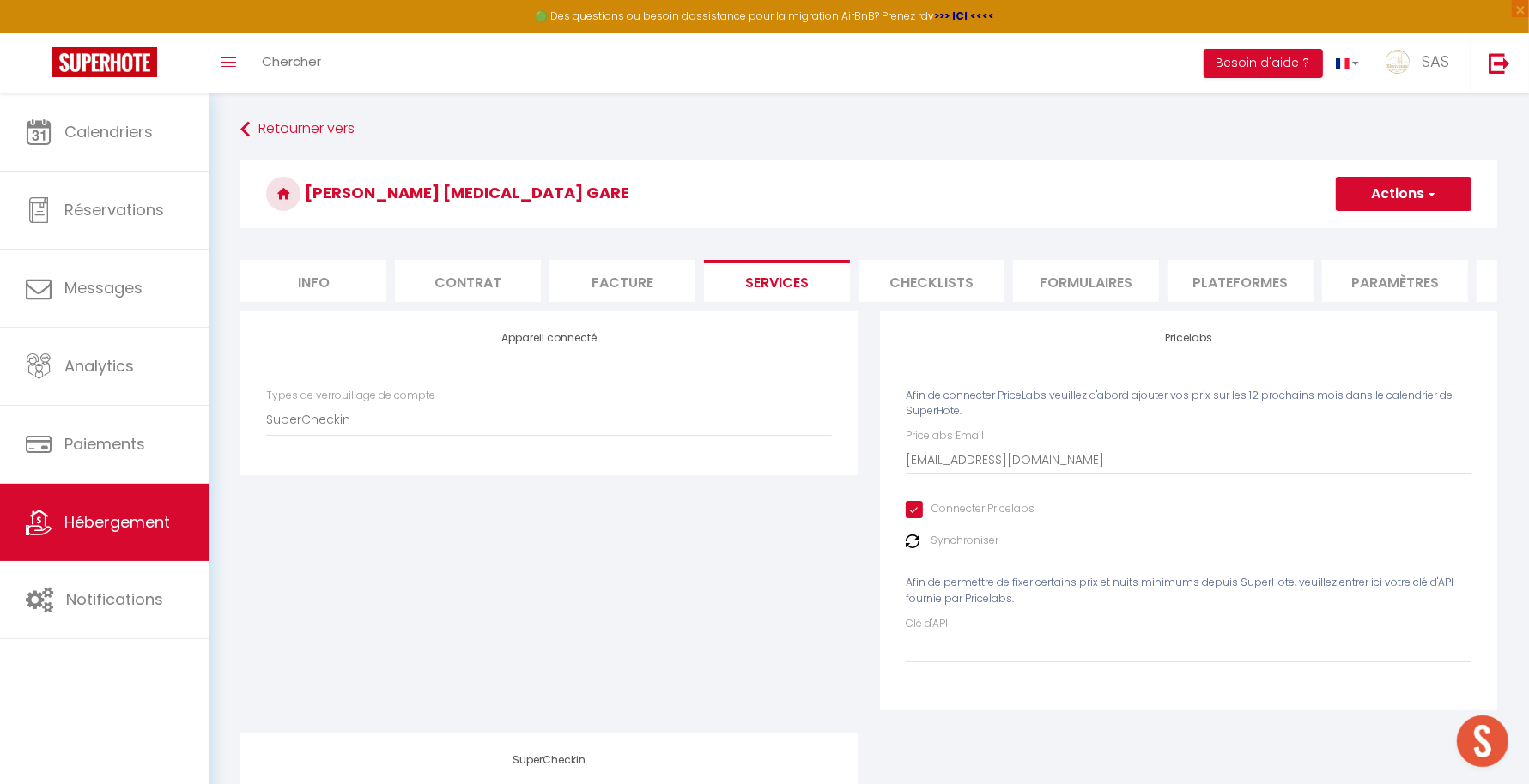
scroll to position [1, 0]
click at [1444, 189] on button "Actions" at bounding box center [1404, 193] width 136 height 34
click at [1423, 232] on link "Enregistrer" at bounding box center [1403, 231] width 136 height 23
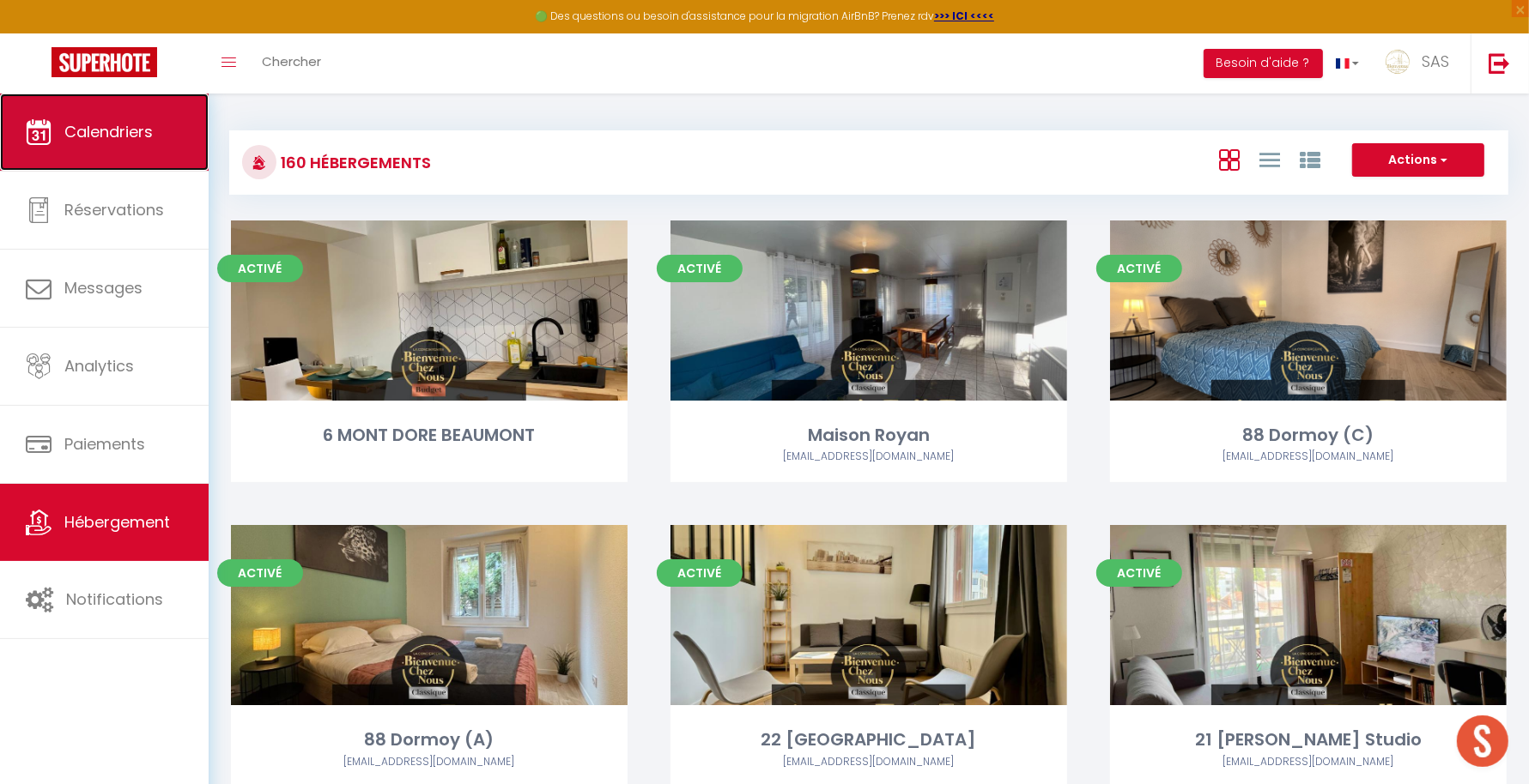
click at [150, 139] on span "Calendriers" at bounding box center [108, 131] width 88 height 22
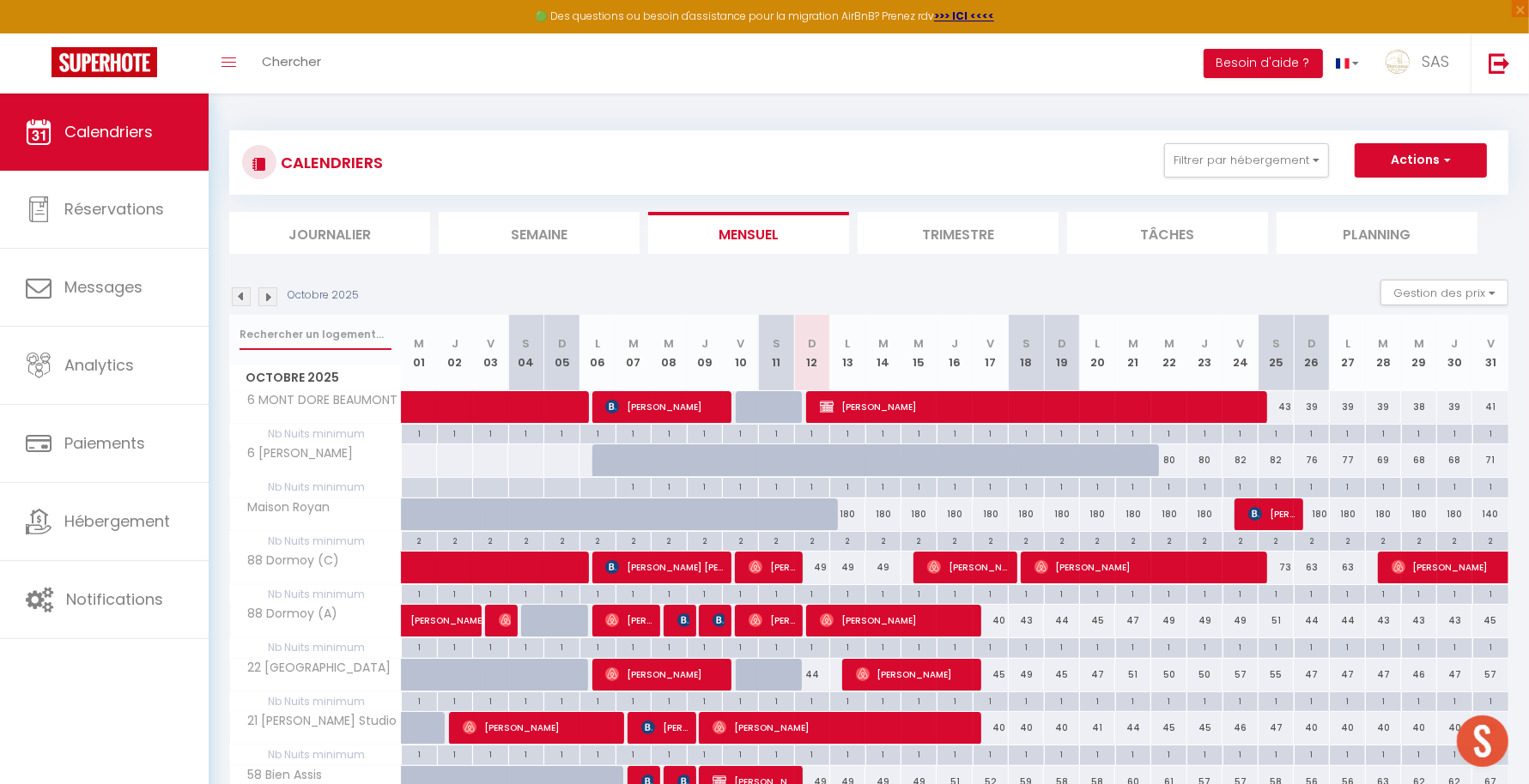
click at [345, 336] on input "text" at bounding box center [315, 334] width 152 height 31
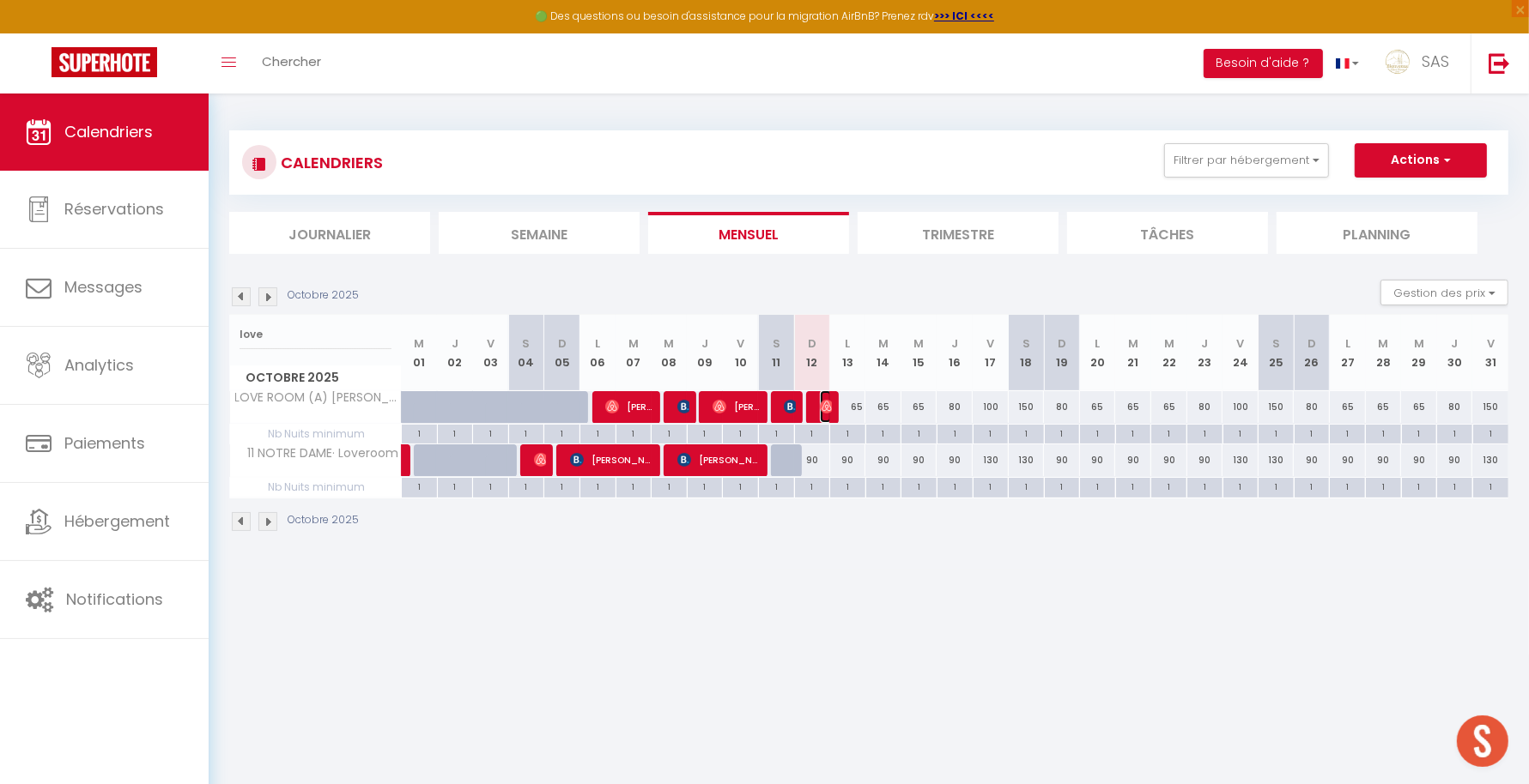
click at [821, 403] on img at bounding box center [827, 406] width 13 height 13
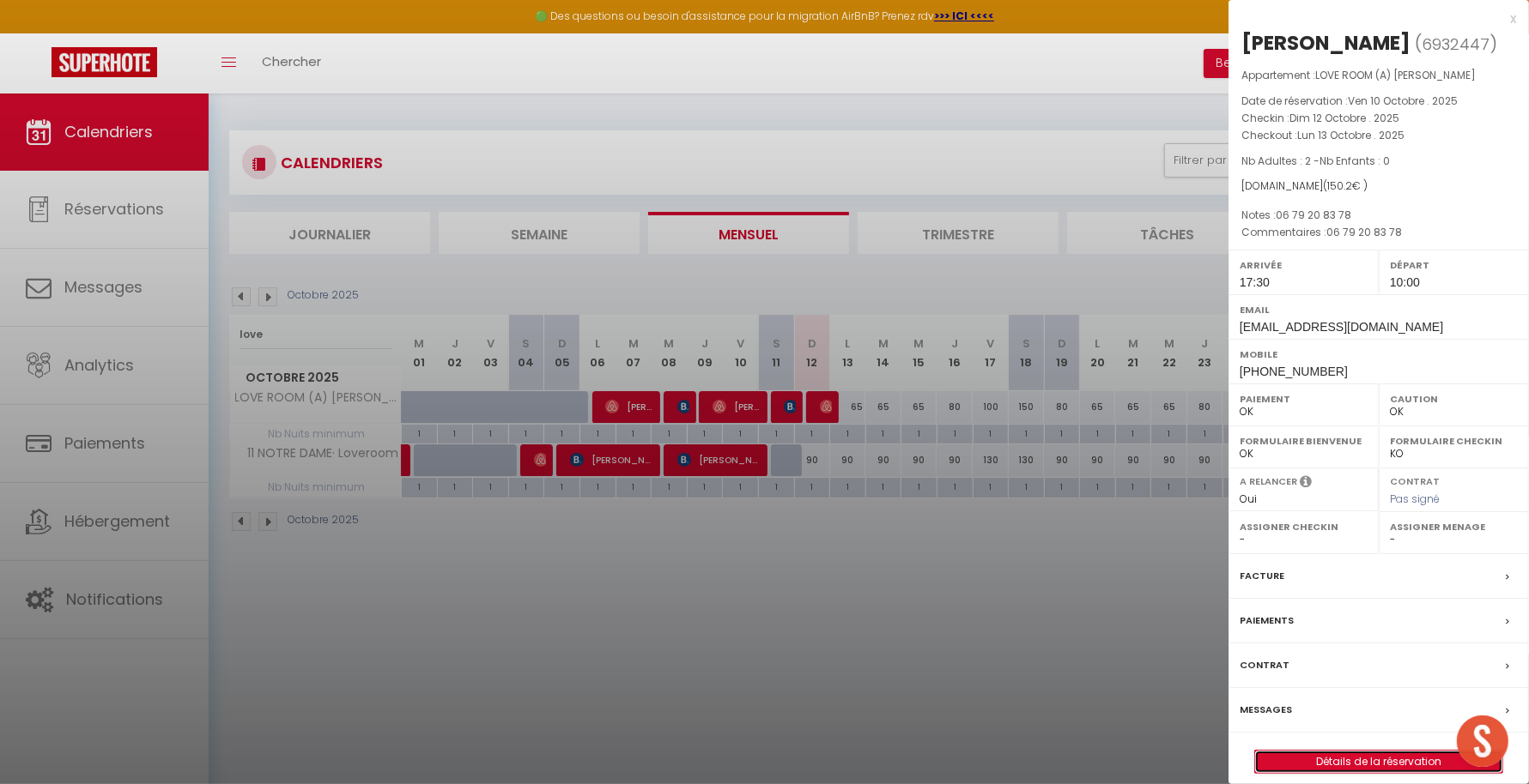
click at [1340, 762] on link "Détails de la réservation" at bounding box center [1379, 762] width 247 height 23
